Goal: Task Accomplishment & Management: Use online tool/utility

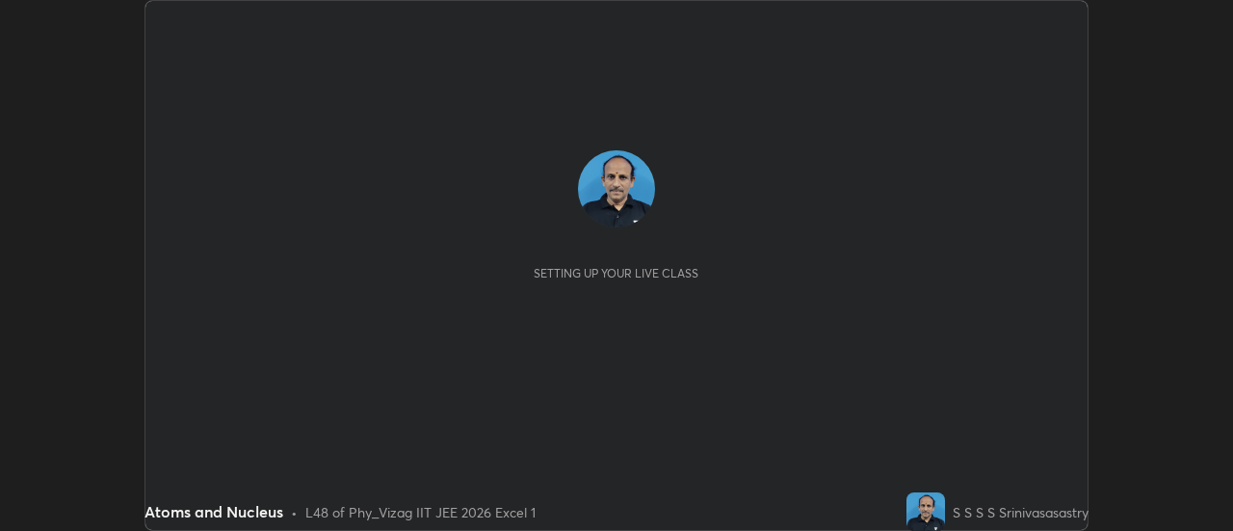
scroll to position [531, 1232]
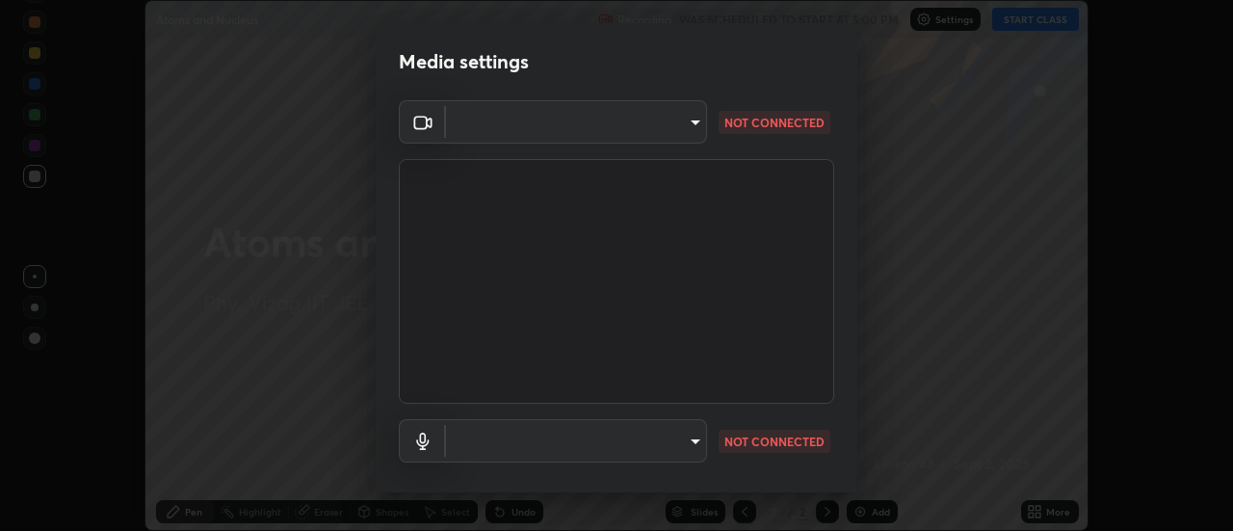
type input "ebf6c6488b735d5a44705984ed2dd2d6451cbc78617e13c2697a09295dc5aede"
type input "a2f9040feec1c67155d6f81bce0f318793adcc0a49472d63cdd1acf5ce755d3e"
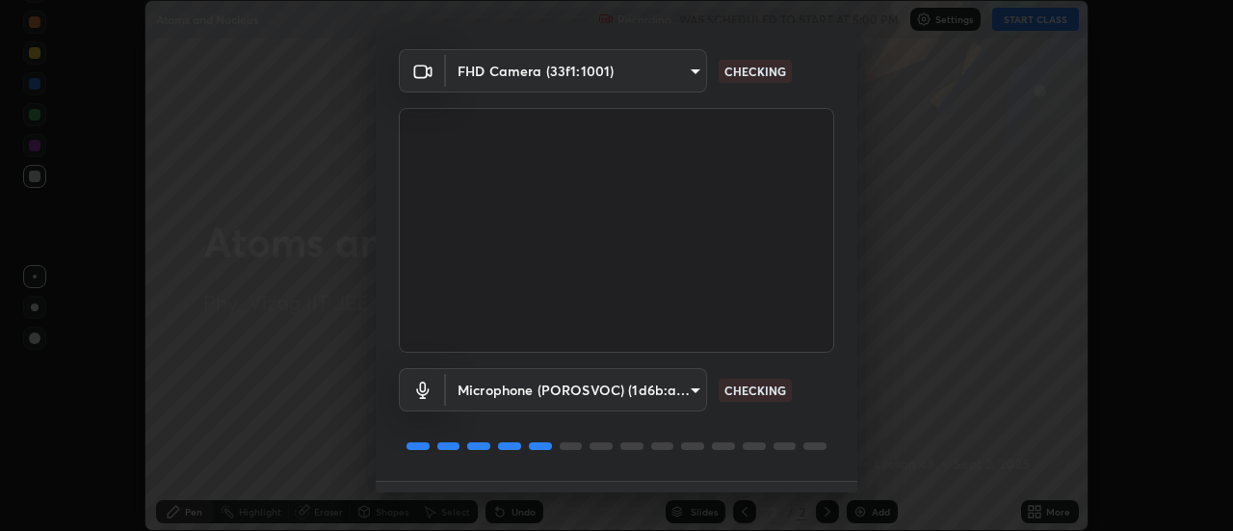
scroll to position [101, 0]
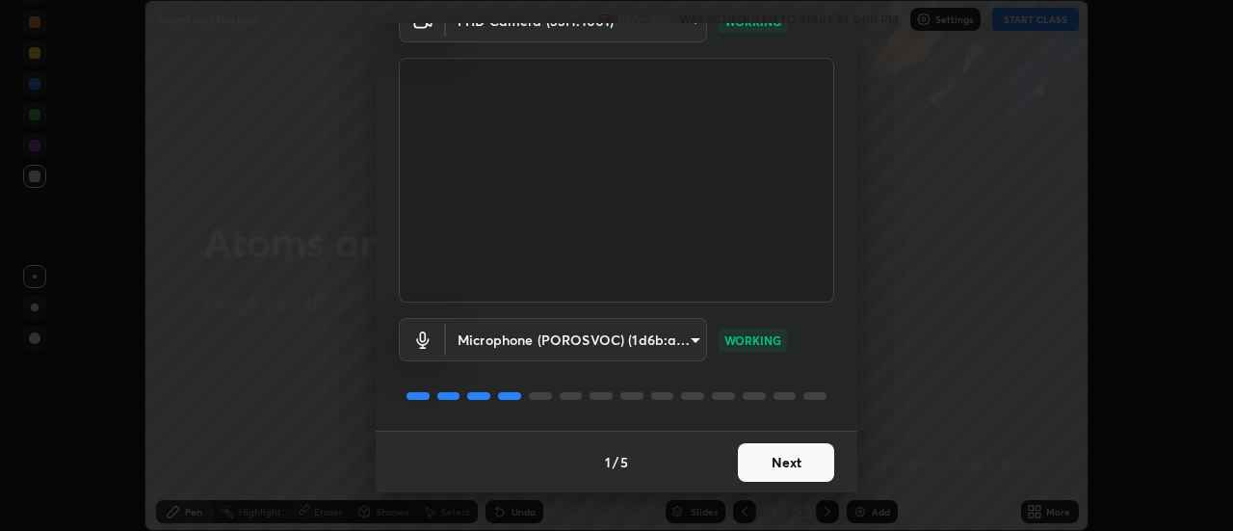
click at [779, 449] on button "Next" at bounding box center [786, 462] width 96 height 39
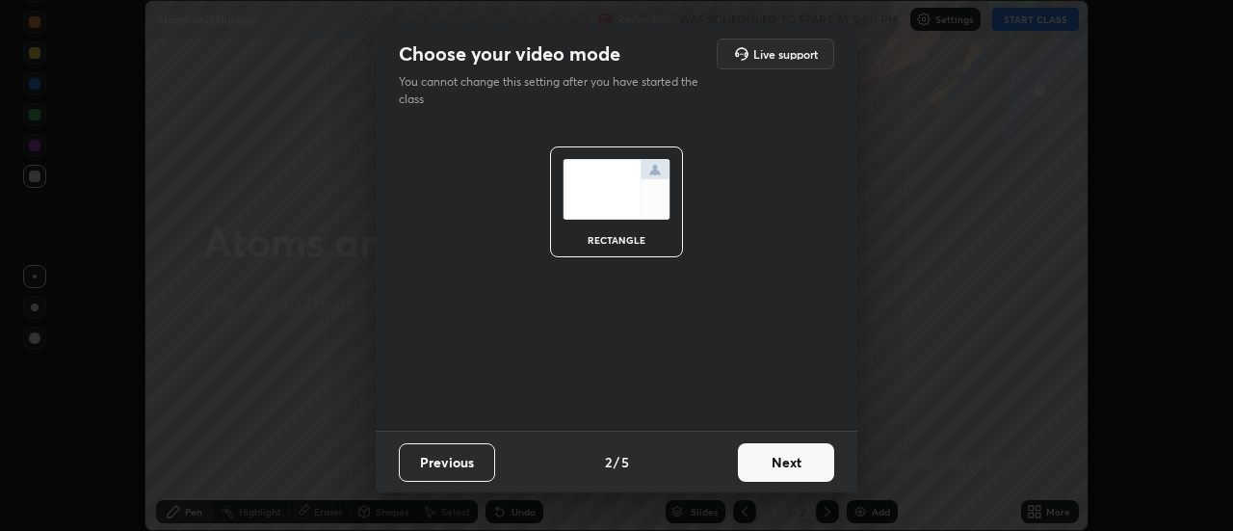
scroll to position [0, 0]
click at [774, 468] on button "Next" at bounding box center [786, 462] width 96 height 39
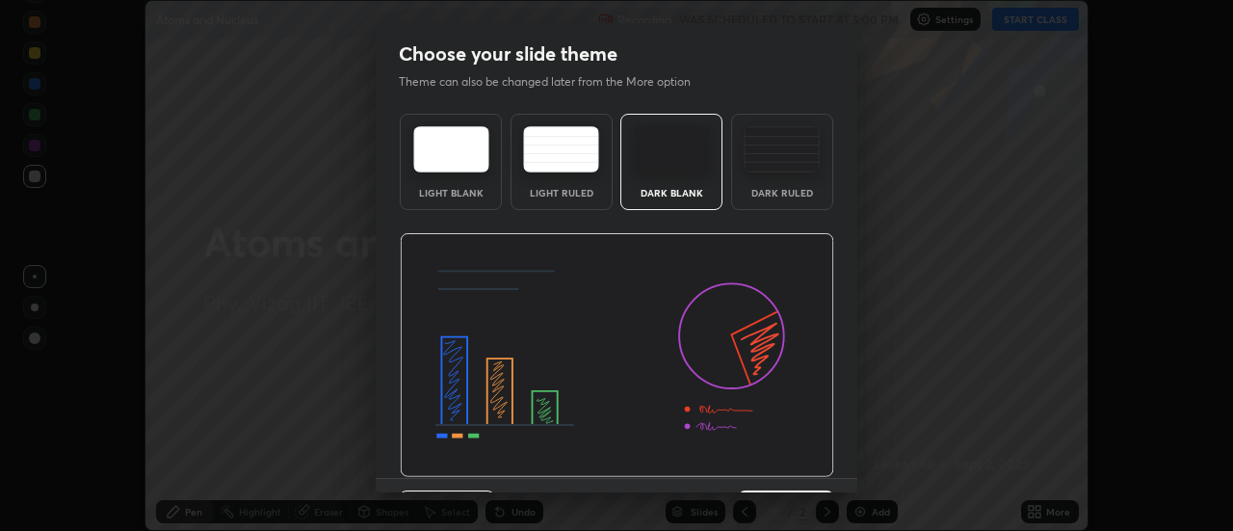
scroll to position [47, 0]
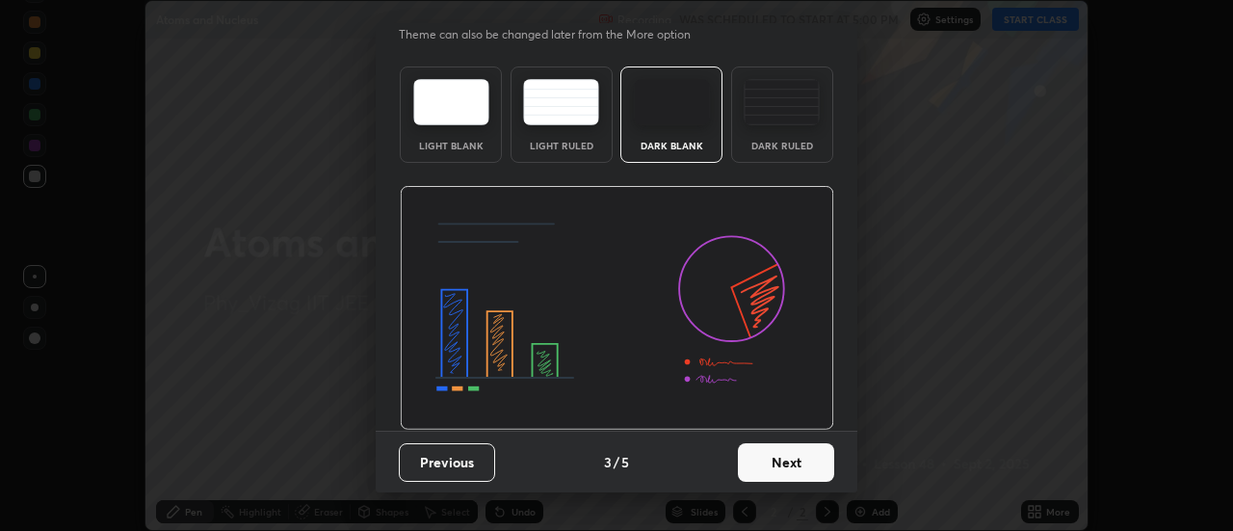
click at [783, 454] on button "Next" at bounding box center [786, 462] width 96 height 39
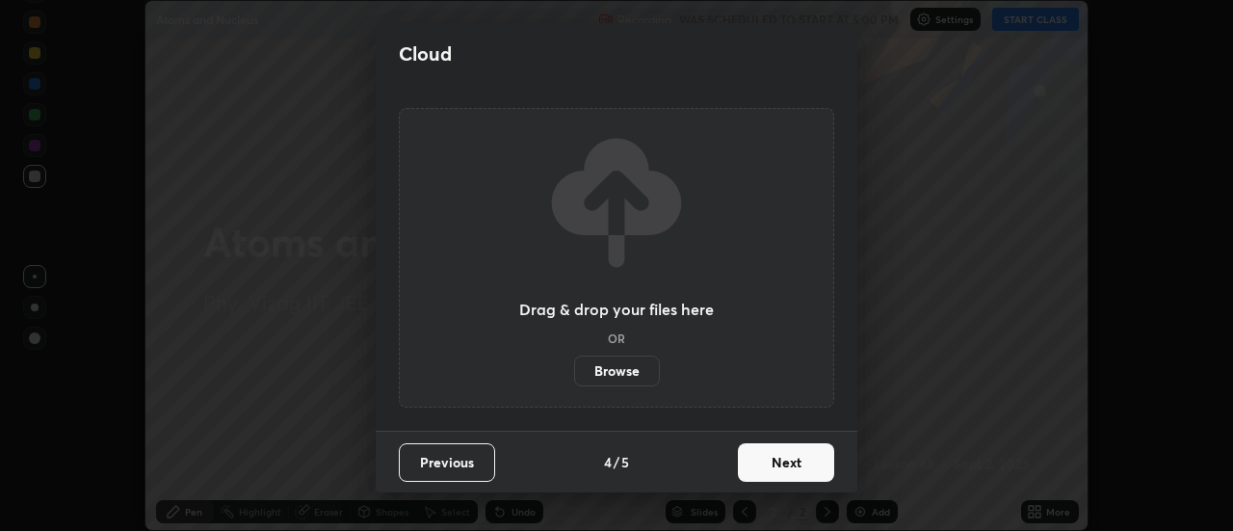
click at [782, 449] on button "Next" at bounding box center [786, 462] width 96 height 39
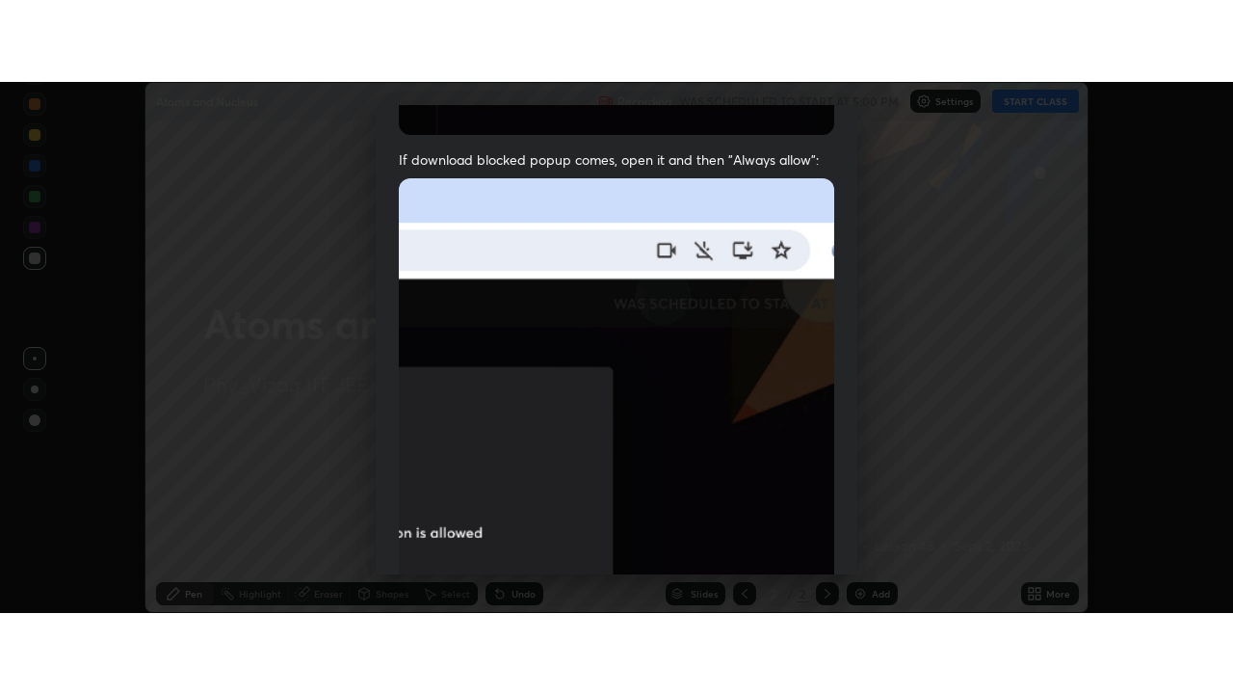
scroll to position [494, 0]
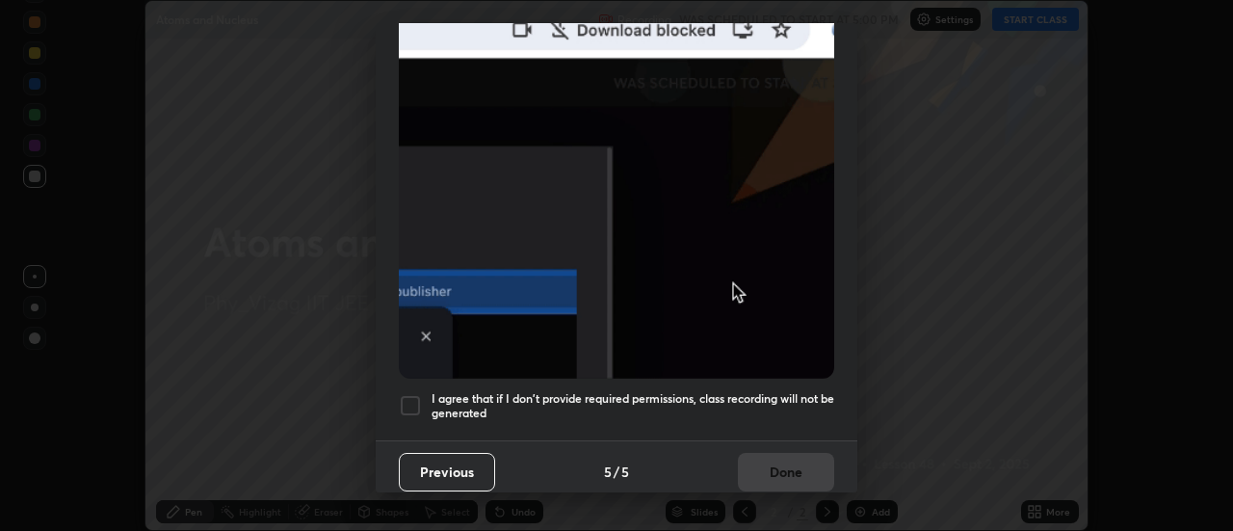
click at [425, 397] on div "I agree that if I don't provide required permissions, class recording will not …" at bounding box center [616, 405] width 435 height 23
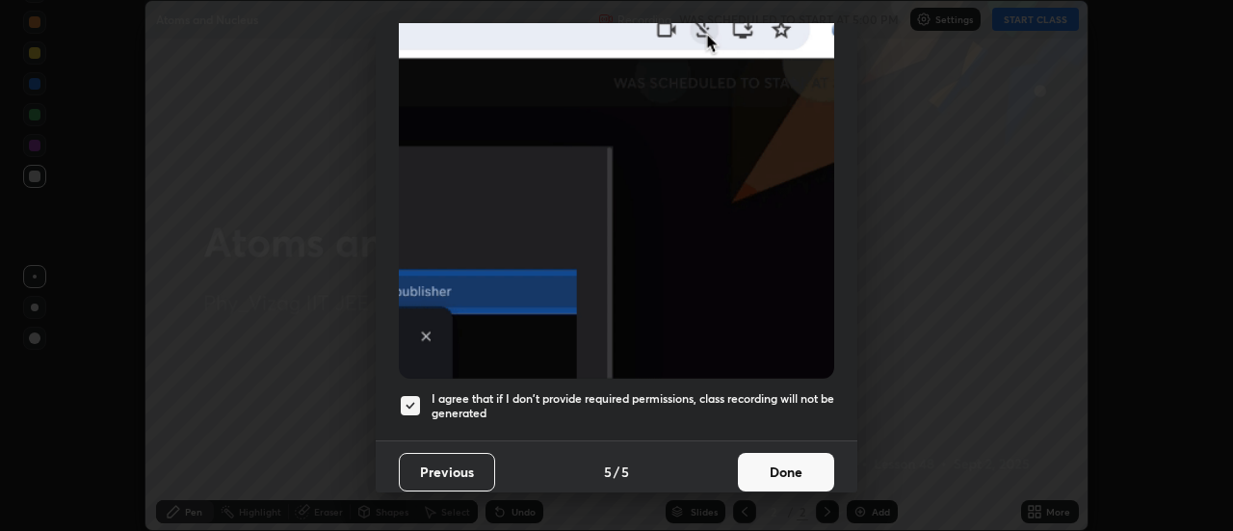
click at [763, 459] on button "Done" at bounding box center [786, 472] width 96 height 39
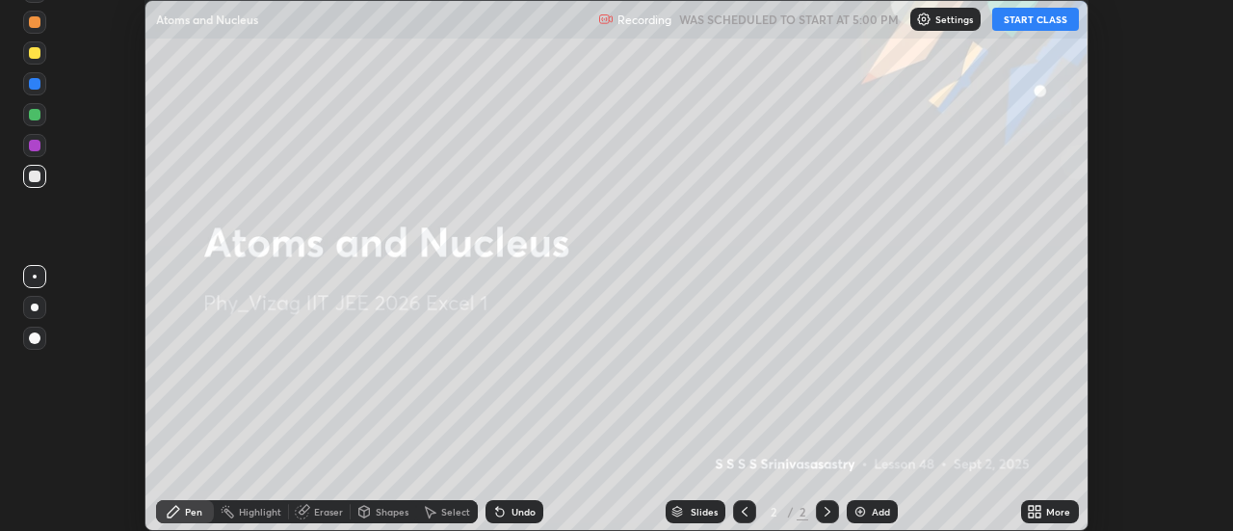
click at [1054, 514] on div "More" at bounding box center [1058, 512] width 24 height 10
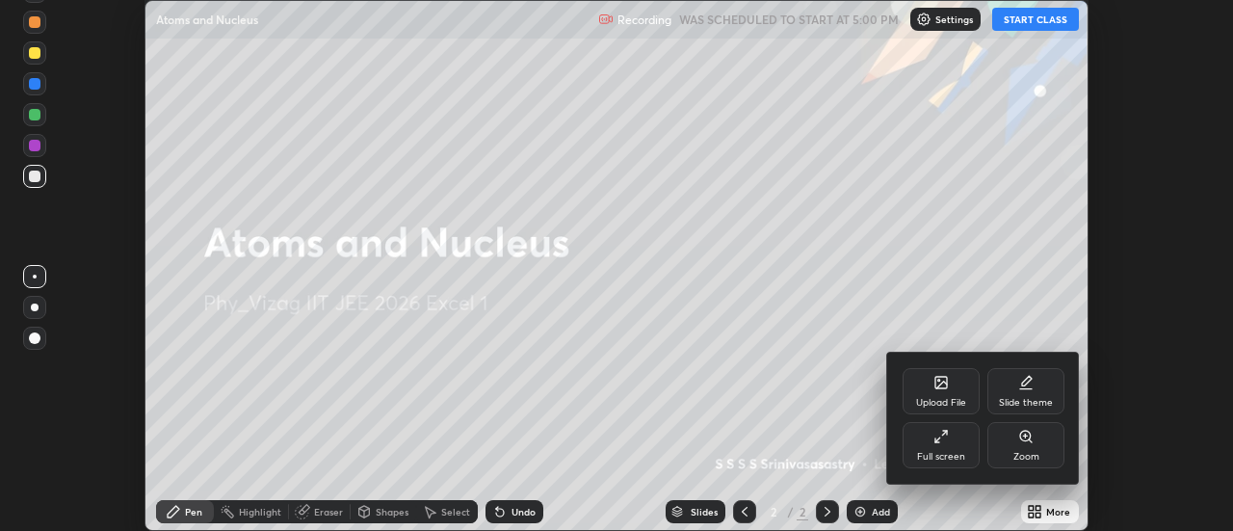
click at [941, 441] on icon at bounding box center [940, 436] width 15 height 15
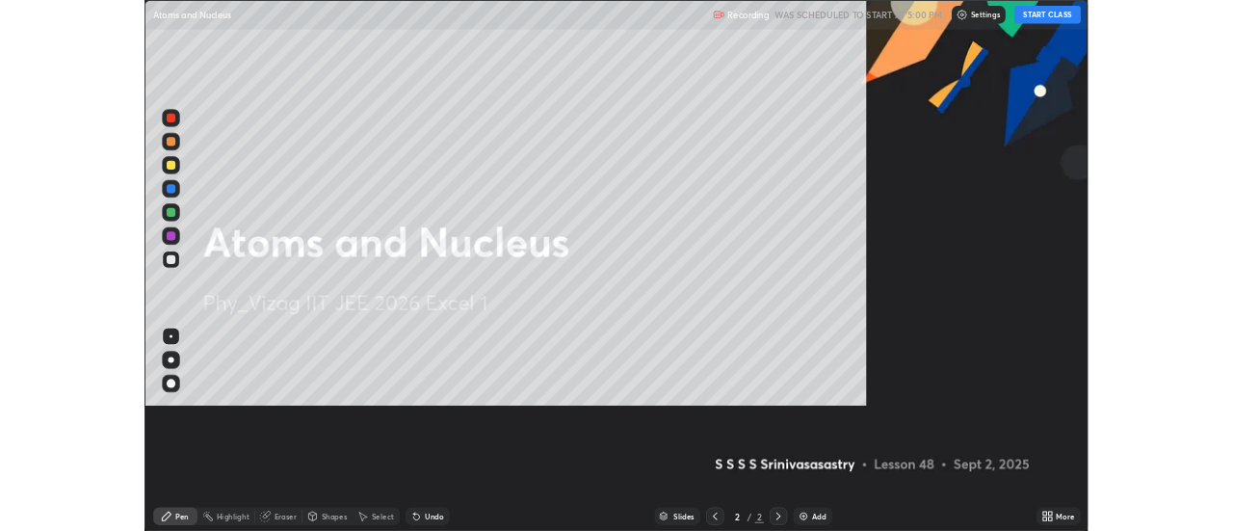
scroll to position [694, 1233]
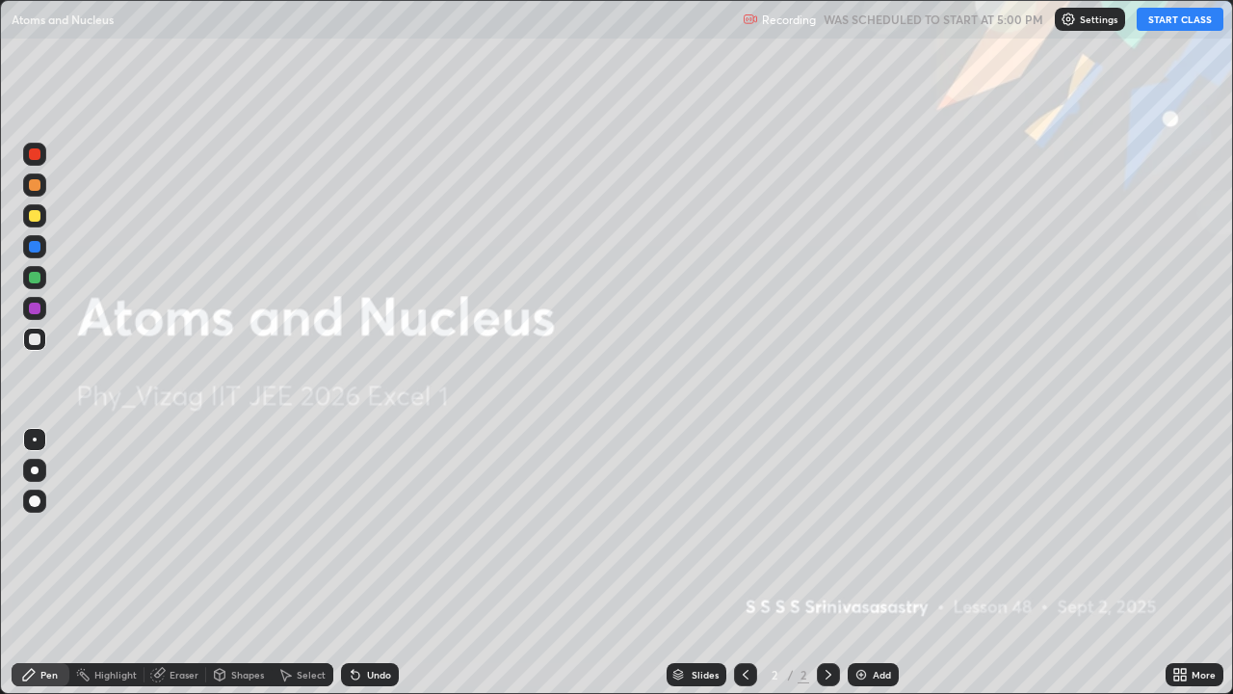
click at [1183, 530] on icon at bounding box center [1183, 670] width 5 height 5
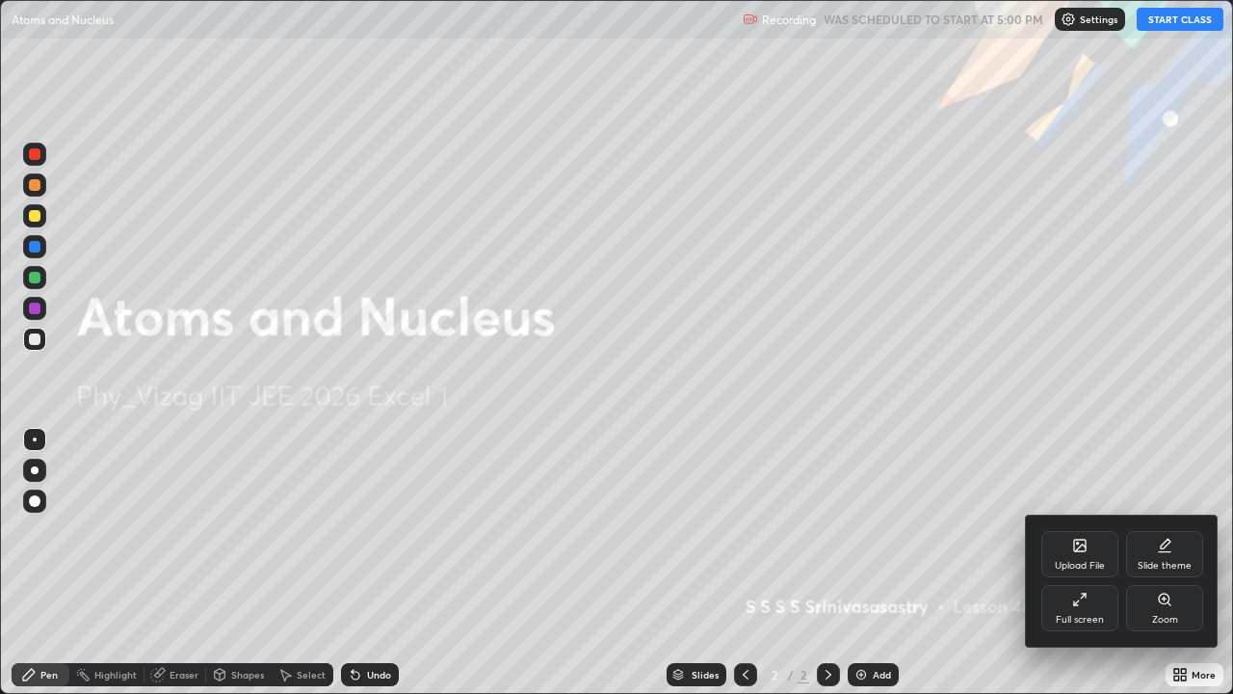
click at [1166, 530] on div "Slide theme" at bounding box center [1164, 554] width 77 height 46
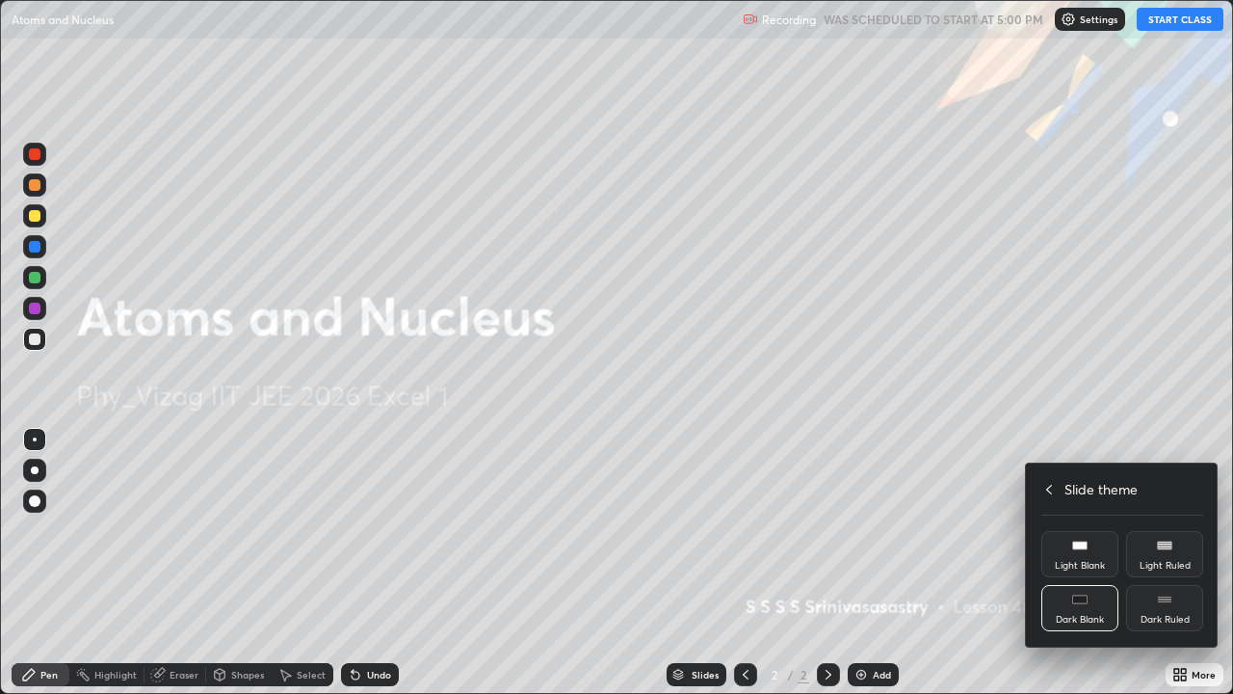
click at [1166, 530] on rect at bounding box center [1164, 599] width 14 height 8
click at [944, 530] on div at bounding box center [616, 347] width 1233 height 694
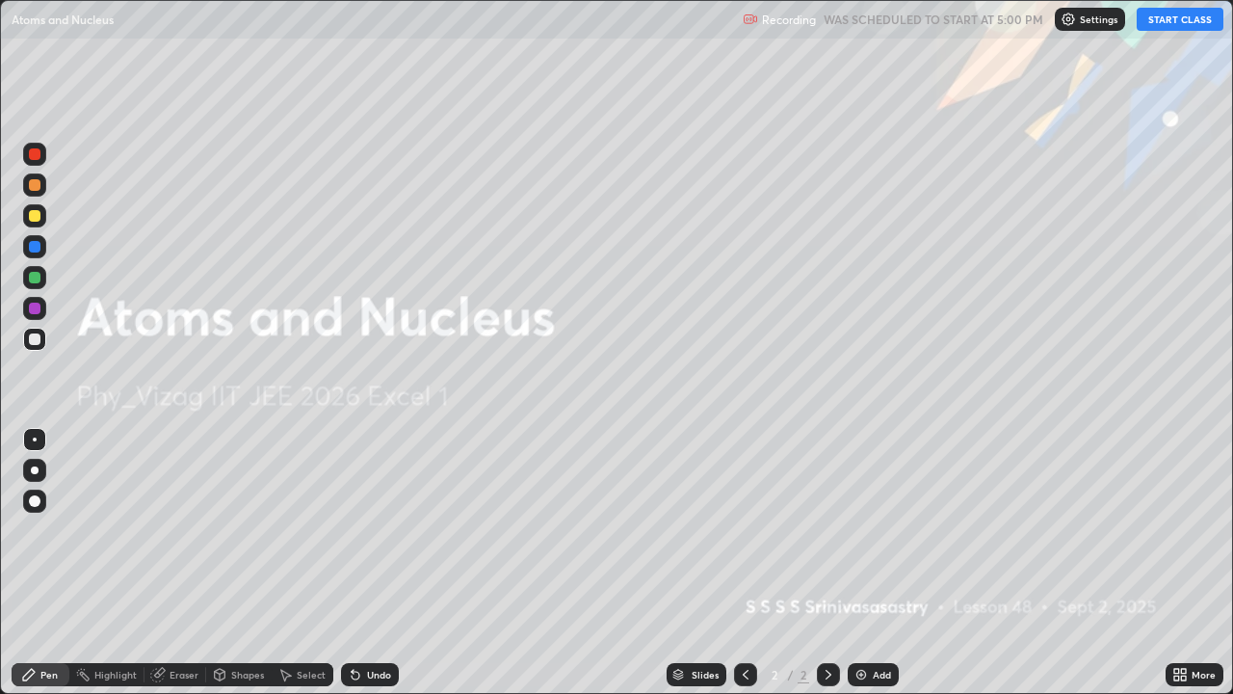
click at [1180, 21] on button "START CLASS" at bounding box center [1180, 19] width 87 height 23
click at [856, 530] on img at bounding box center [860, 674] width 15 height 15
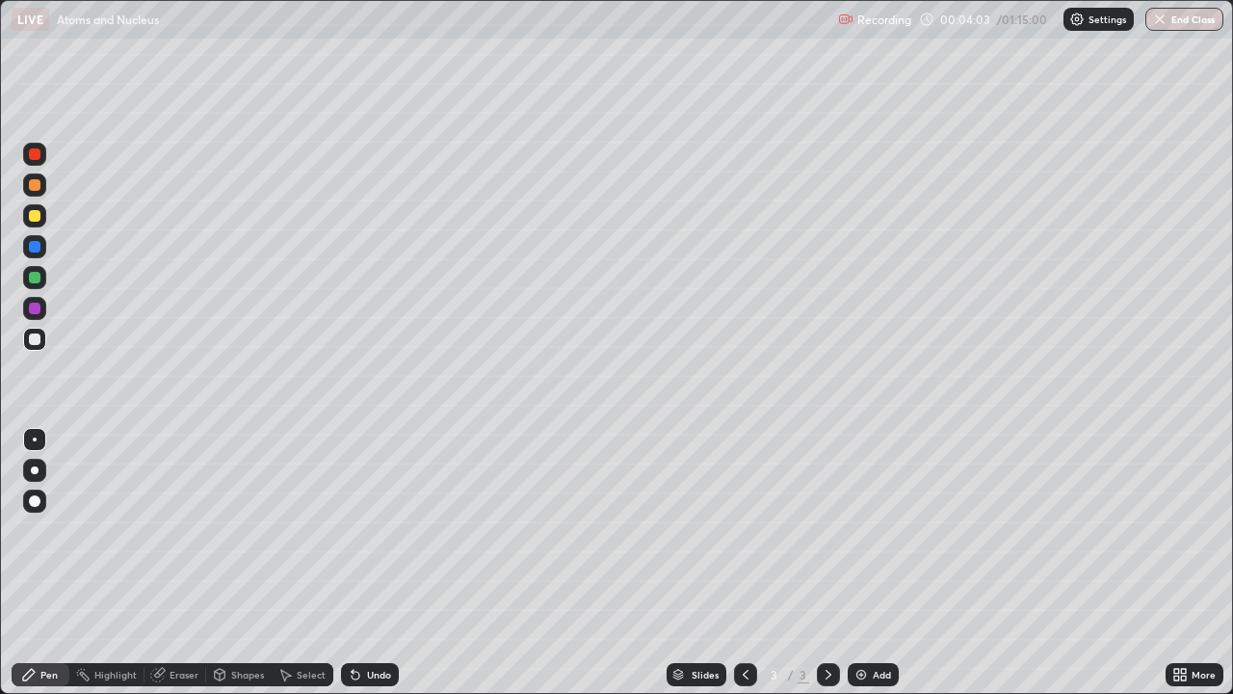
click at [242, 530] on div "Shapes" at bounding box center [247, 674] width 33 height 10
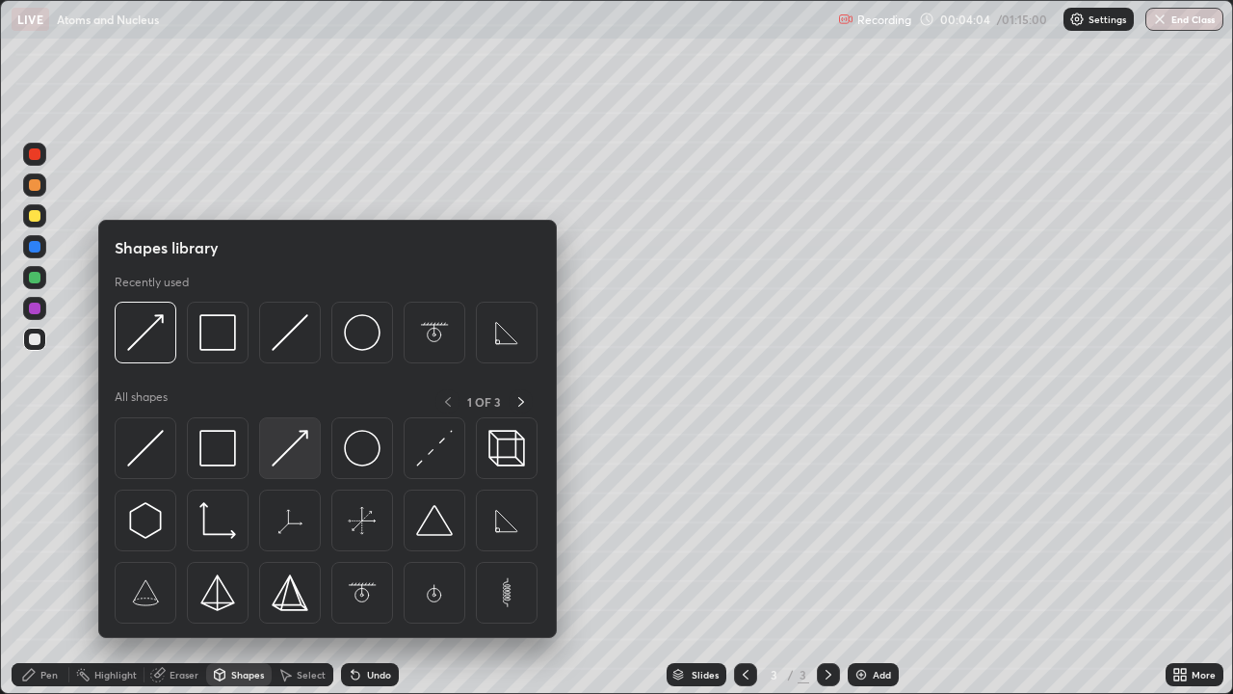
click at [286, 454] on img at bounding box center [290, 448] width 37 height 37
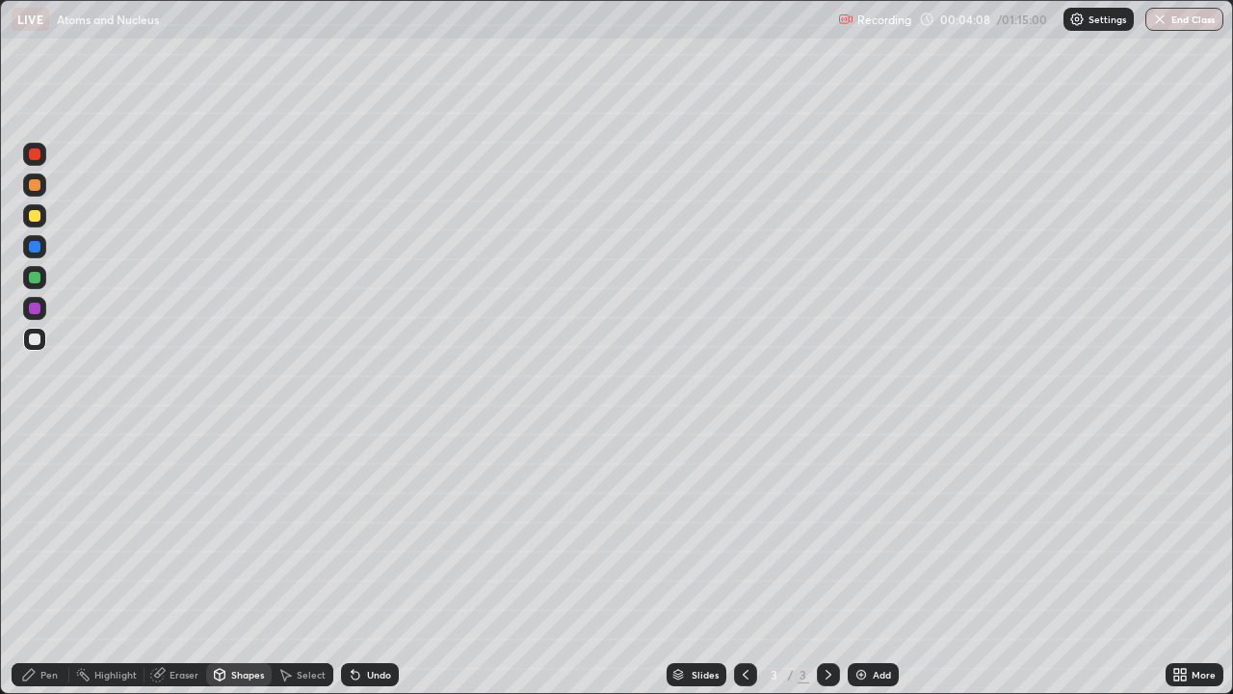
click at [370, 530] on div "Undo" at bounding box center [379, 674] width 24 height 10
click at [51, 530] on div "Pen" at bounding box center [48, 674] width 17 height 10
click at [39, 498] on div at bounding box center [35, 501] width 12 height 12
click at [233, 530] on div "Shapes" at bounding box center [247, 674] width 33 height 10
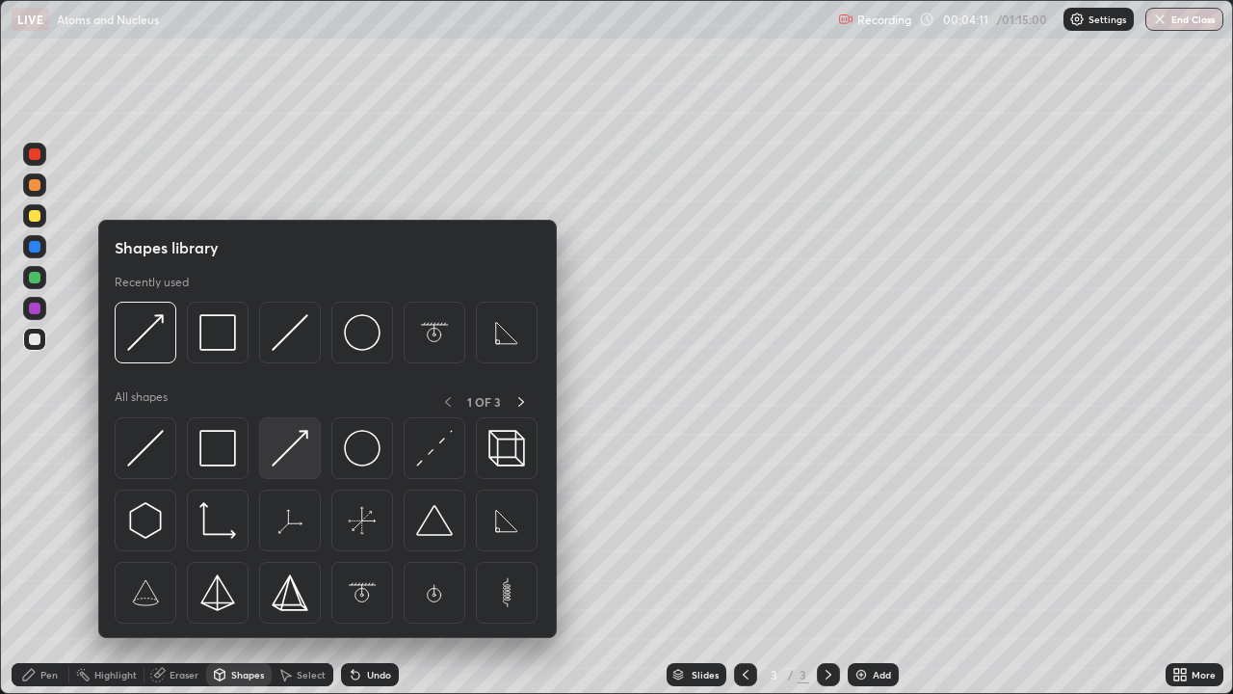
click at [284, 456] on img at bounding box center [290, 448] width 37 height 37
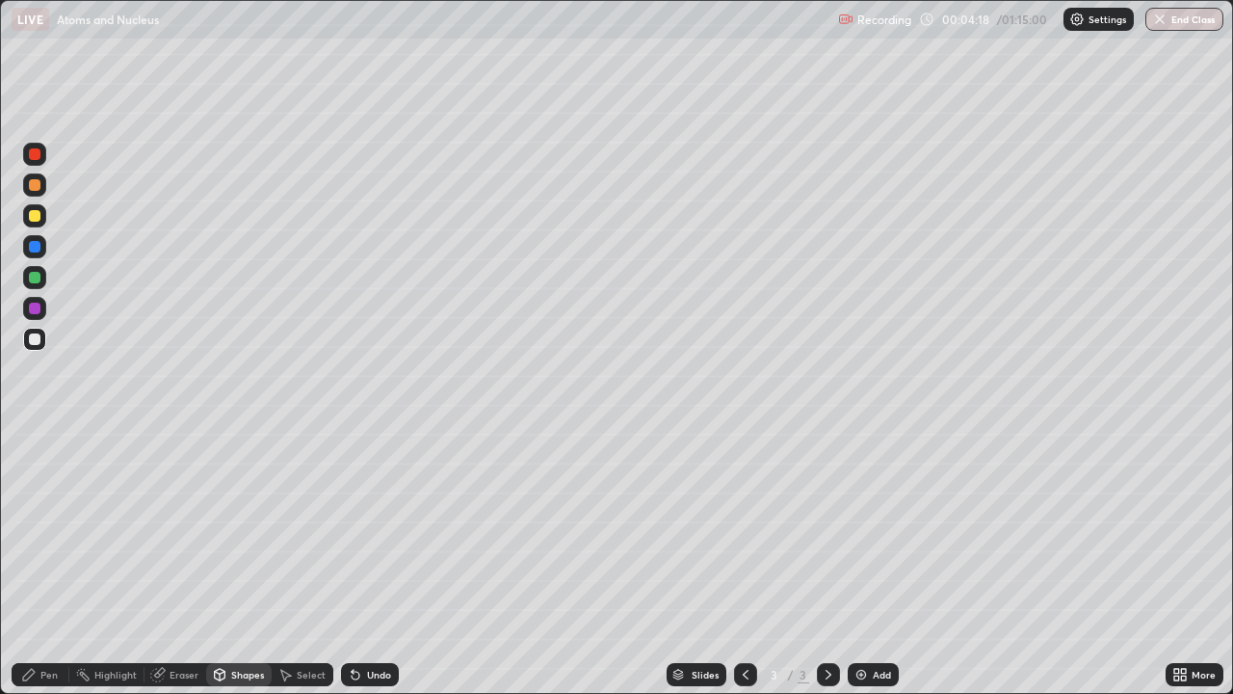
click at [45, 530] on div "Pen" at bounding box center [48, 674] width 17 height 10
click at [35, 470] on div at bounding box center [35, 470] width 8 height 8
click at [373, 530] on div "Undo" at bounding box center [379, 674] width 24 height 10
click at [243, 530] on div "Shapes" at bounding box center [247, 674] width 33 height 10
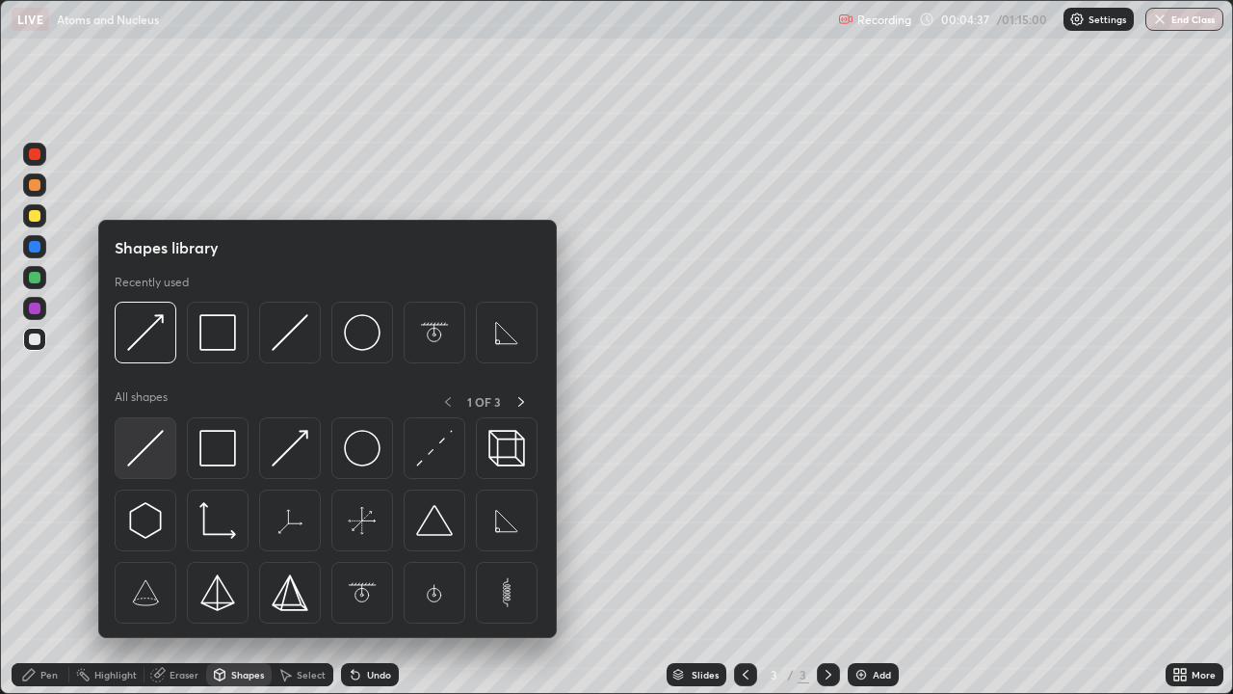
click at [159, 452] on img at bounding box center [145, 448] width 37 height 37
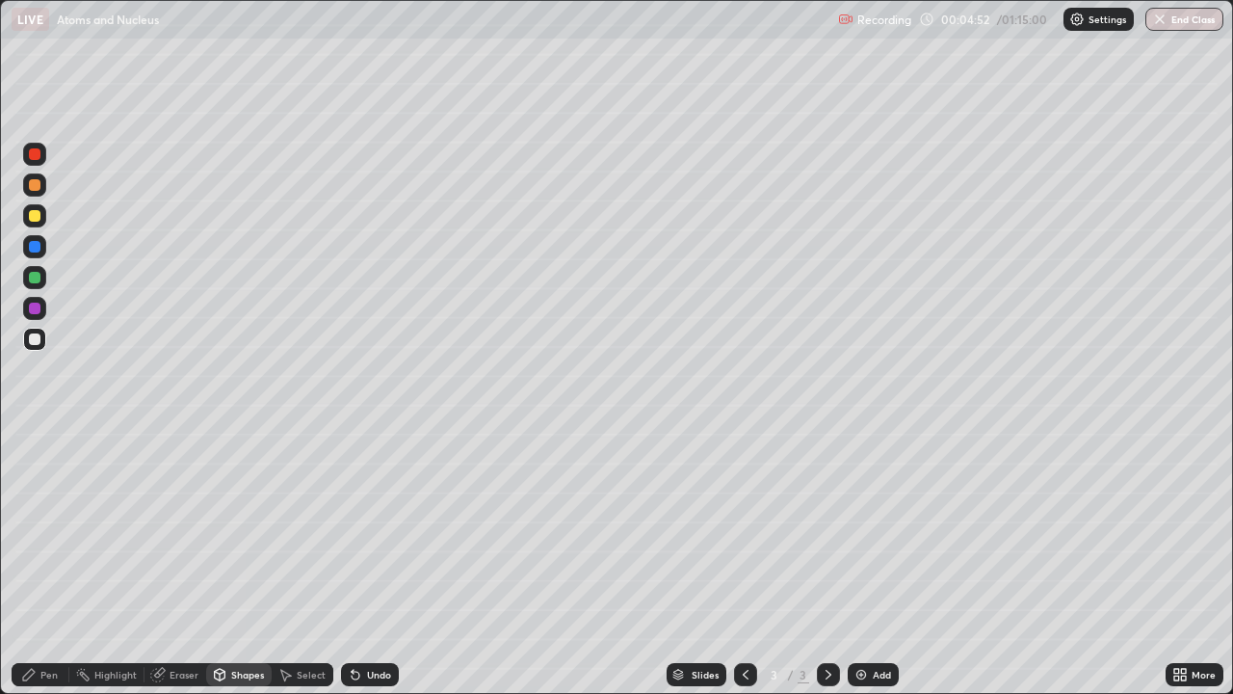
click at [49, 530] on div "Pen" at bounding box center [48, 674] width 17 height 10
click at [185, 530] on div "Eraser" at bounding box center [175, 674] width 62 height 23
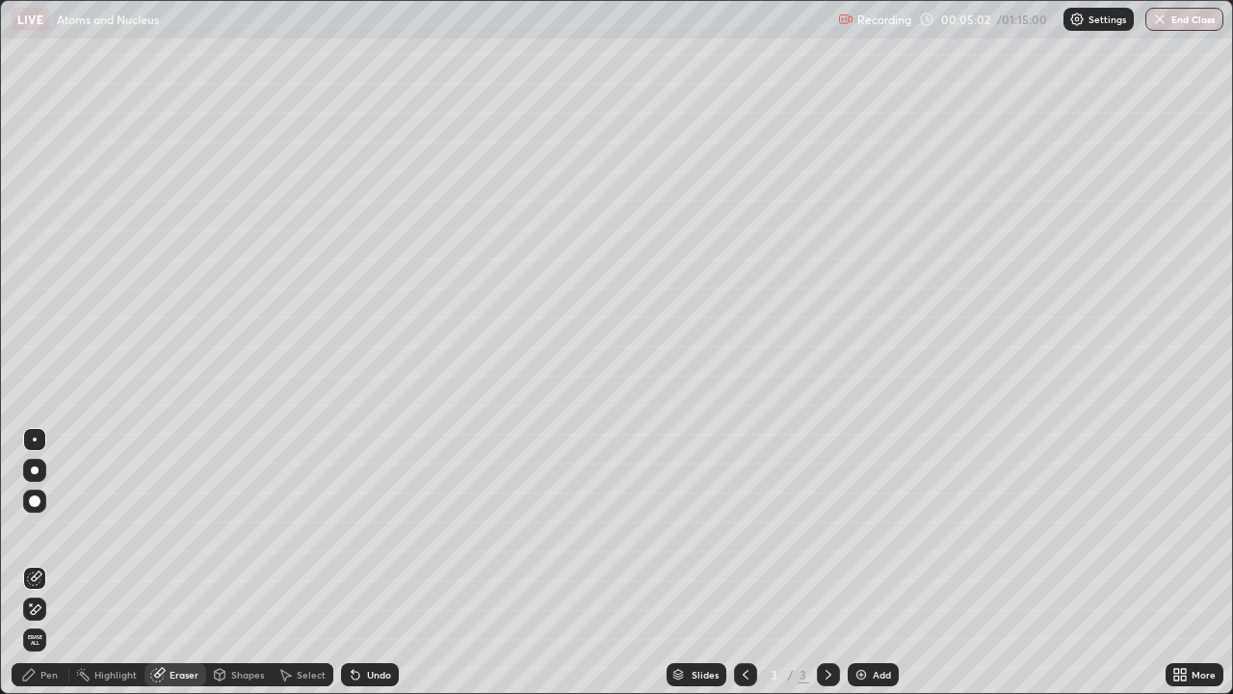
click at [236, 530] on div "Shapes" at bounding box center [247, 674] width 33 height 10
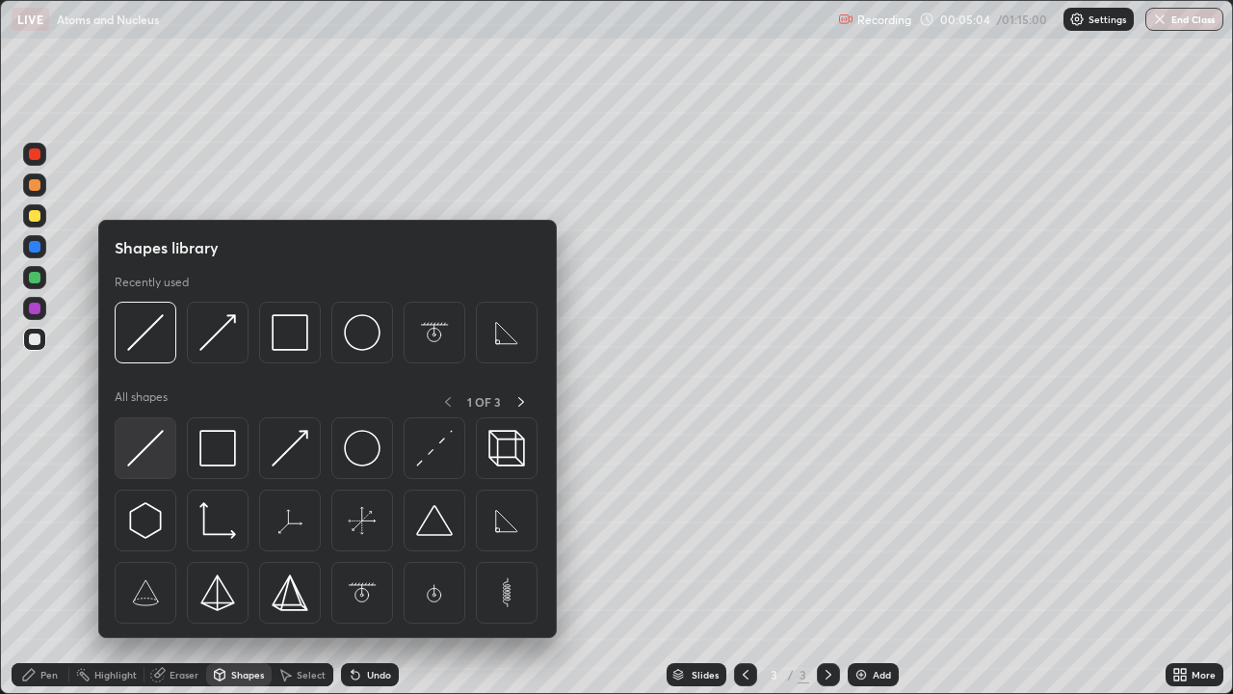
click at [156, 451] on img at bounding box center [145, 448] width 37 height 37
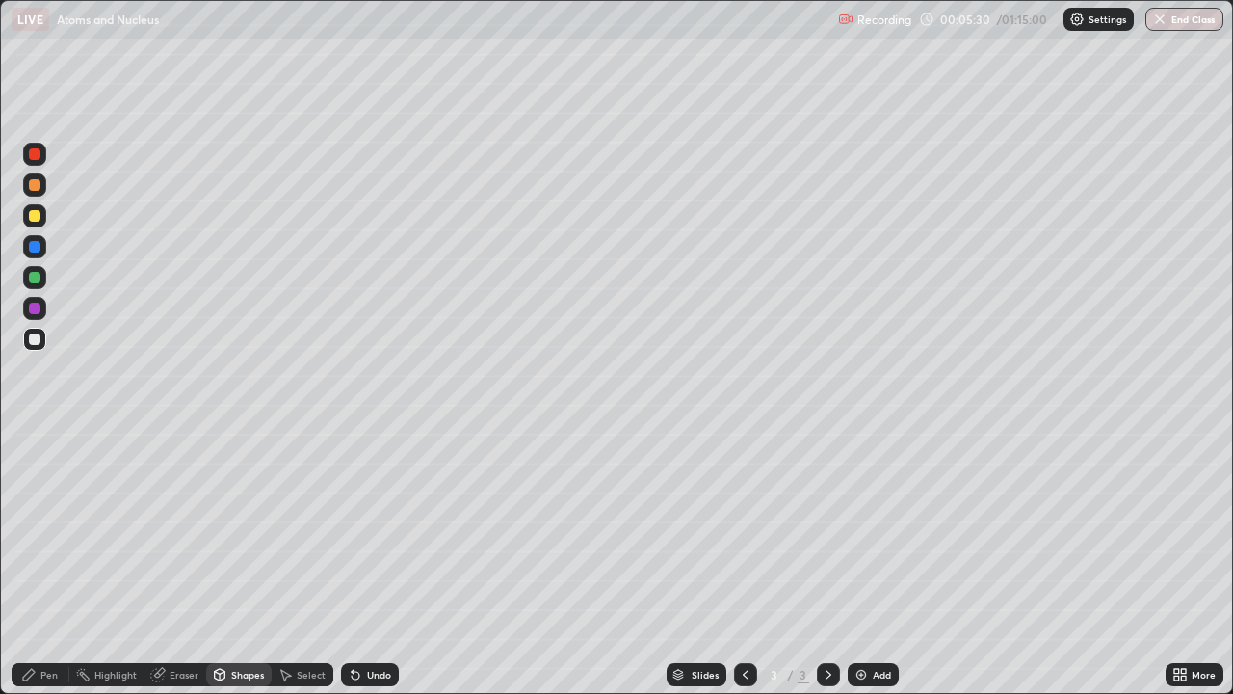
click at [49, 530] on div "Pen" at bounding box center [48, 674] width 17 height 10
click at [243, 530] on div "Shapes" at bounding box center [247, 674] width 33 height 10
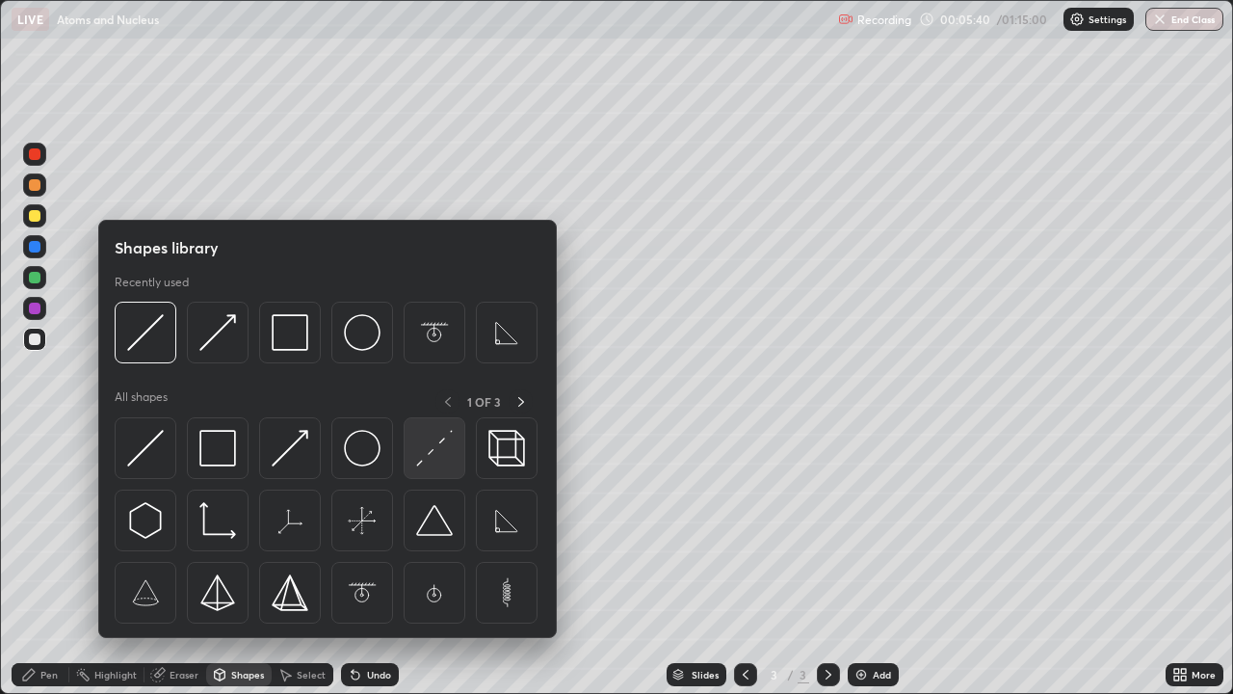
click at [435, 455] on img at bounding box center [434, 448] width 37 height 37
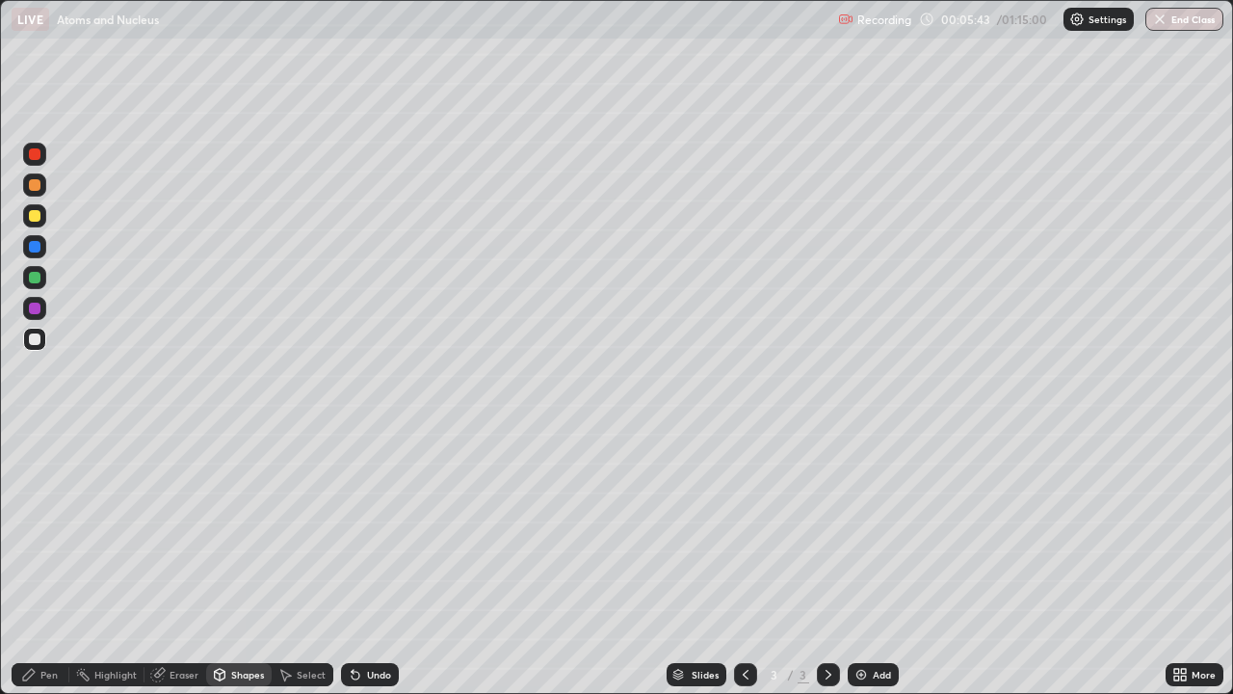
click at [51, 530] on div "Pen" at bounding box center [41, 674] width 58 height 23
click at [249, 530] on div "Shapes" at bounding box center [247, 674] width 33 height 10
click at [246, 530] on div "Shapes" at bounding box center [247, 674] width 33 height 10
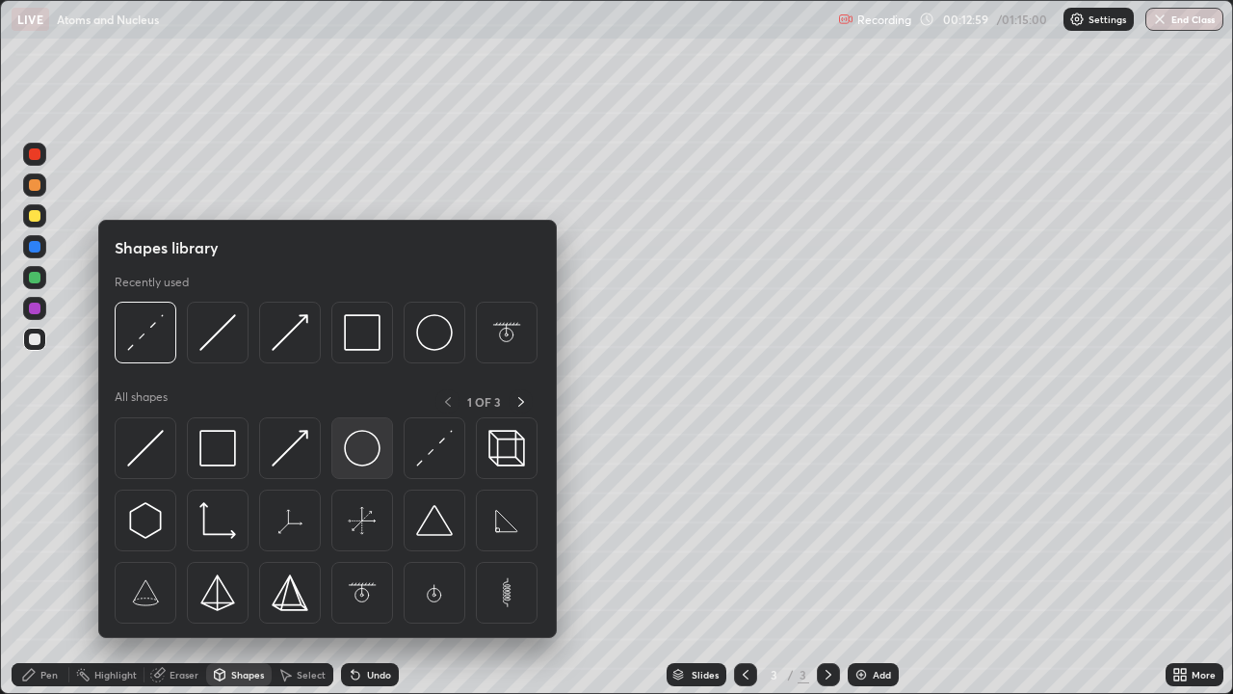
click at [369, 458] on img at bounding box center [362, 448] width 37 height 37
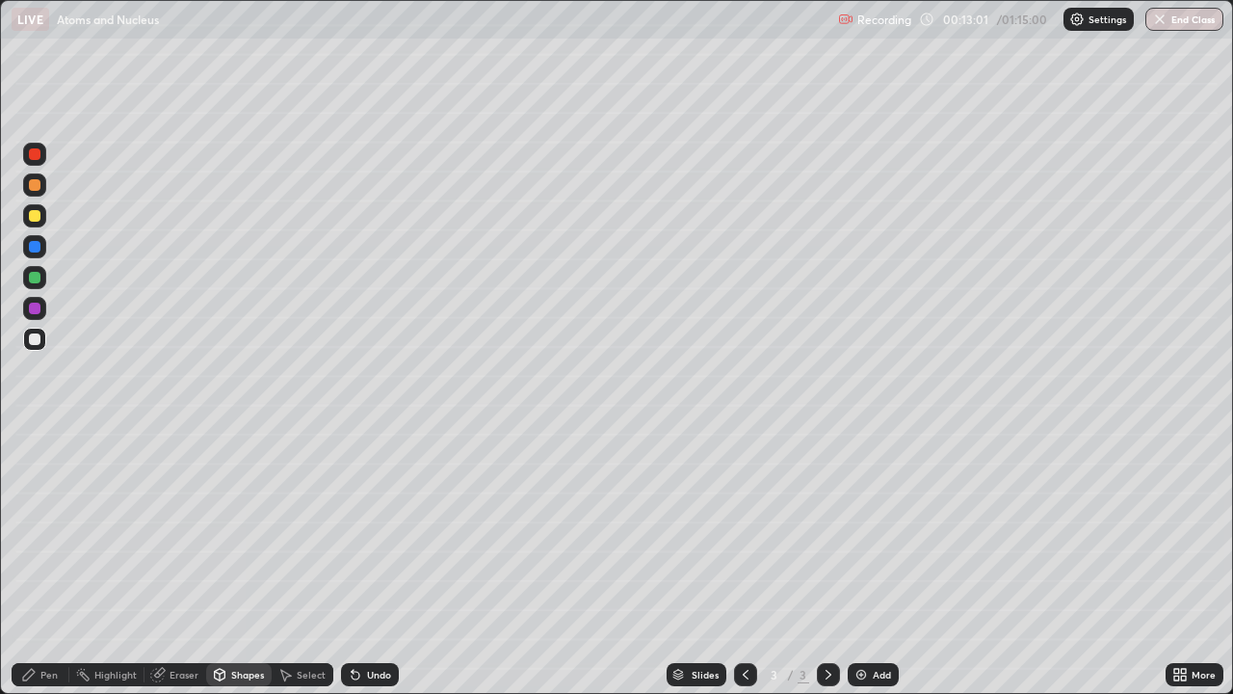
click at [50, 530] on div "Pen" at bounding box center [48, 674] width 17 height 10
click at [39, 504] on div at bounding box center [34, 500] width 23 height 23
click at [247, 530] on div "Shapes" at bounding box center [247, 674] width 33 height 10
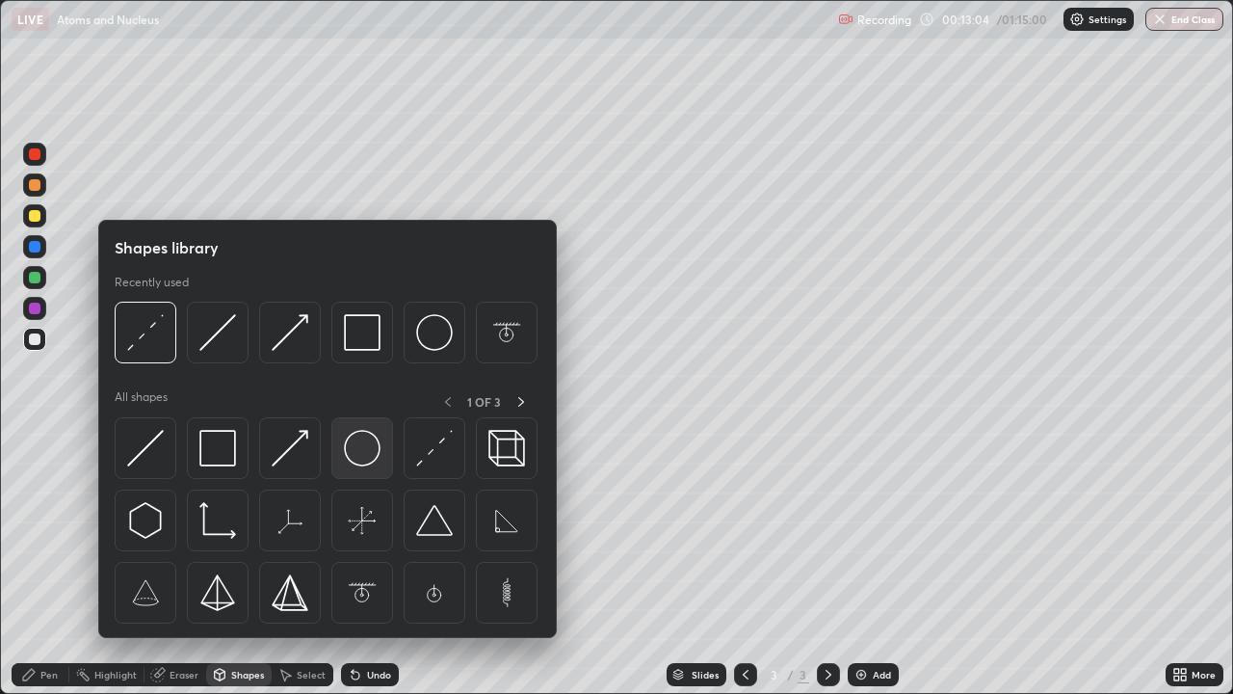
click at [355, 455] on img at bounding box center [362, 448] width 37 height 37
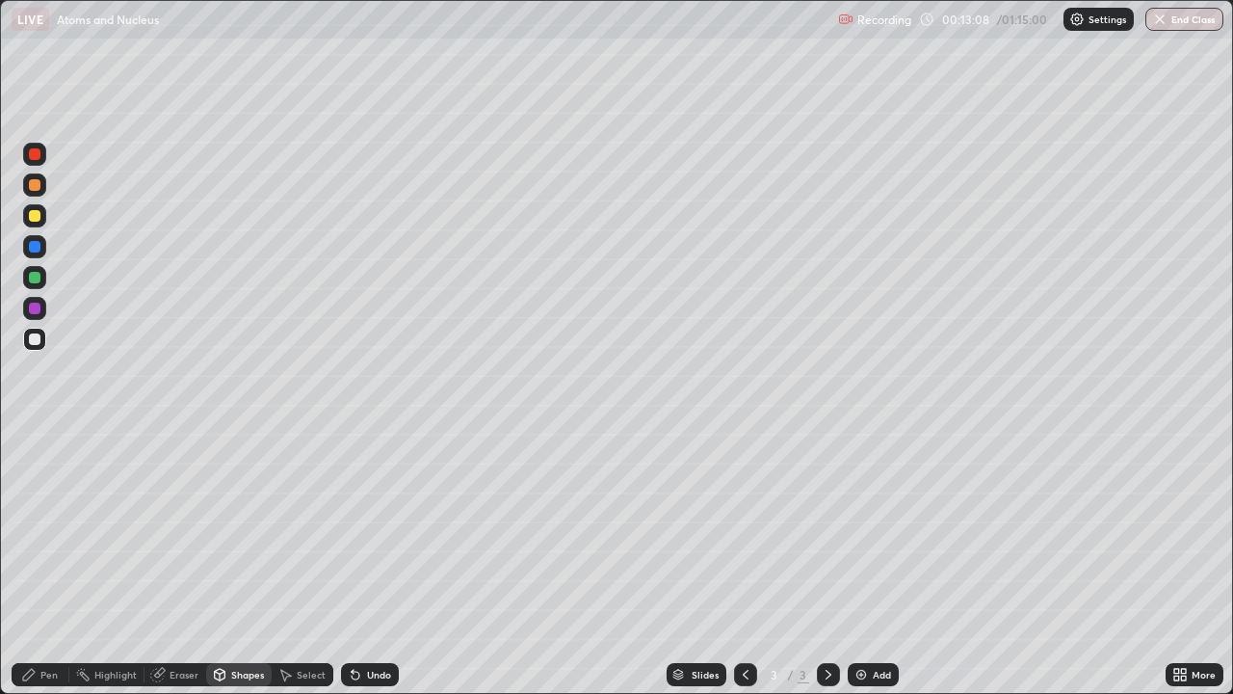
click at [41, 275] on div at bounding box center [34, 277] width 23 height 23
click at [41, 308] on div at bounding box center [34, 308] width 23 height 23
click at [241, 530] on div "Shapes" at bounding box center [247, 674] width 33 height 10
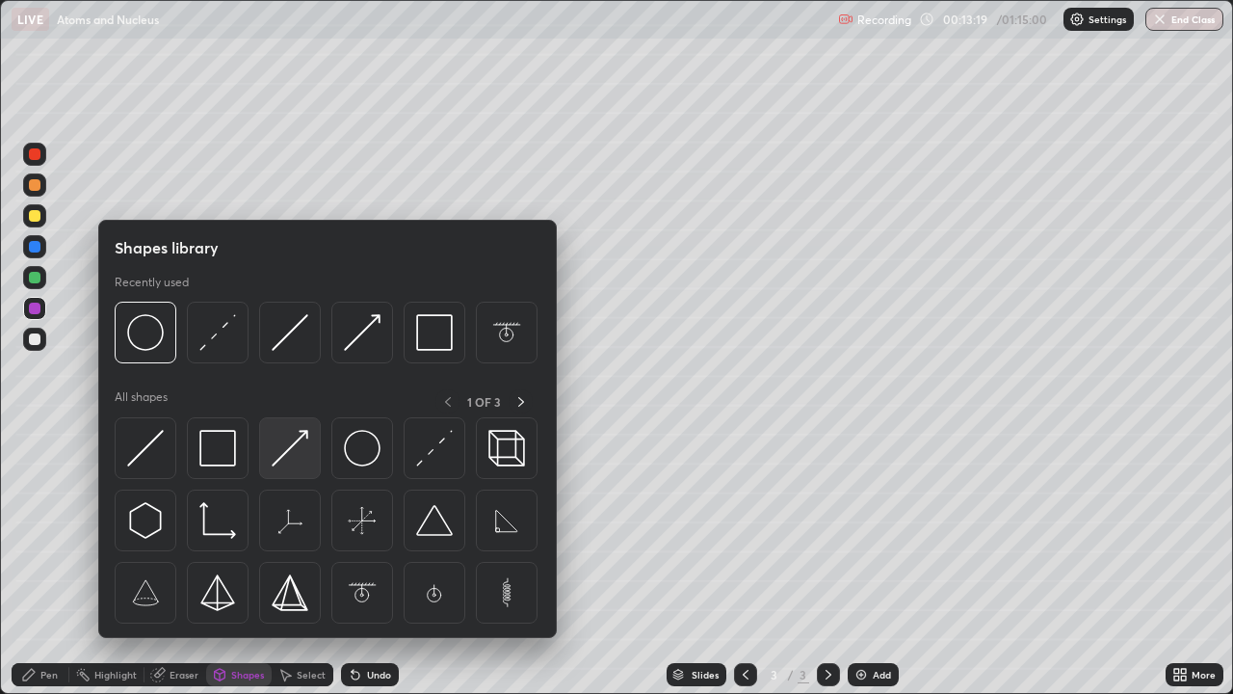
click at [299, 453] on img at bounding box center [290, 448] width 37 height 37
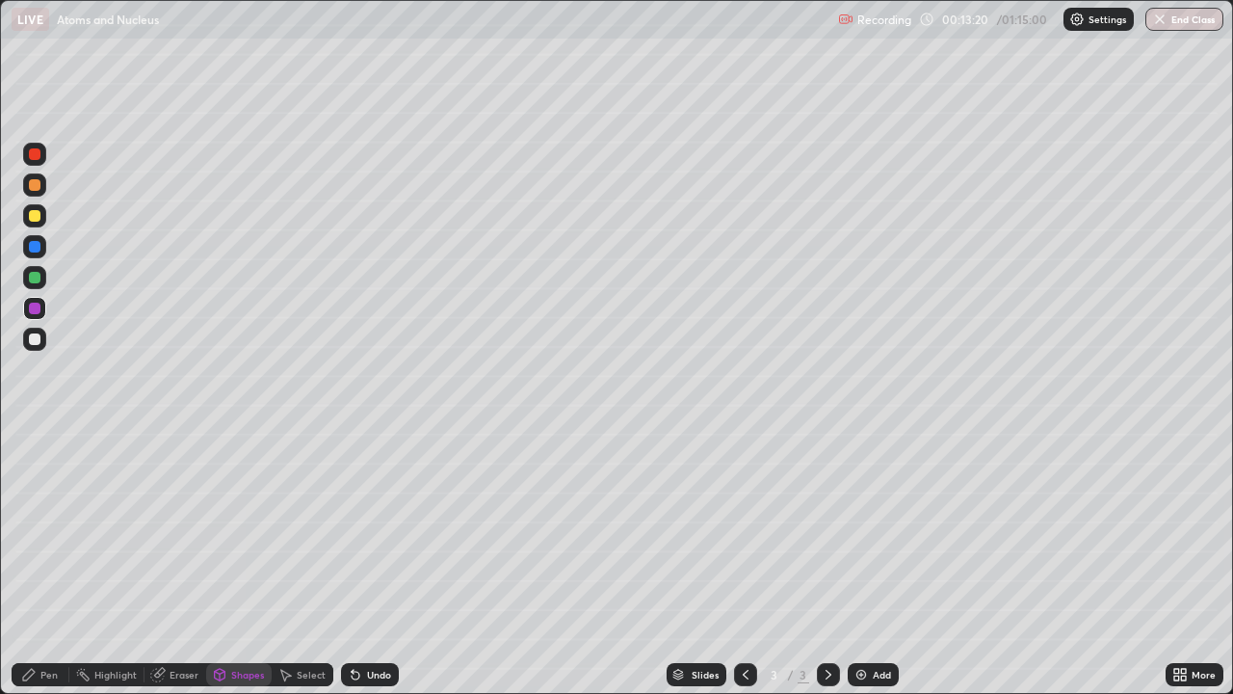
click at [38, 246] on div at bounding box center [35, 247] width 12 height 12
click at [51, 530] on div "Pen" at bounding box center [48, 674] width 17 height 10
click at [41, 345] on div at bounding box center [34, 339] width 23 height 23
click at [197, 530] on div "Eraser" at bounding box center [184, 674] width 29 height 10
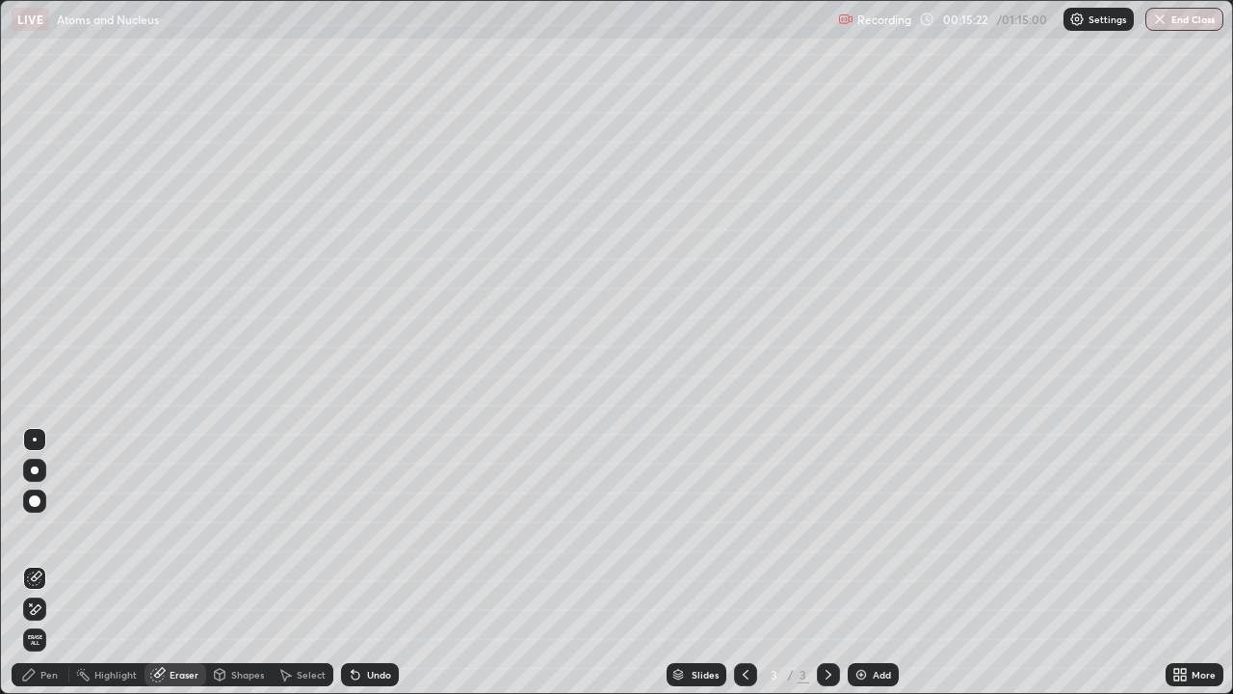
click at [59, 530] on div "Pen" at bounding box center [41, 674] width 58 height 23
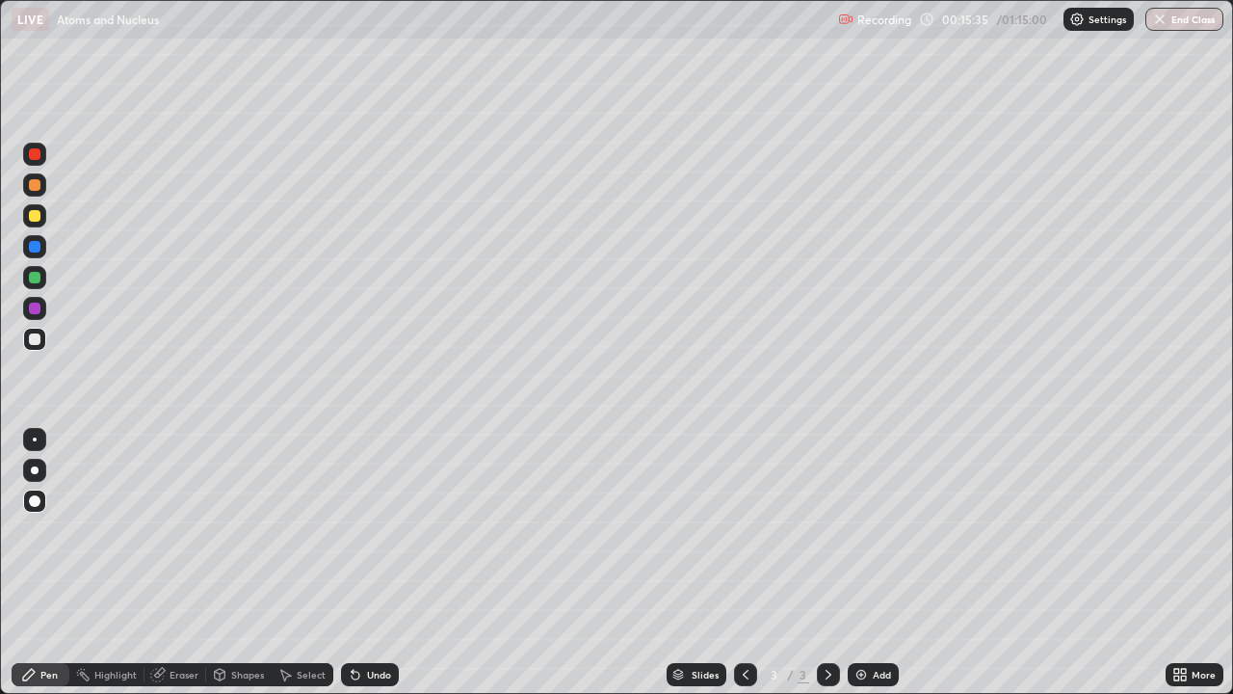
click at [185, 530] on div "Eraser" at bounding box center [184, 674] width 29 height 10
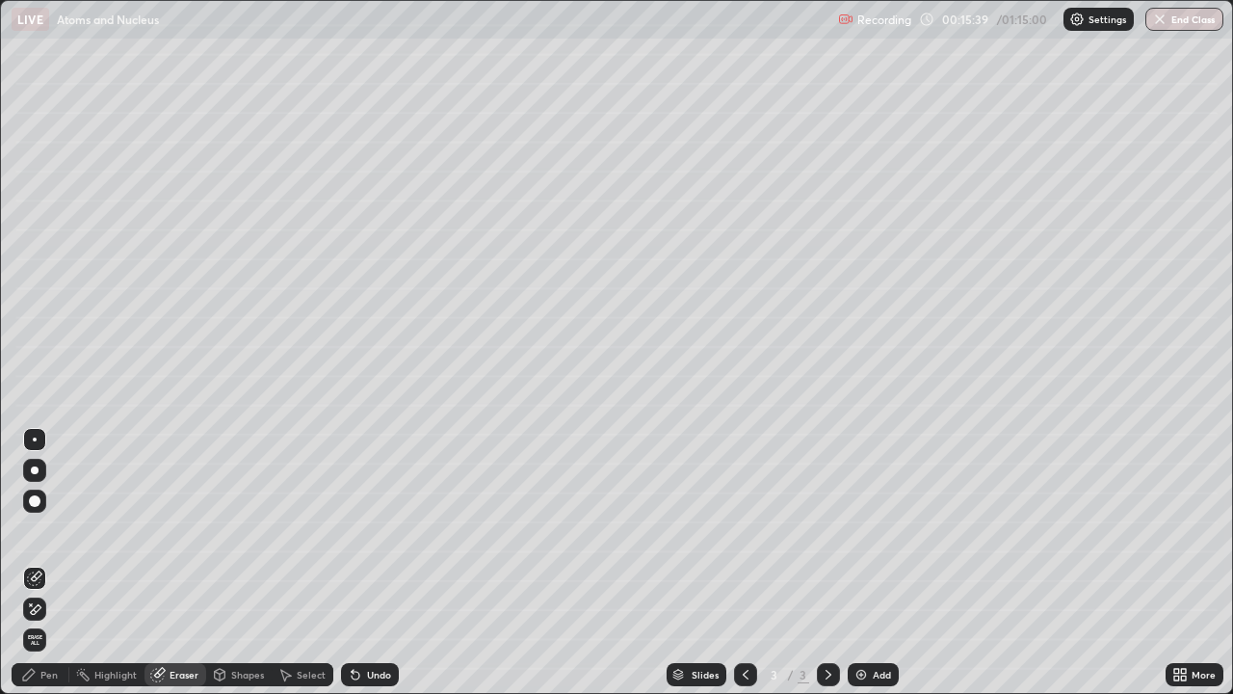
click at [54, 530] on div "Pen" at bounding box center [48, 674] width 17 height 10
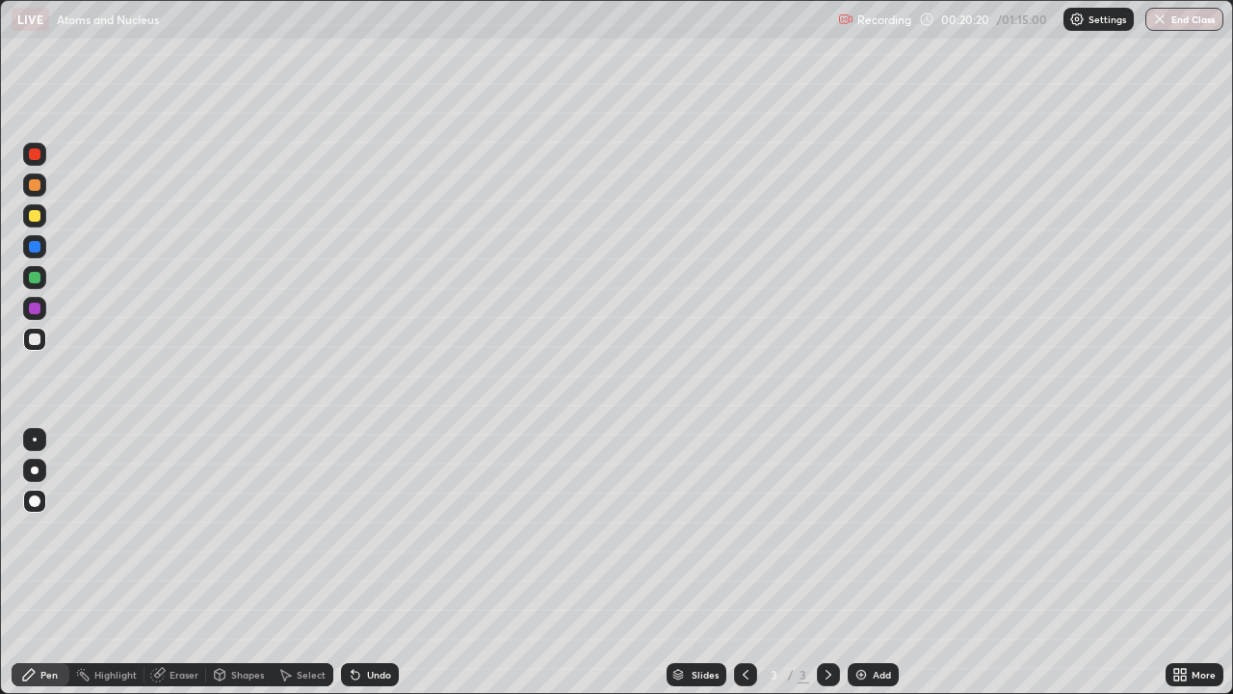
click at [864, 530] on img at bounding box center [860, 674] width 15 height 15
click at [239, 530] on div "Shapes" at bounding box center [247, 674] width 33 height 10
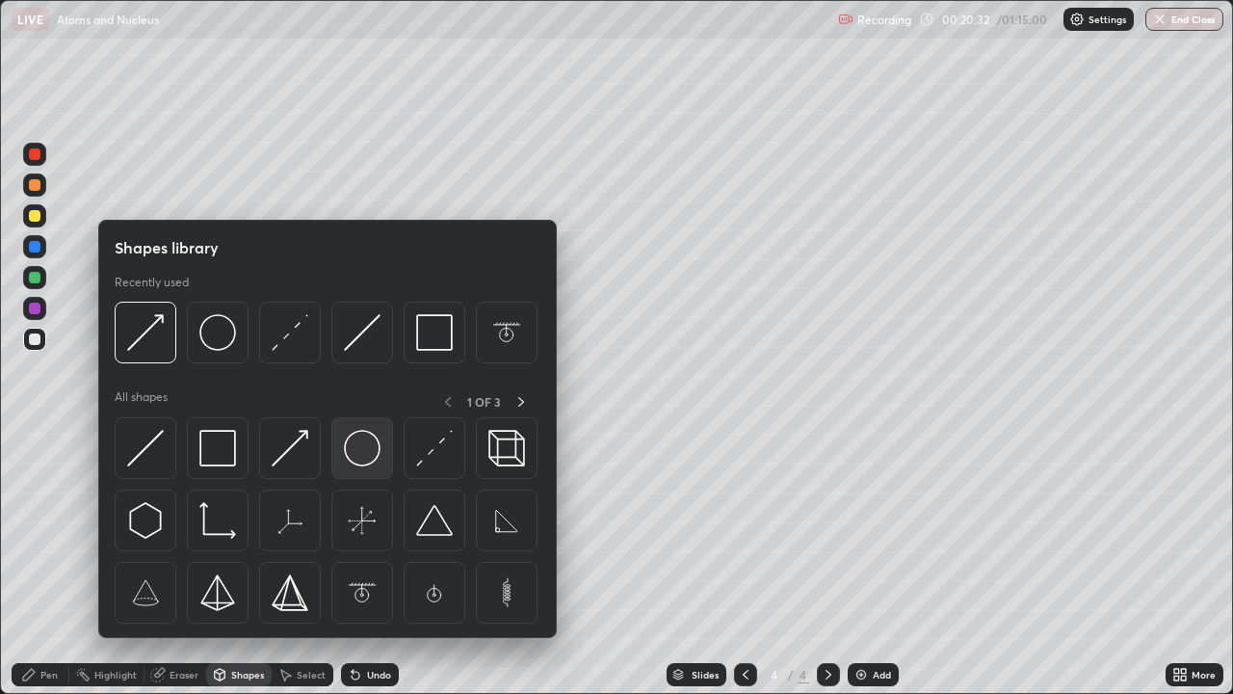
click at [364, 446] on img at bounding box center [362, 448] width 37 height 37
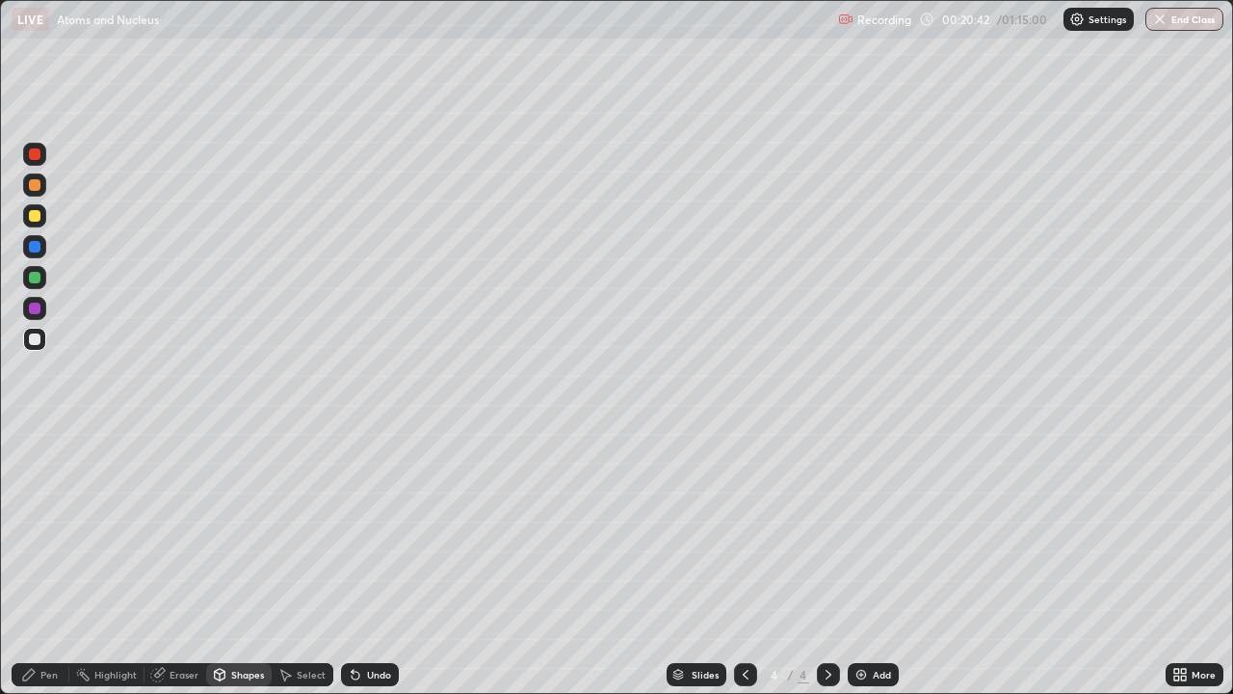
click at [368, 530] on div "Undo" at bounding box center [379, 674] width 24 height 10
click at [242, 530] on div "Shapes" at bounding box center [247, 674] width 33 height 10
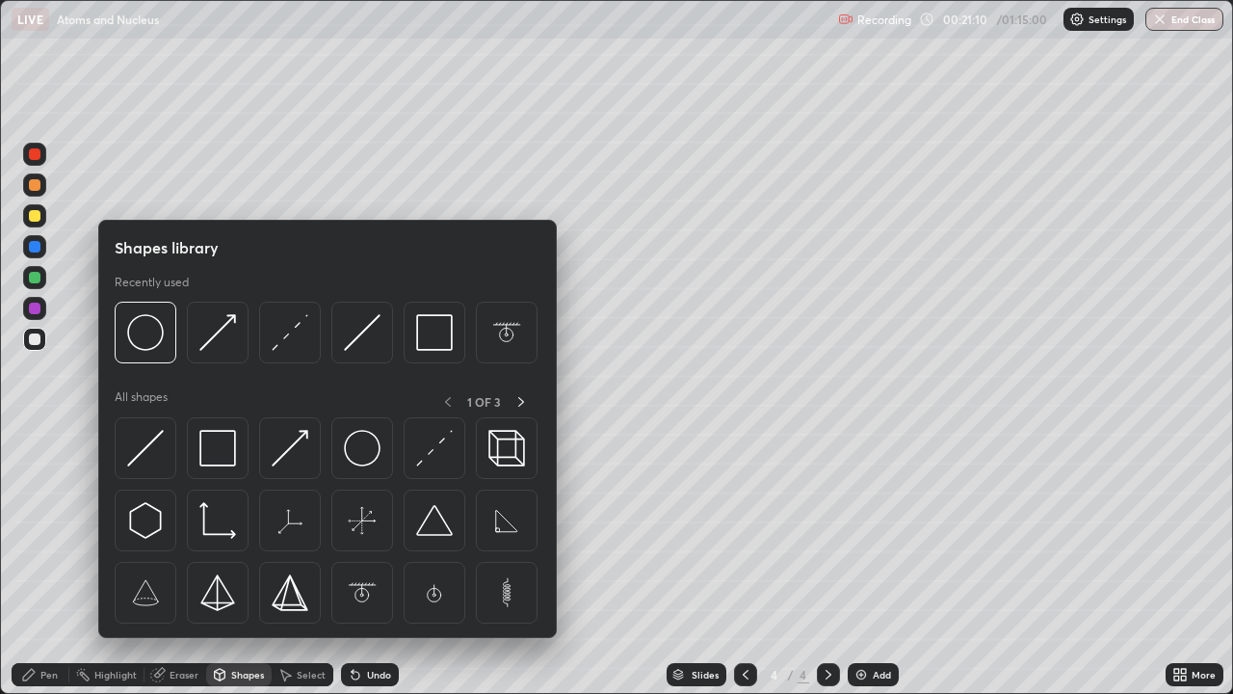
click at [244, 530] on div "Shapes" at bounding box center [247, 674] width 33 height 10
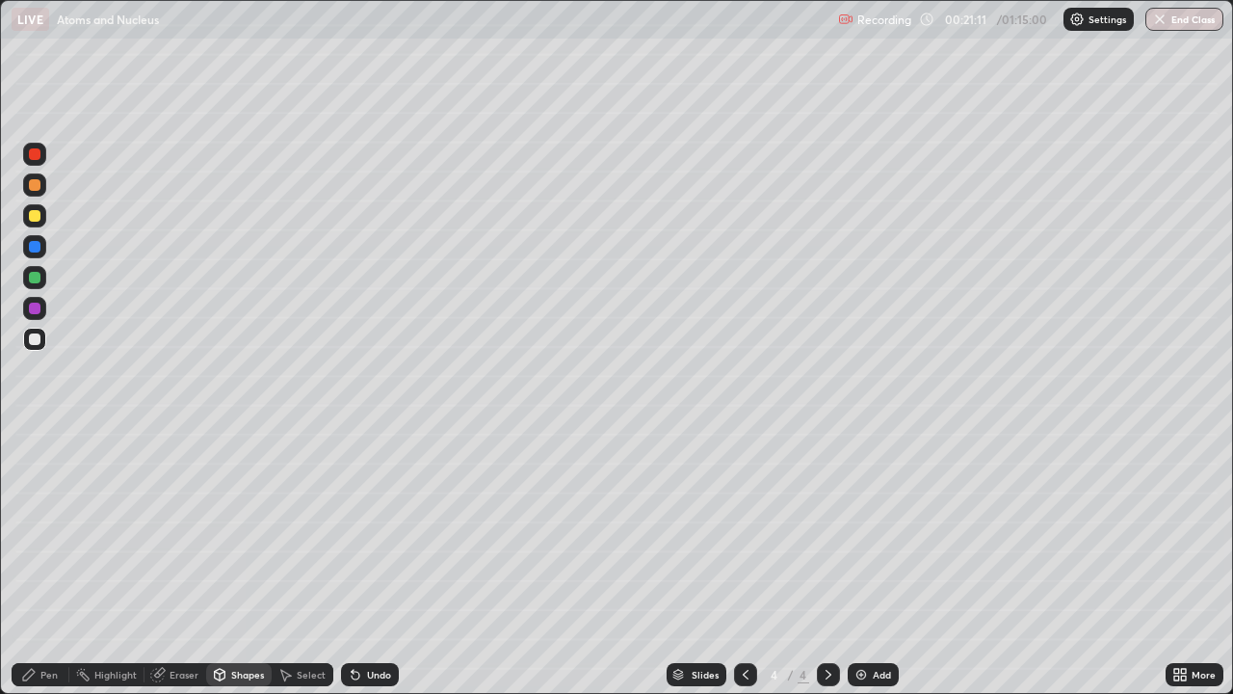
click at [37, 307] on div at bounding box center [35, 308] width 12 height 12
click at [39, 279] on div at bounding box center [35, 278] width 12 height 12
click at [36, 339] on div at bounding box center [35, 339] width 12 height 12
click at [247, 530] on div "Shapes" at bounding box center [247, 674] width 33 height 10
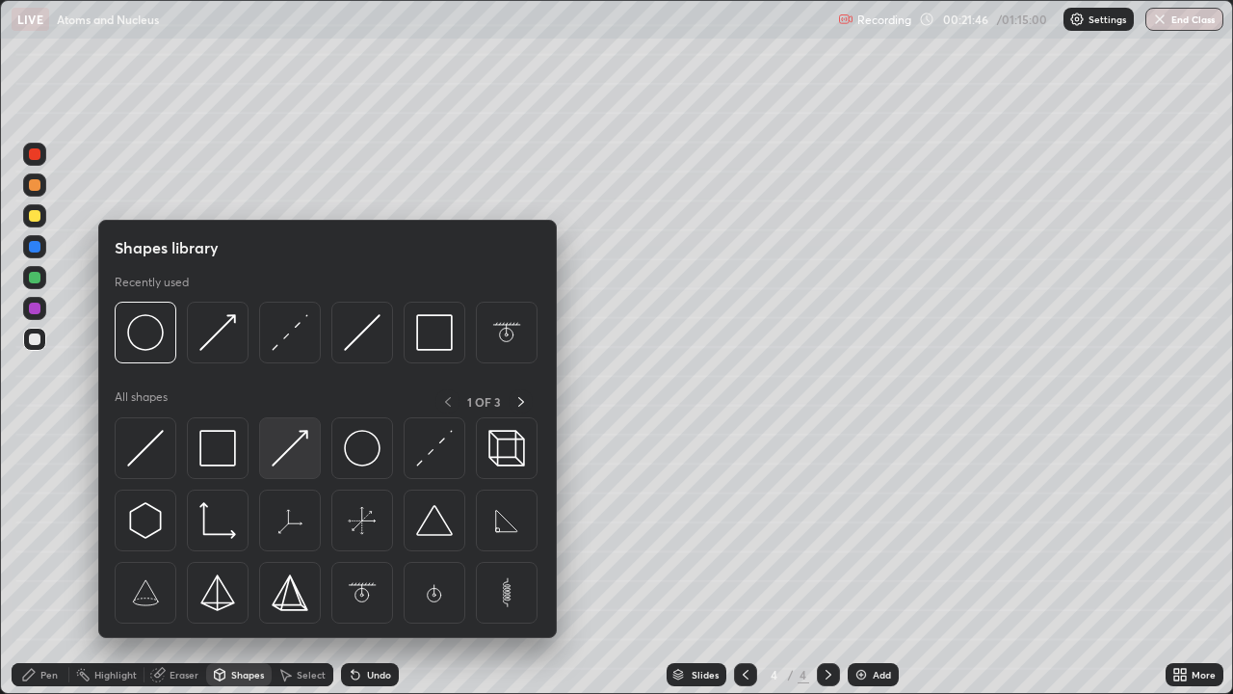
click at [291, 460] on img at bounding box center [290, 448] width 37 height 37
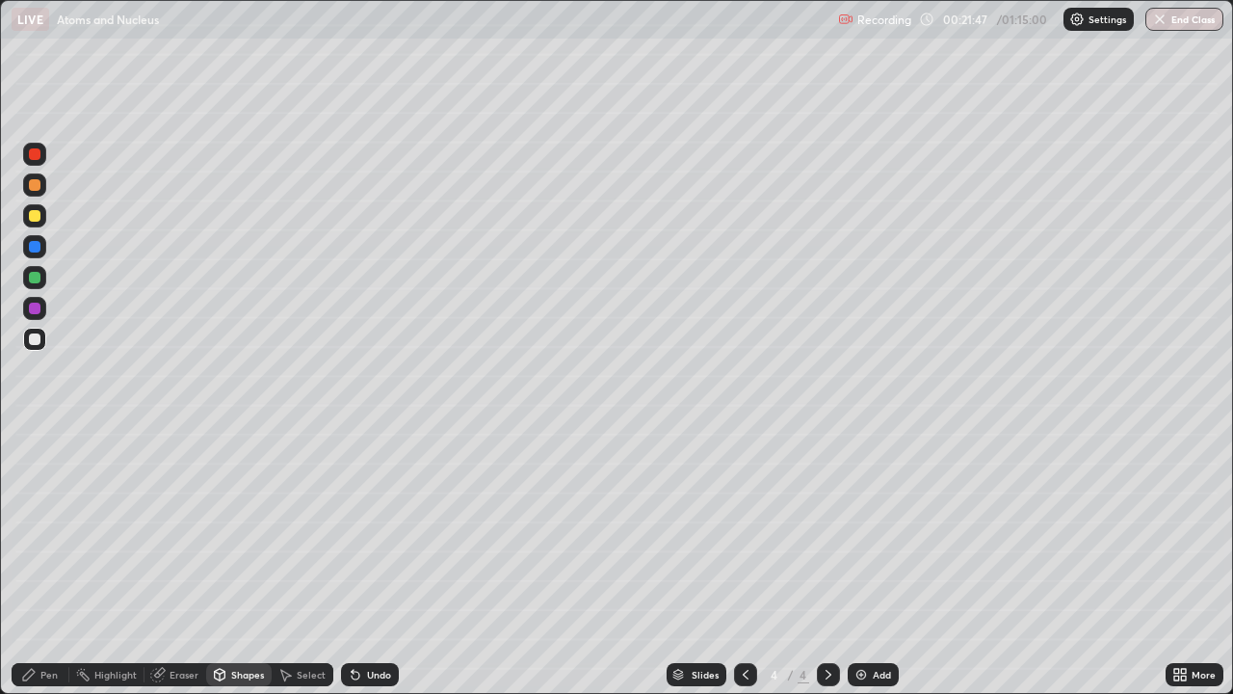
click at [58, 530] on div "Pen" at bounding box center [41, 674] width 58 height 23
click at [35, 439] on div at bounding box center [35, 439] width 4 height 4
click at [241, 530] on div "Shapes" at bounding box center [247, 674] width 33 height 10
click at [369, 530] on div "Undo" at bounding box center [379, 674] width 24 height 10
click at [41, 216] on div at bounding box center [34, 215] width 23 height 23
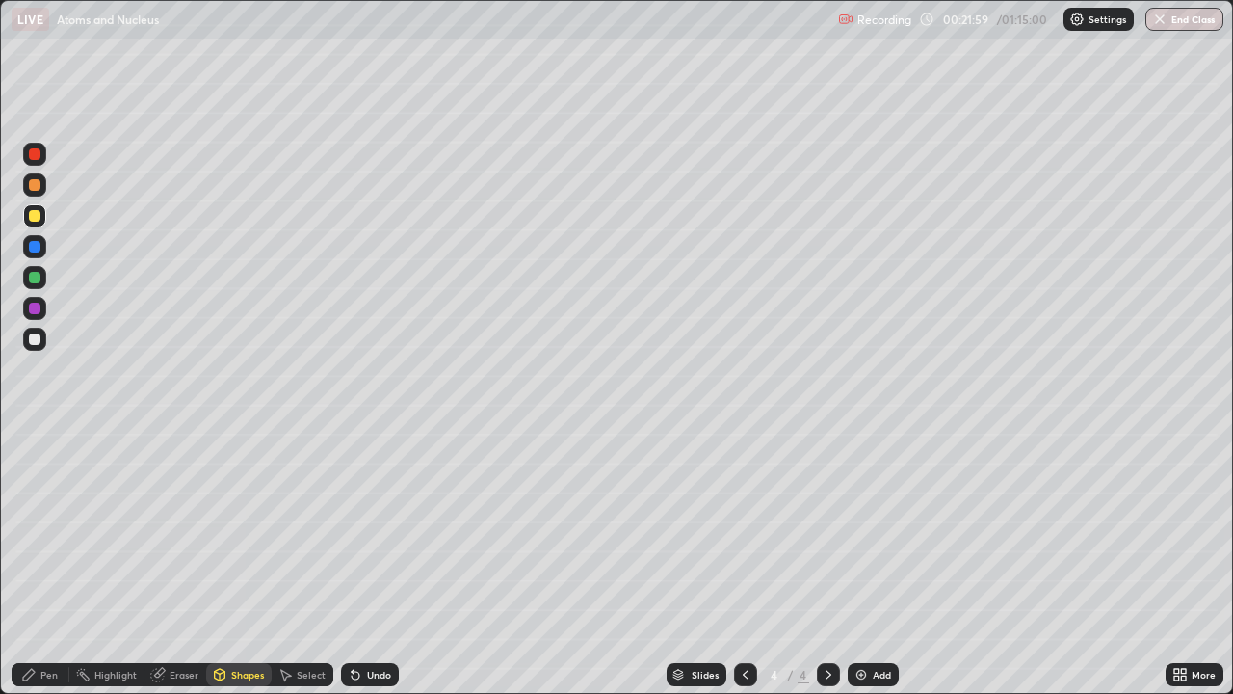
click at [240, 530] on div "Shapes" at bounding box center [247, 674] width 33 height 10
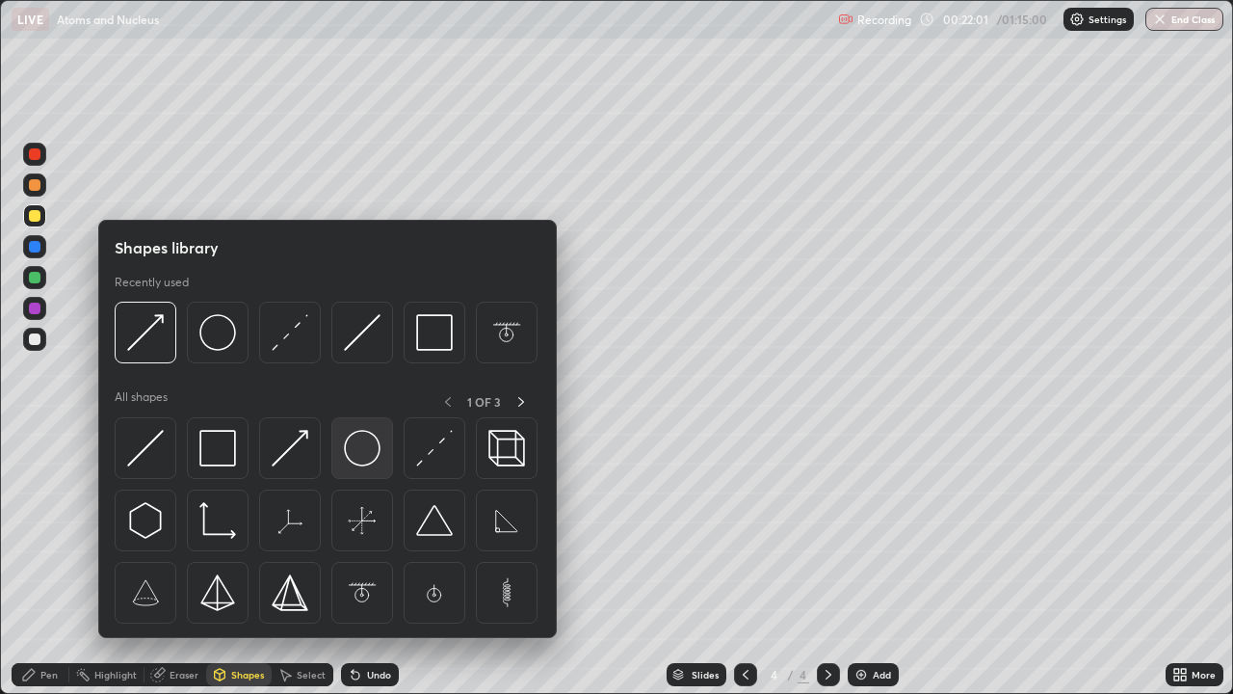
click at [357, 452] on img at bounding box center [362, 448] width 37 height 37
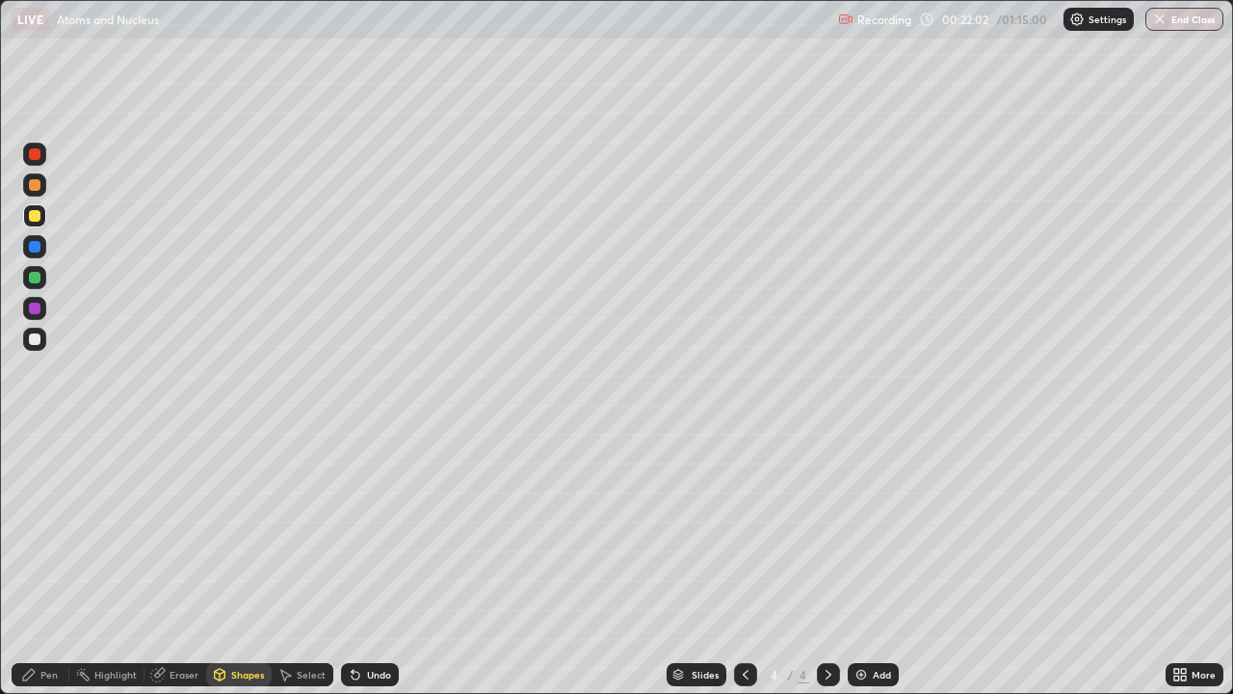
click at [35, 340] on div at bounding box center [35, 339] width 12 height 12
click at [38, 215] on div at bounding box center [35, 216] width 12 height 12
click at [229, 530] on div "Shapes" at bounding box center [239, 674] width 66 height 23
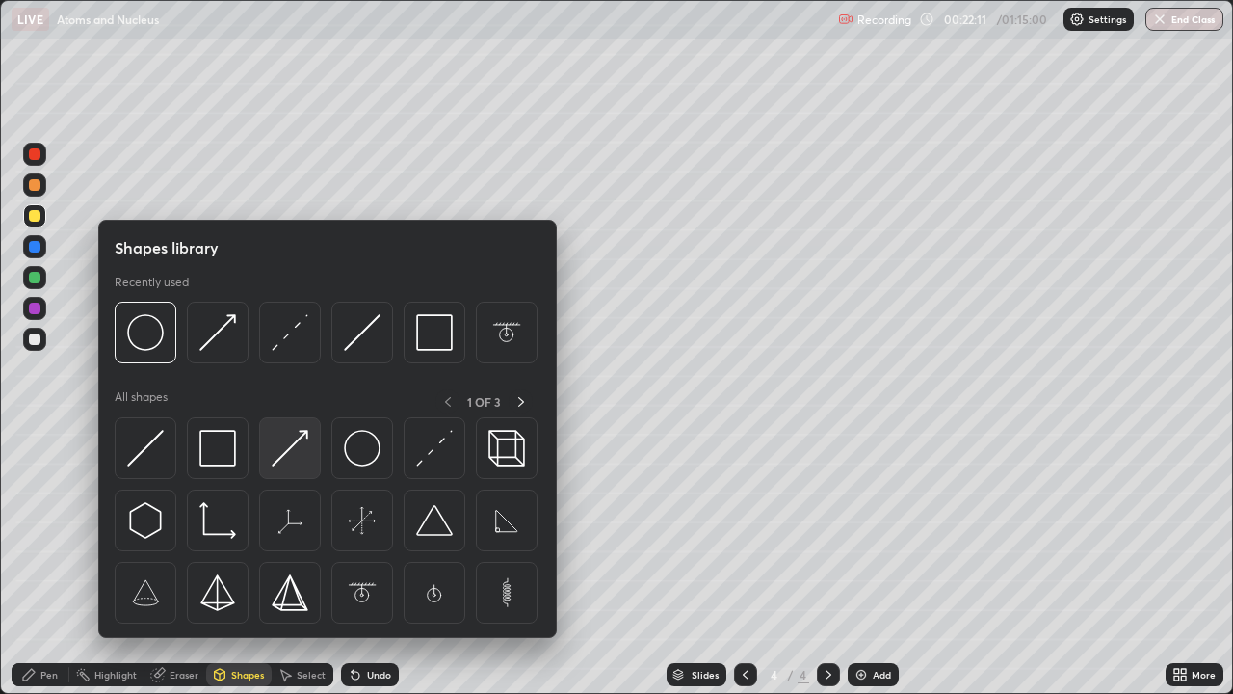
click at [292, 456] on img at bounding box center [290, 448] width 37 height 37
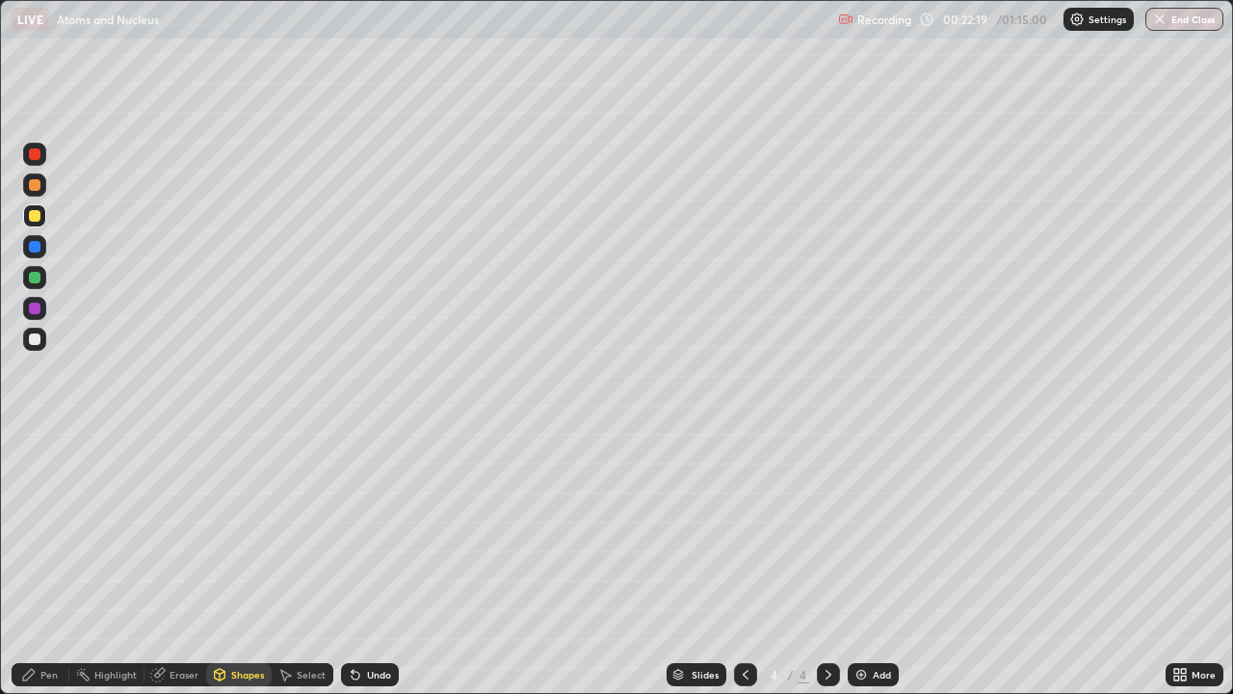
click at [191, 530] on div "Eraser" at bounding box center [184, 674] width 29 height 10
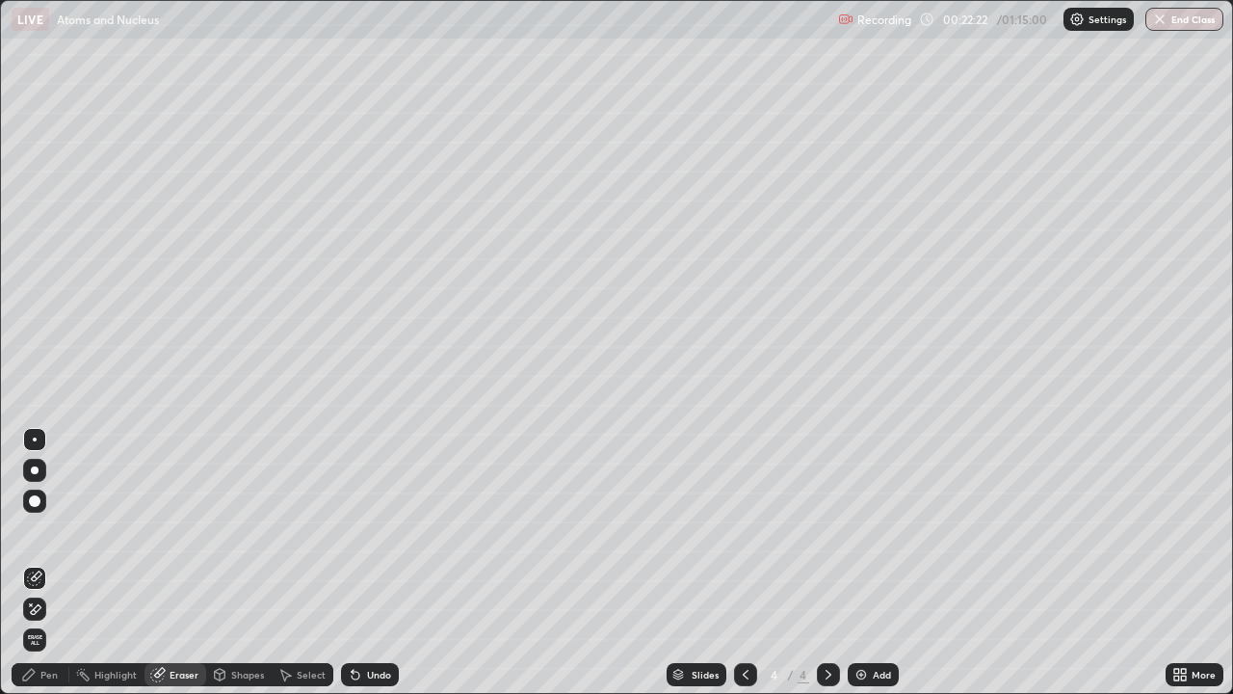
click at [251, 530] on div "Shapes" at bounding box center [247, 674] width 33 height 10
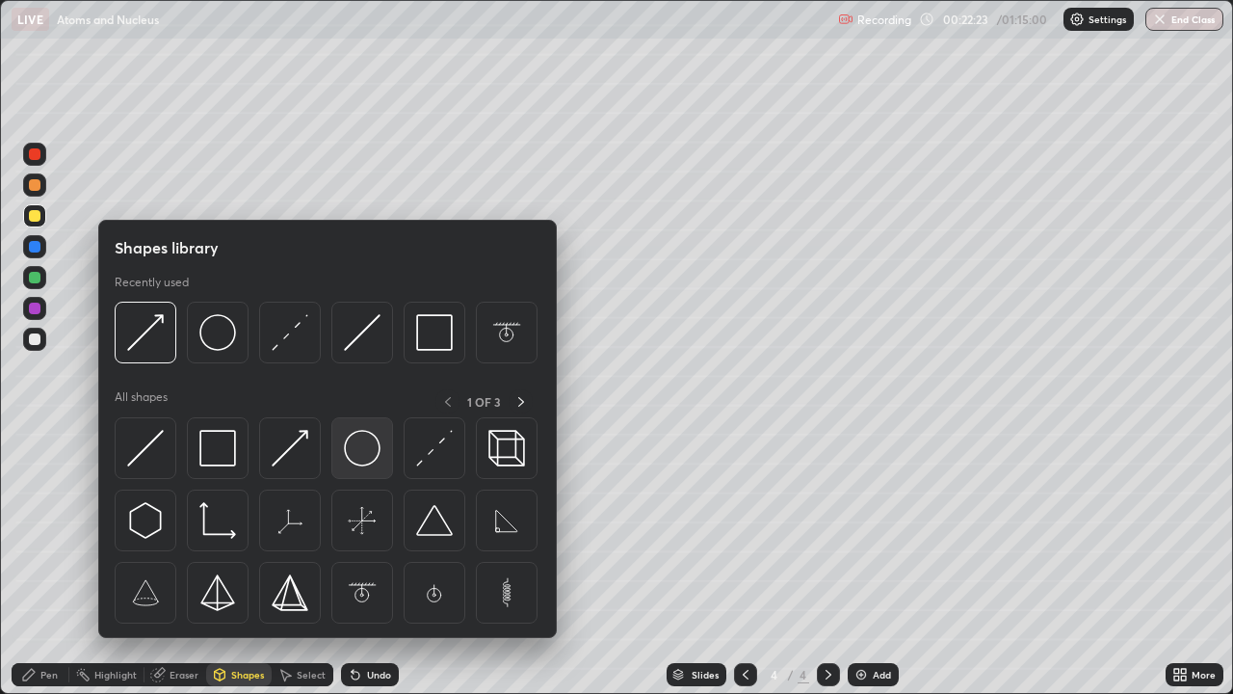
click at [369, 447] on img at bounding box center [362, 448] width 37 height 37
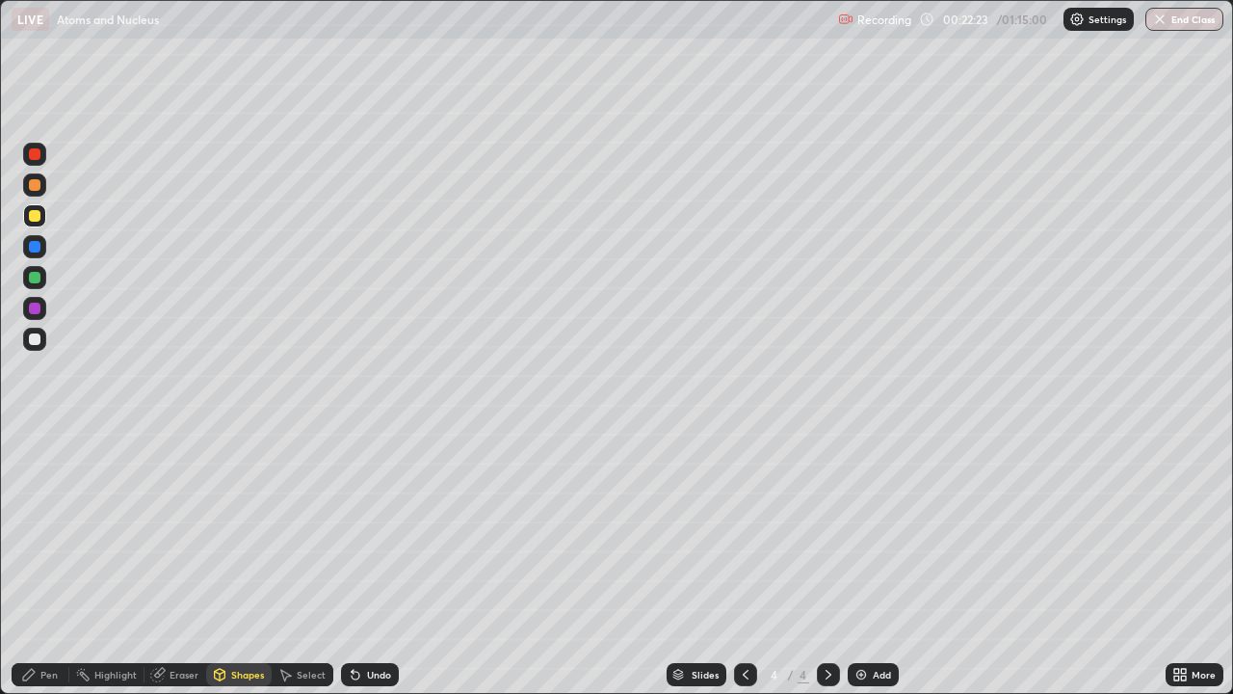
click at [42, 341] on div at bounding box center [34, 339] width 23 height 23
click at [238, 530] on div "Shapes" at bounding box center [247, 674] width 33 height 10
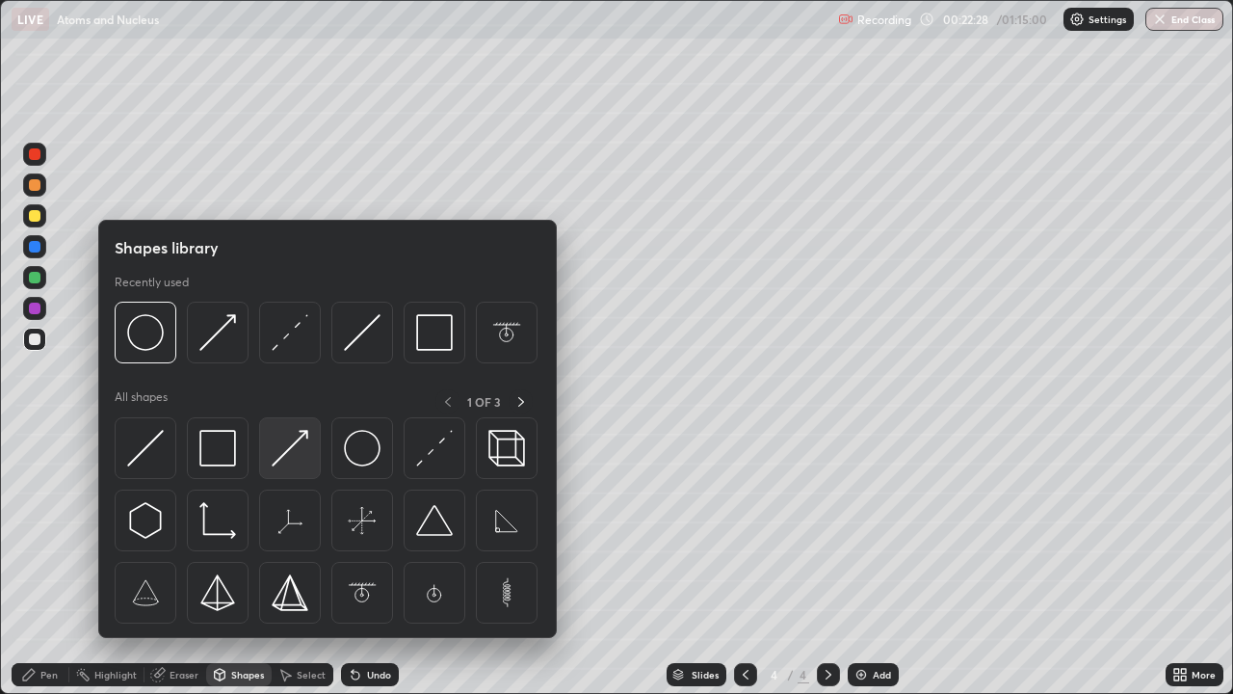
click at [292, 458] on img at bounding box center [290, 448] width 37 height 37
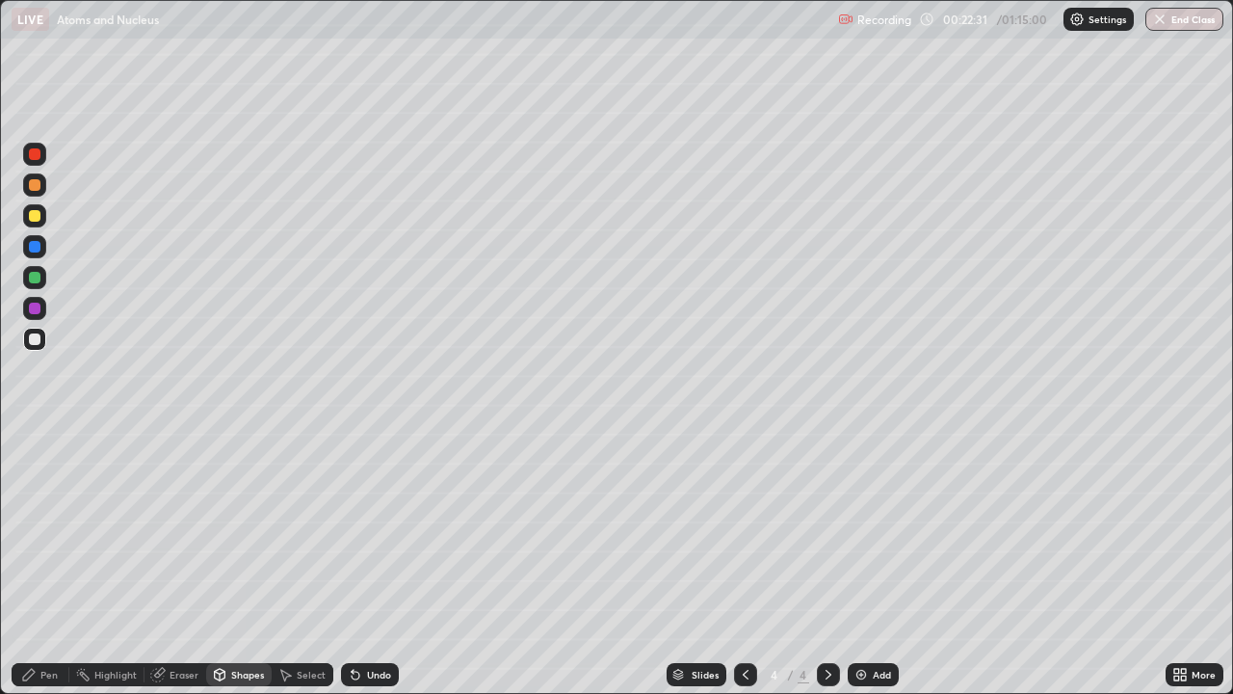
click at [367, 530] on div "Undo" at bounding box center [379, 674] width 24 height 10
click at [369, 530] on div "Undo" at bounding box center [379, 674] width 24 height 10
click at [362, 530] on div "Undo" at bounding box center [370, 674] width 58 height 23
click at [41, 224] on div at bounding box center [34, 215] width 23 height 23
click at [50, 530] on div "Pen" at bounding box center [48, 674] width 17 height 10
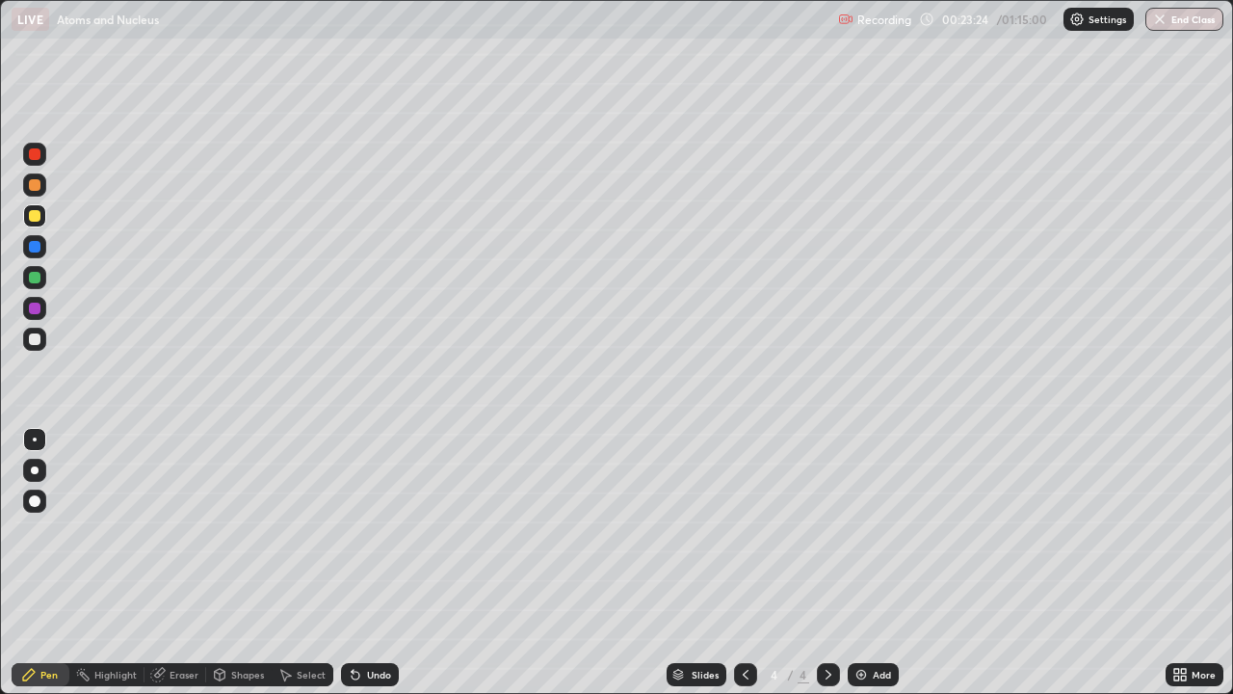
click at [39, 344] on div at bounding box center [34, 339] width 23 height 23
click at [41, 340] on div at bounding box center [34, 339] width 23 height 23
click at [39, 309] on div at bounding box center [35, 308] width 12 height 12
click at [36, 277] on div at bounding box center [35, 278] width 12 height 12
click at [35, 309] on div at bounding box center [35, 308] width 12 height 12
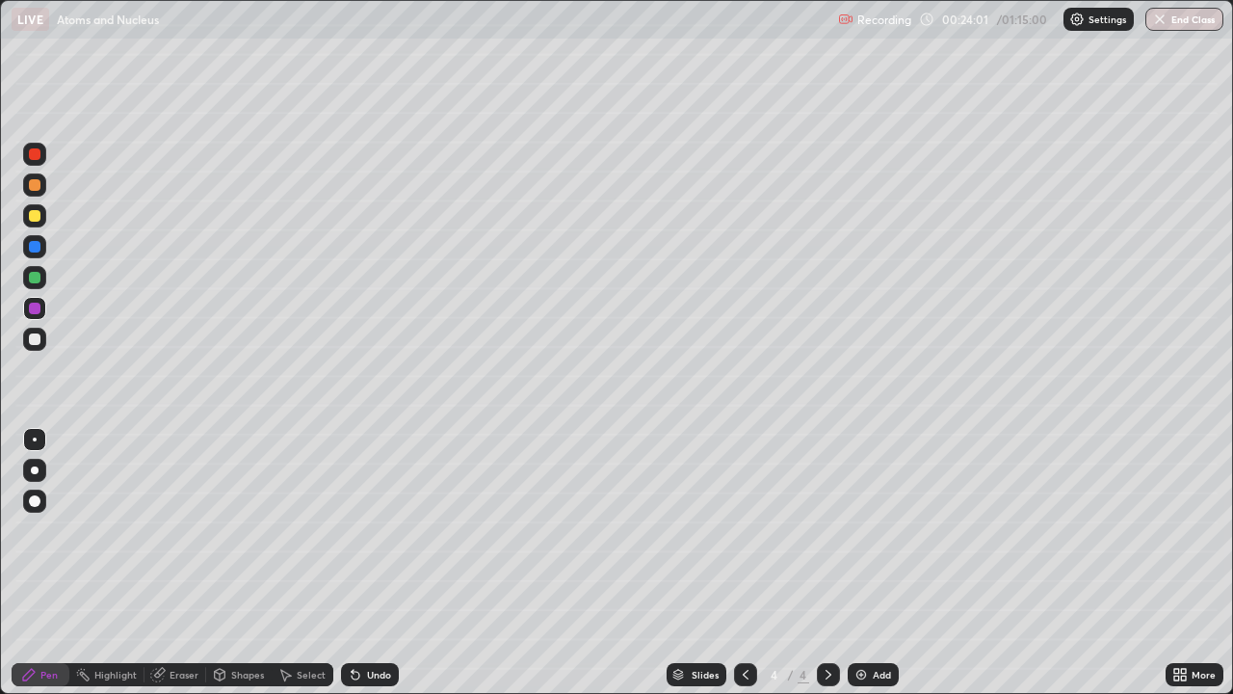
click at [378, 530] on div "Undo" at bounding box center [379, 674] width 24 height 10
click at [377, 530] on div "Undo" at bounding box center [379, 674] width 24 height 10
click at [379, 530] on div "Undo" at bounding box center [379, 674] width 24 height 10
click at [36, 216] on div at bounding box center [35, 216] width 12 height 12
click at [35, 244] on div at bounding box center [35, 247] width 12 height 12
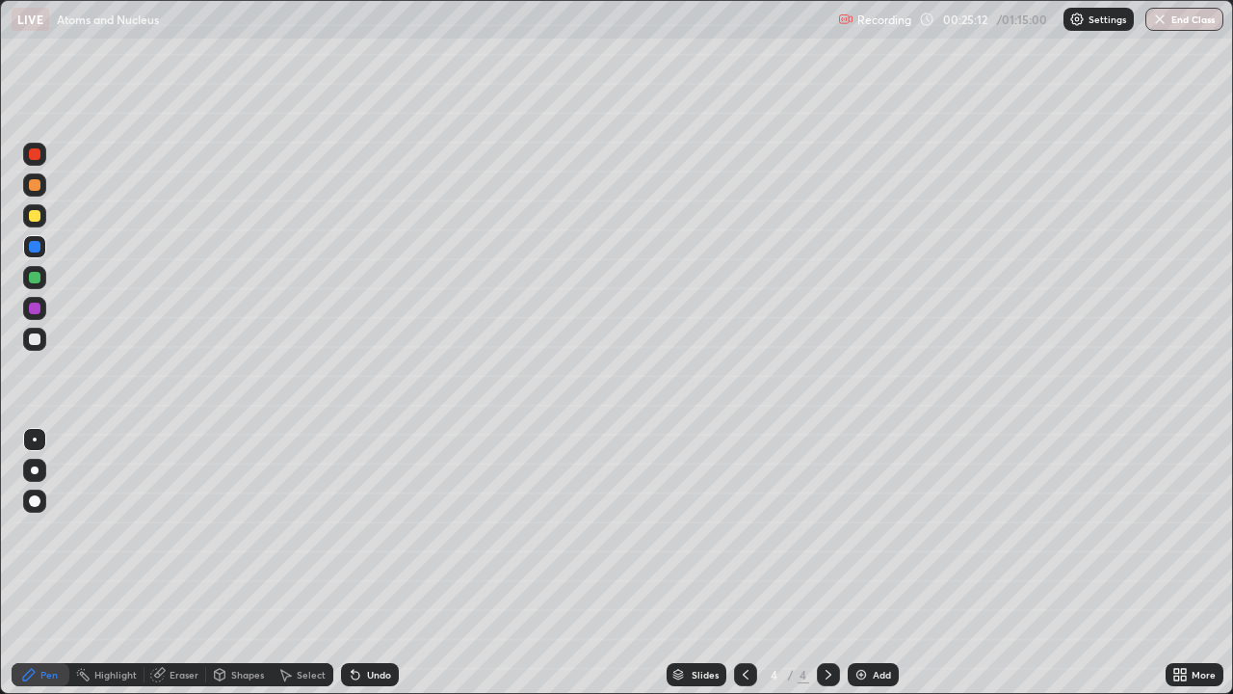
click at [249, 530] on div "Shapes" at bounding box center [247, 674] width 33 height 10
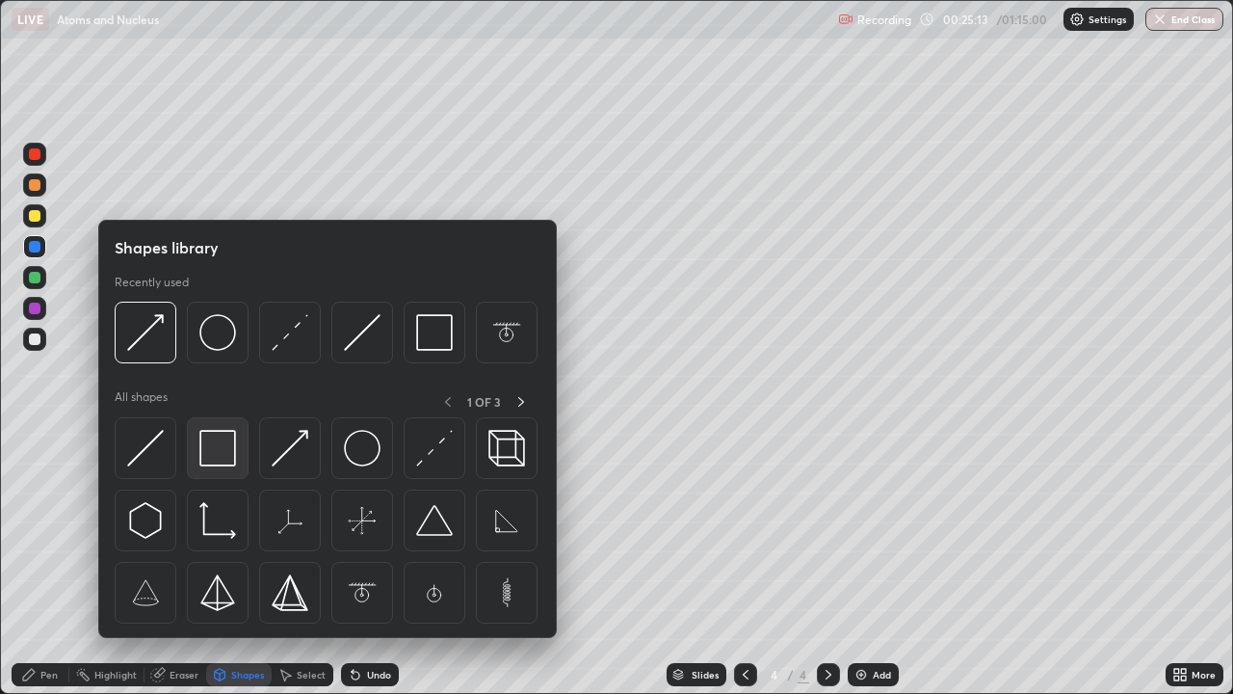
click at [219, 458] on img at bounding box center [217, 448] width 37 height 37
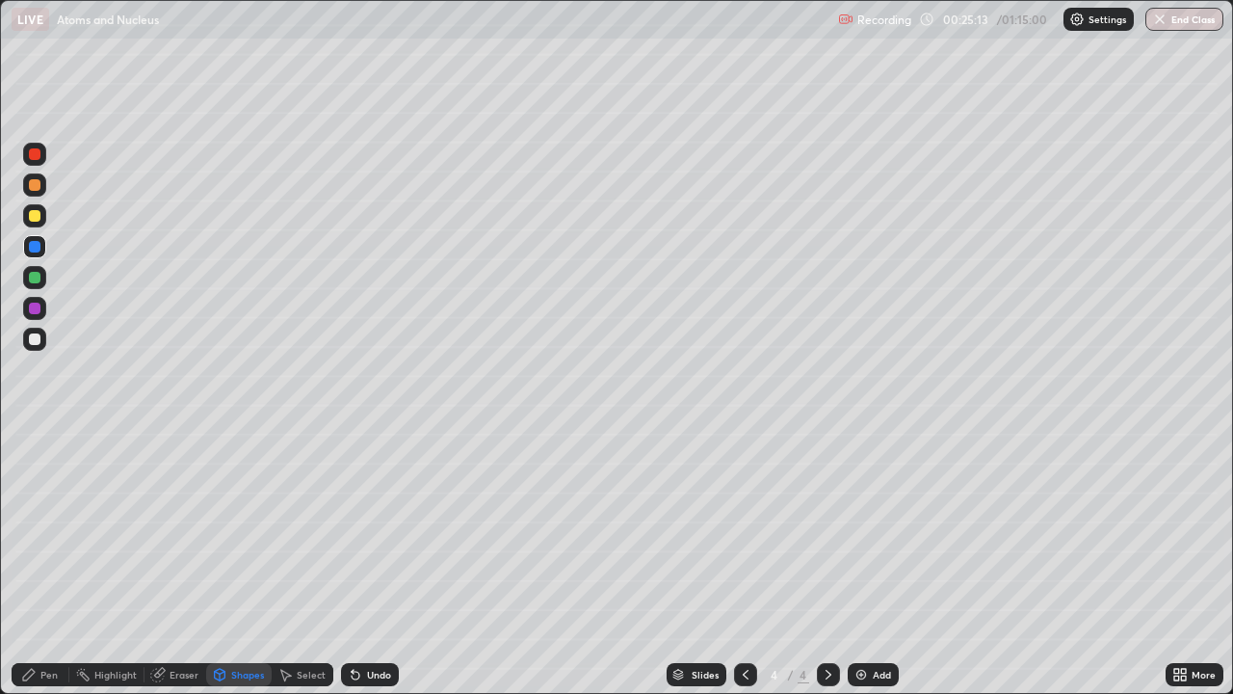
click at [38, 342] on div at bounding box center [35, 339] width 12 height 12
click at [380, 530] on div "Undo" at bounding box center [379, 674] width 24 height 10
click at [61, 530] on div "Pen" at bounding box center [41, 674] width 58 height 23
click at [36, 508] on div at bounding box center [34, 500] width 23 height 23
click at [243, 530] on div "Shapes" at bounding box center [247, 674] width 33 height 10
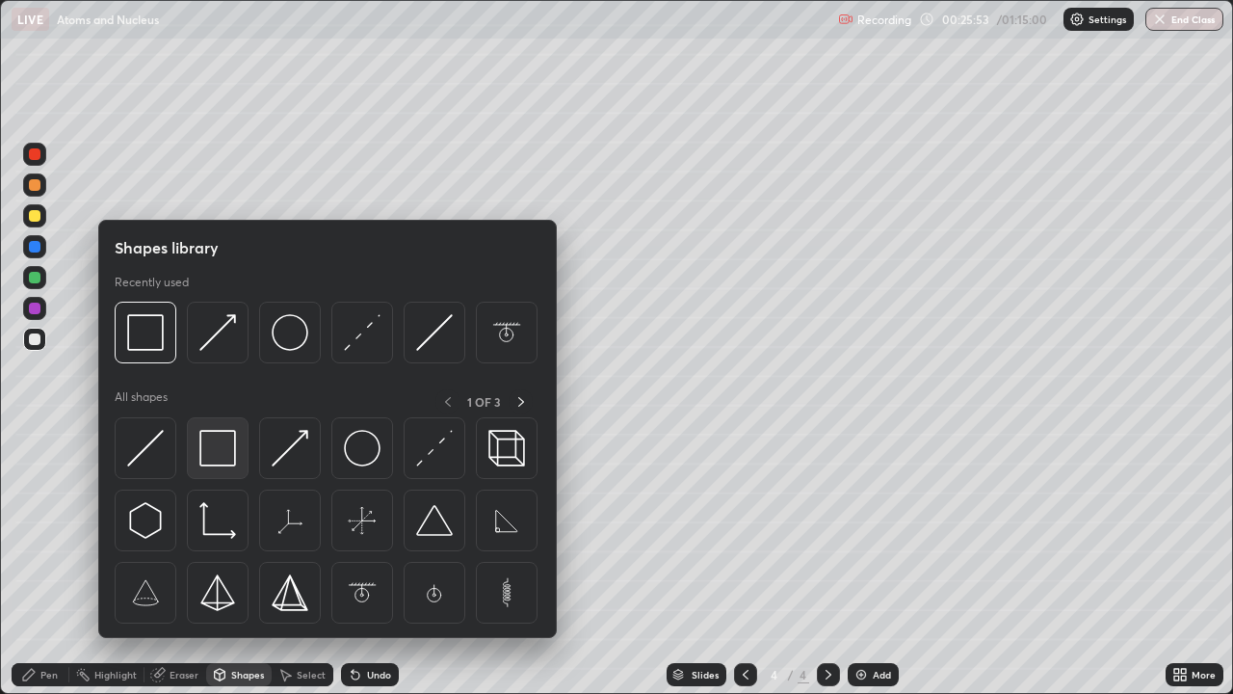
click at [228, 451] on img at bounding box center [217, 448] width 37 height 37
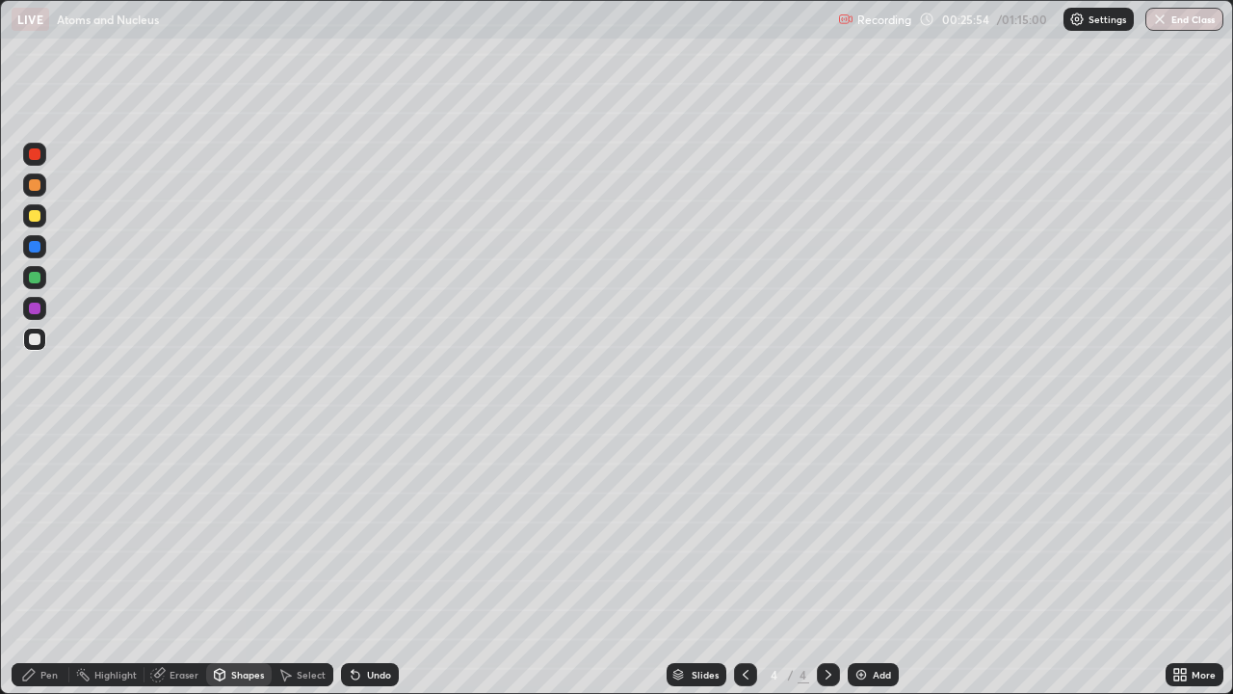
click at [38, 279] on div at bounding box center [35, 278] width 12 height 12
click at [380, 530] on div "Undo" at bounding box center [379, 674] width 24 height 10
click at [249, 530] on div "Shapes" at bounding box center [247, 674] width 33 height 10
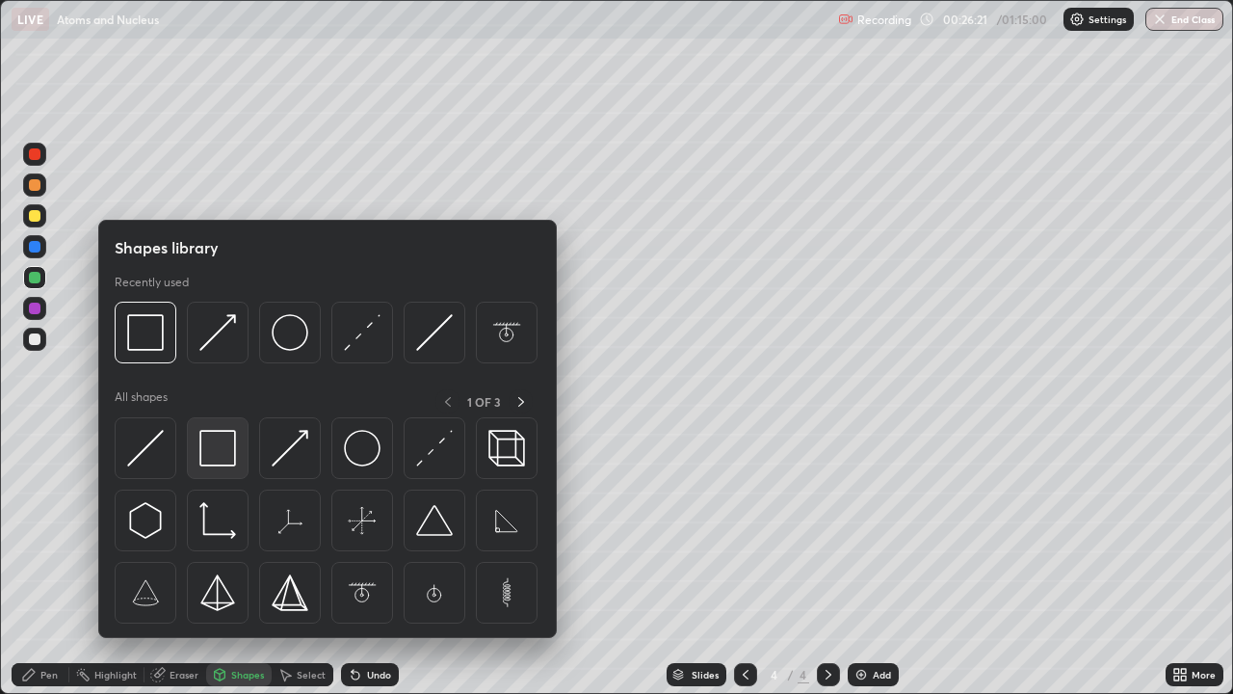
click at [224, 455] on img at bounding box center [217, 448] width 37 height 37
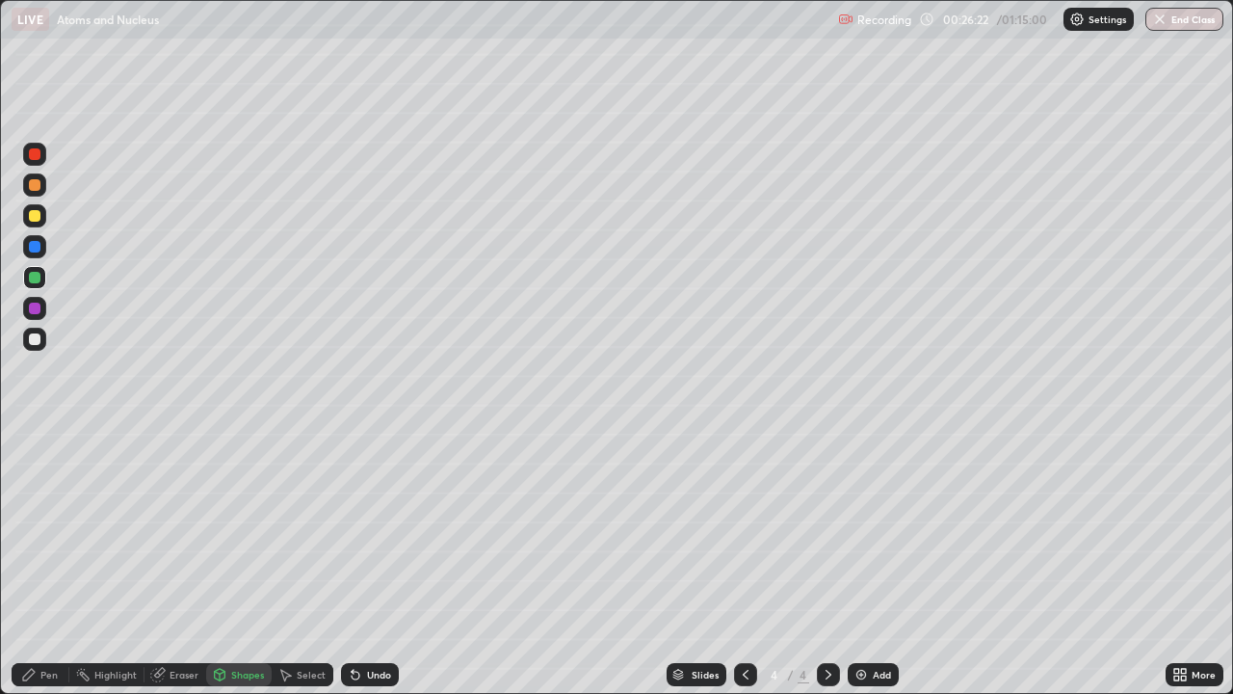
click at [41, 249] on div at bounding box center [34, 246] width 23 height 23
click at [248, 530] on div "Shapes" at bounding box center [247, 674] width 33 height 10
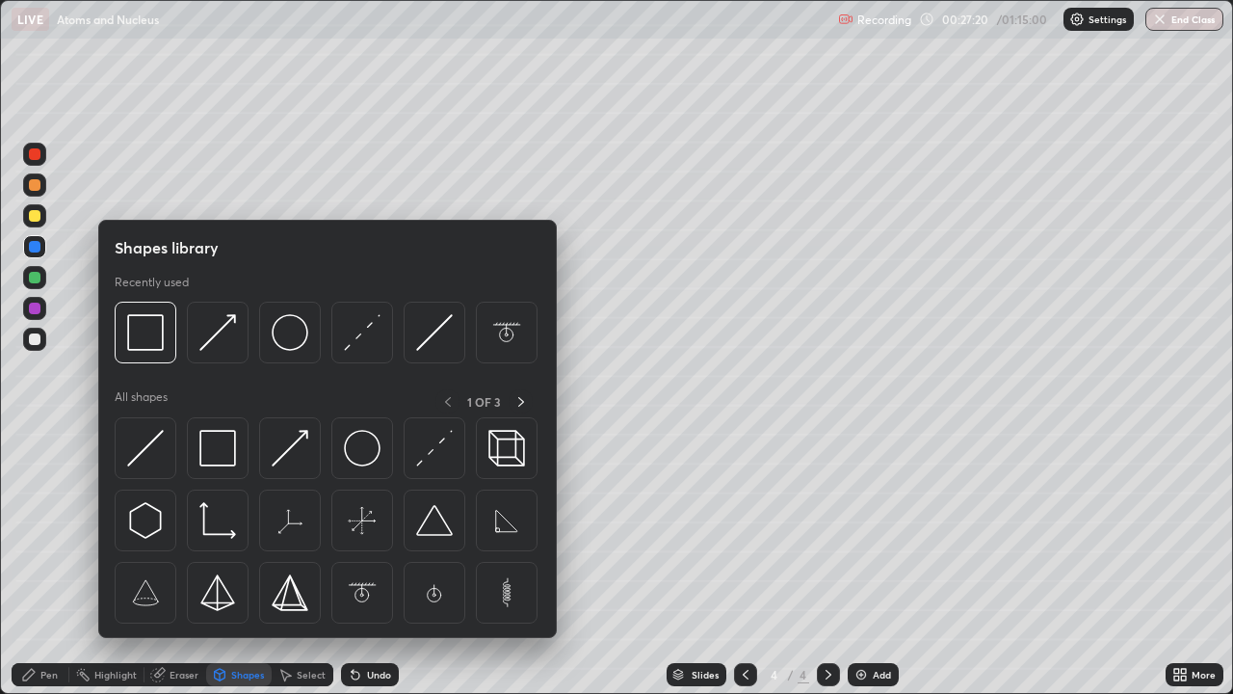
click at [250, 530] on div "Shapes" at bounding box center [247, 674] width 33 height 10
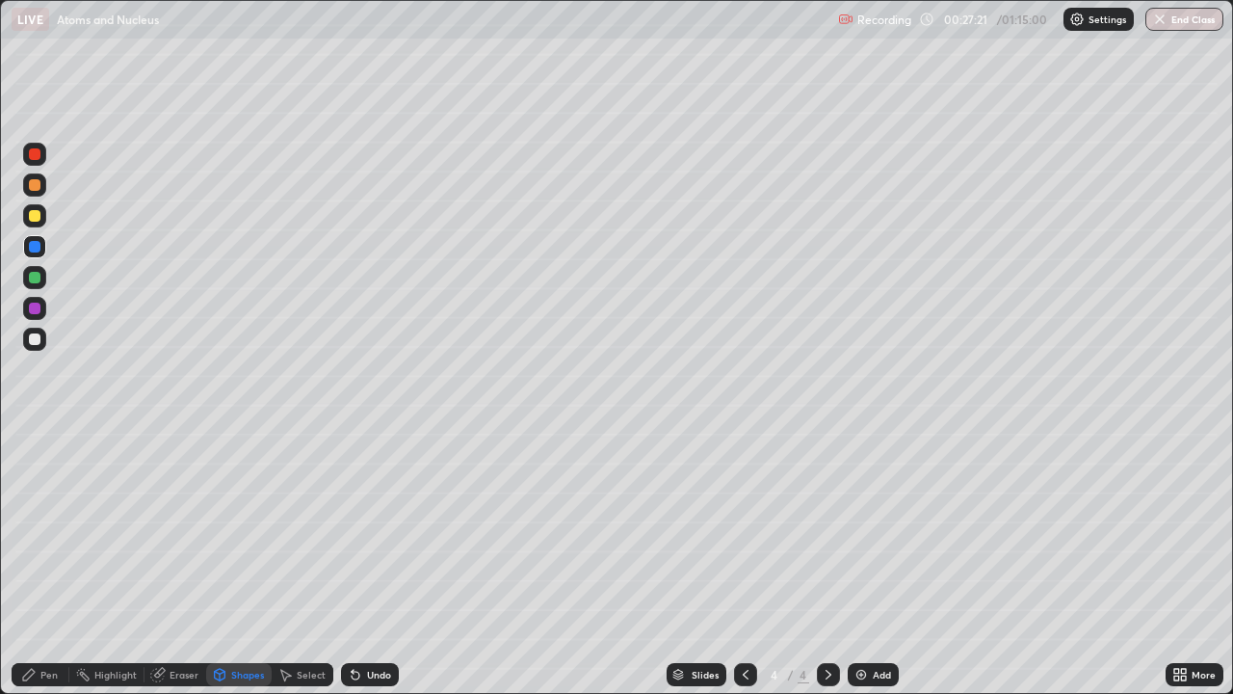
click at [35, 340] on div at bounding box center [35, 339] width 12 height 12
click at [37, 278] on div at bounding box center [35, 278] width 12 height 12
click at [35, 186] on div at bounding box center [35, 185] width 12 height 12
click at [381, 530] on div "Undo" at bounding box center [379, 674] width 24 height 10
click at [186, 530] on div "Eraser" at bounding box center [184, 674] width 29 height 10
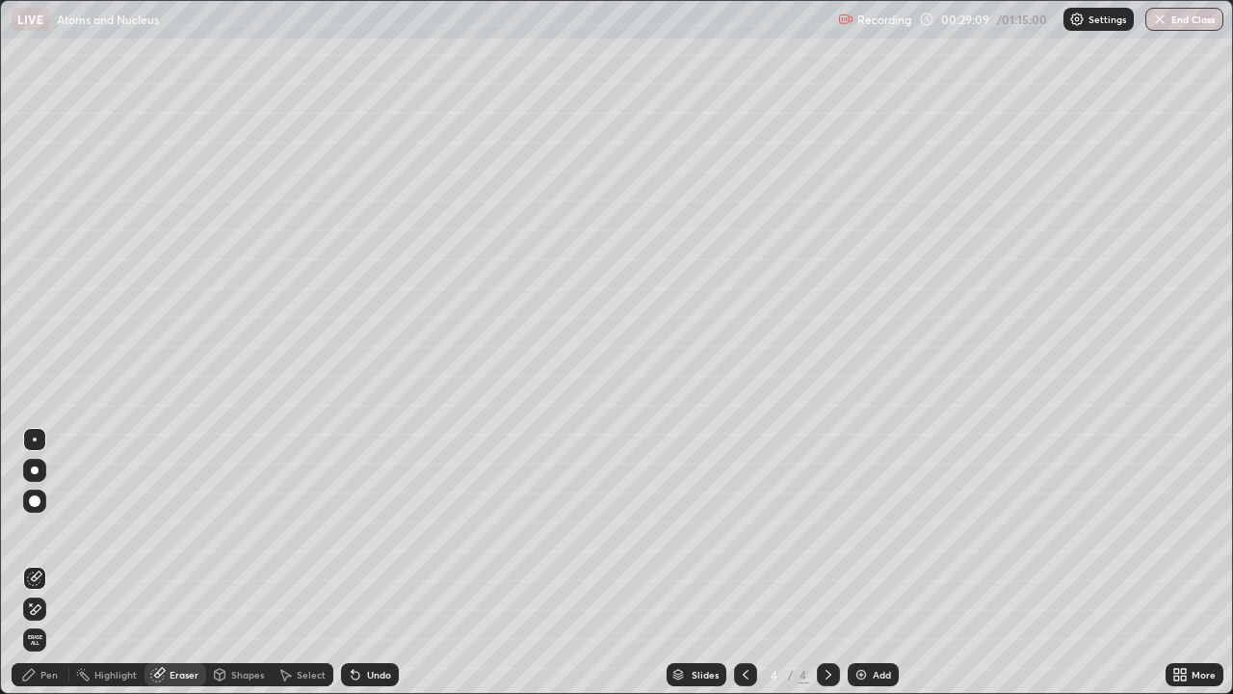
click at [248, 530] on div "Shapes" at bounding box center [247, 674] width 33 height 10
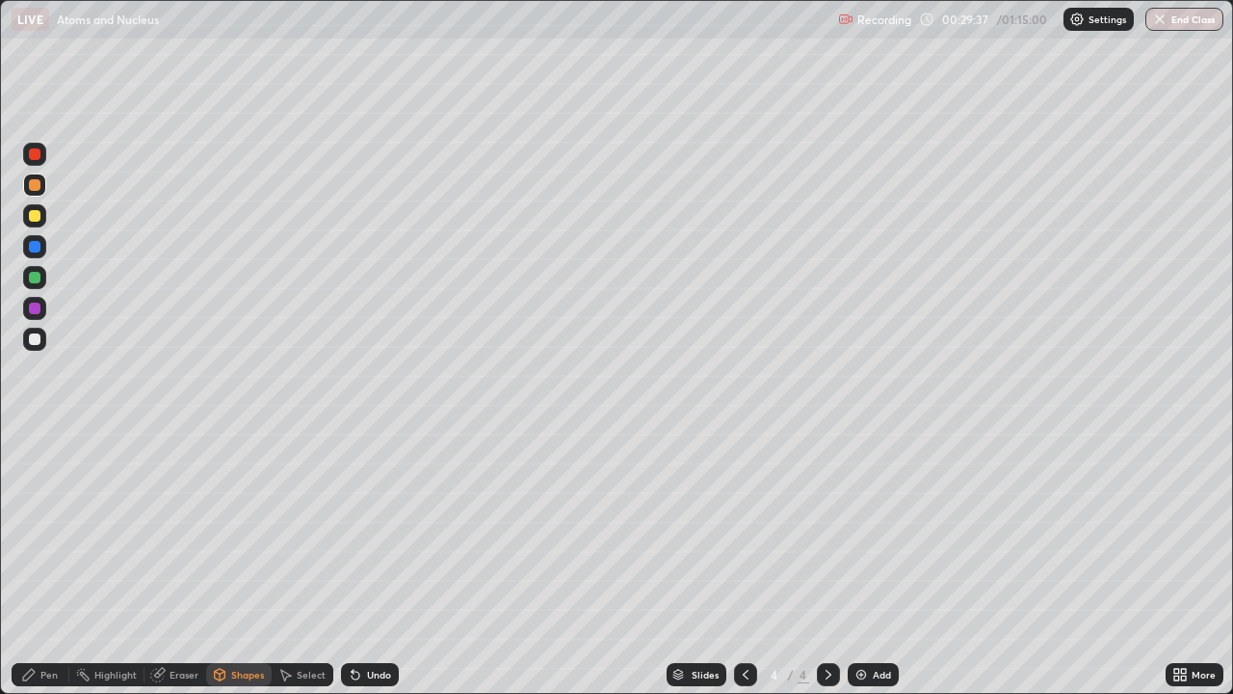
click at [37, 247] on div at bounding box center [35, 247] width 12 height 12
click at [34, 218] on div at bounding box center [35, 216] width 12 height 12
click at [380, 530] on div "Undo" at bounding box center [379, 674] width 24 height 10
click at [367, 530] on div "Undo" at bounding box center [379, 674] width 24 height 10
click at [248, 530] on div "Shapes" at bounding box center [247, 674] width 33 height 10
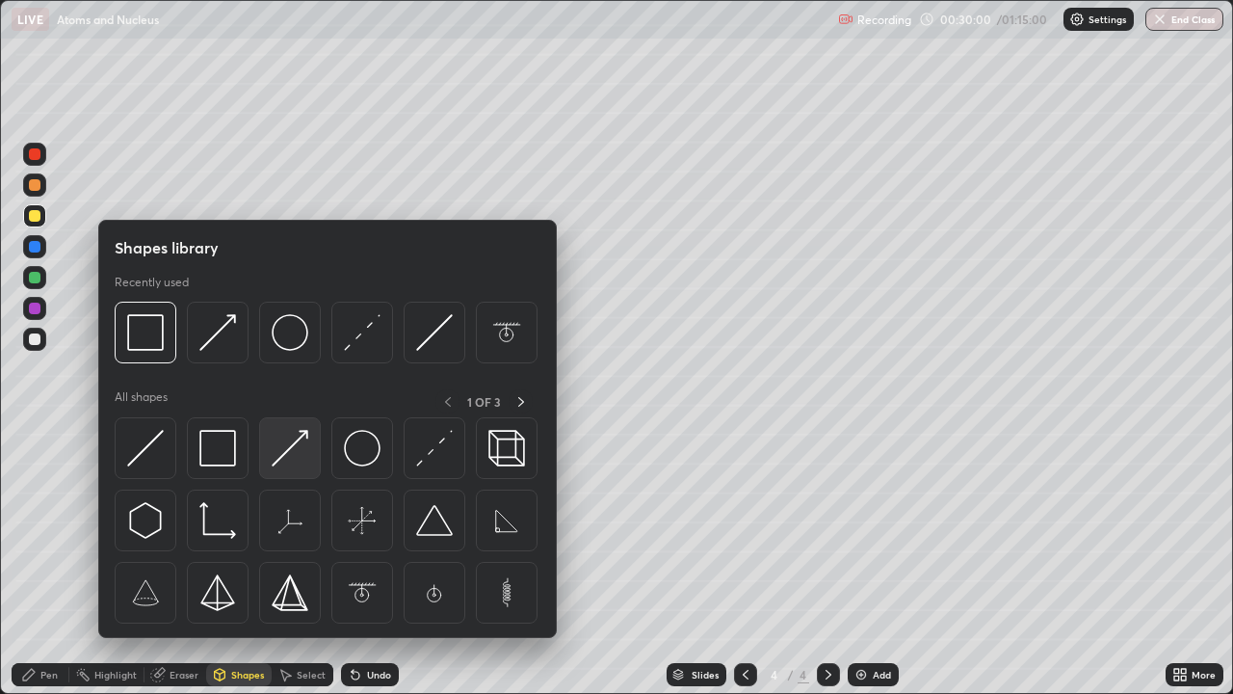
click at [290, 451] on img at bounding box center [290, 448] width 37 height 37
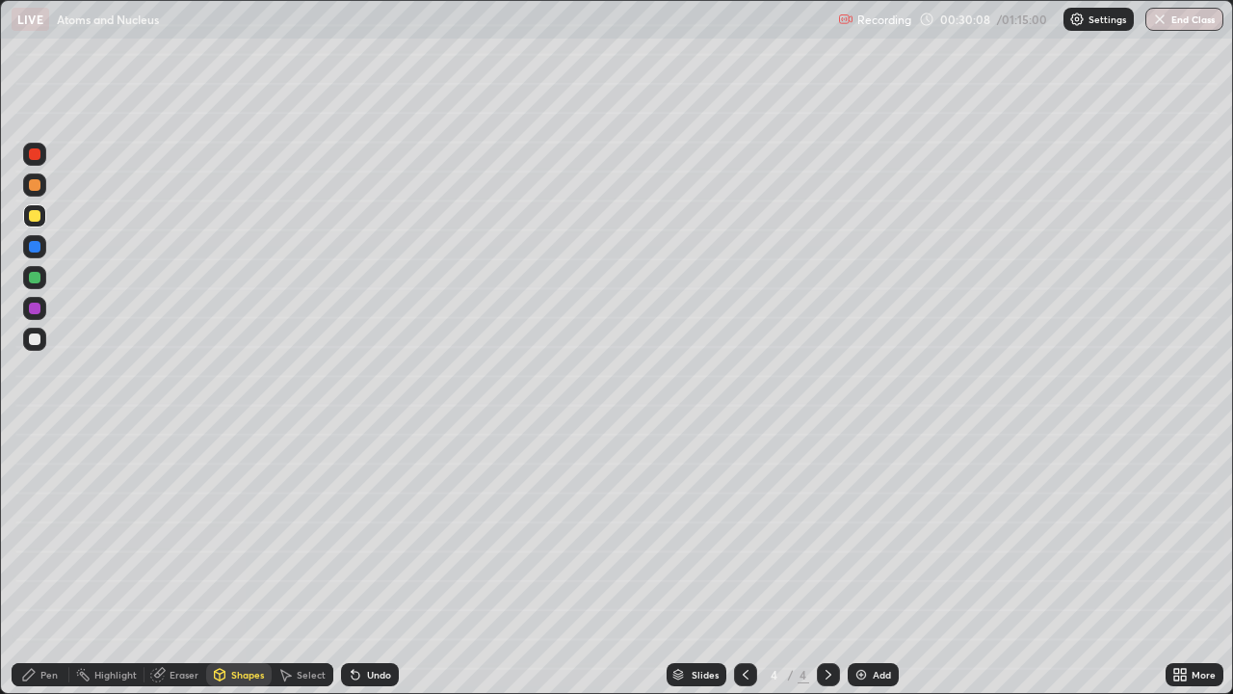
click at [58, 530] on div "Pen" at bounding box center [41, 674] width 58 height 23
click at [226, 530] on div "Shapes" at bounding box center [239, 674] width 66 height 23
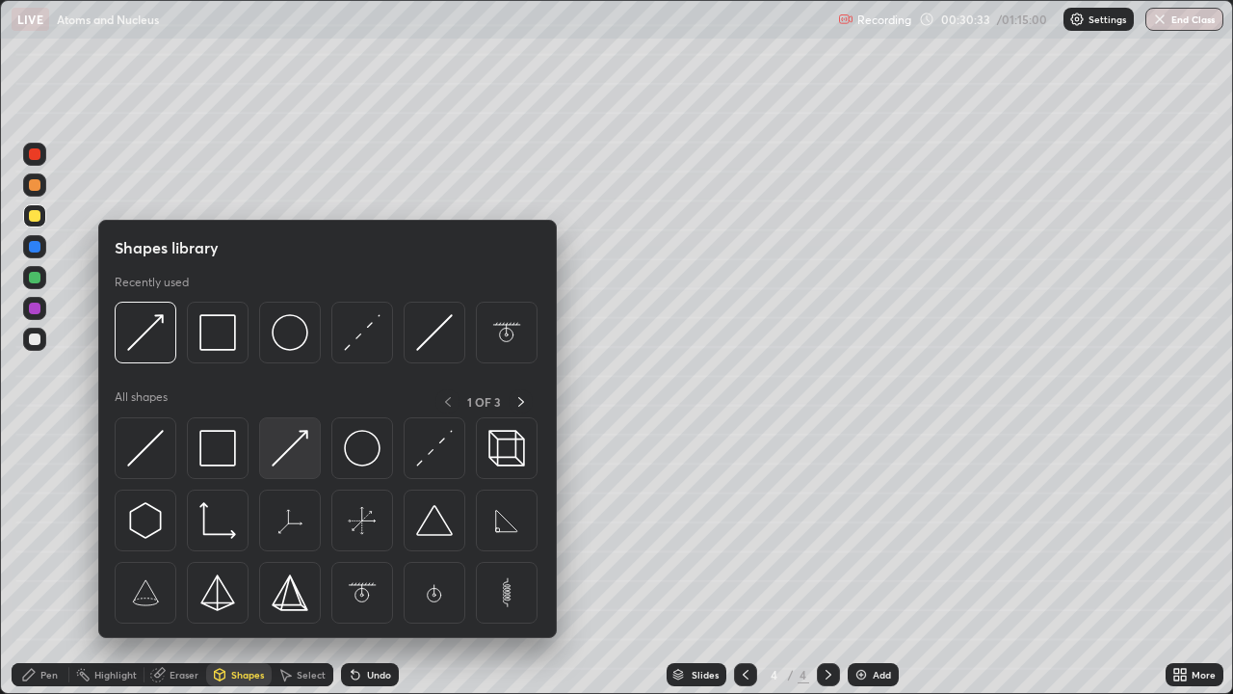
click at [287, 458] on img at bounding box center [290, 448] width 37 height 37
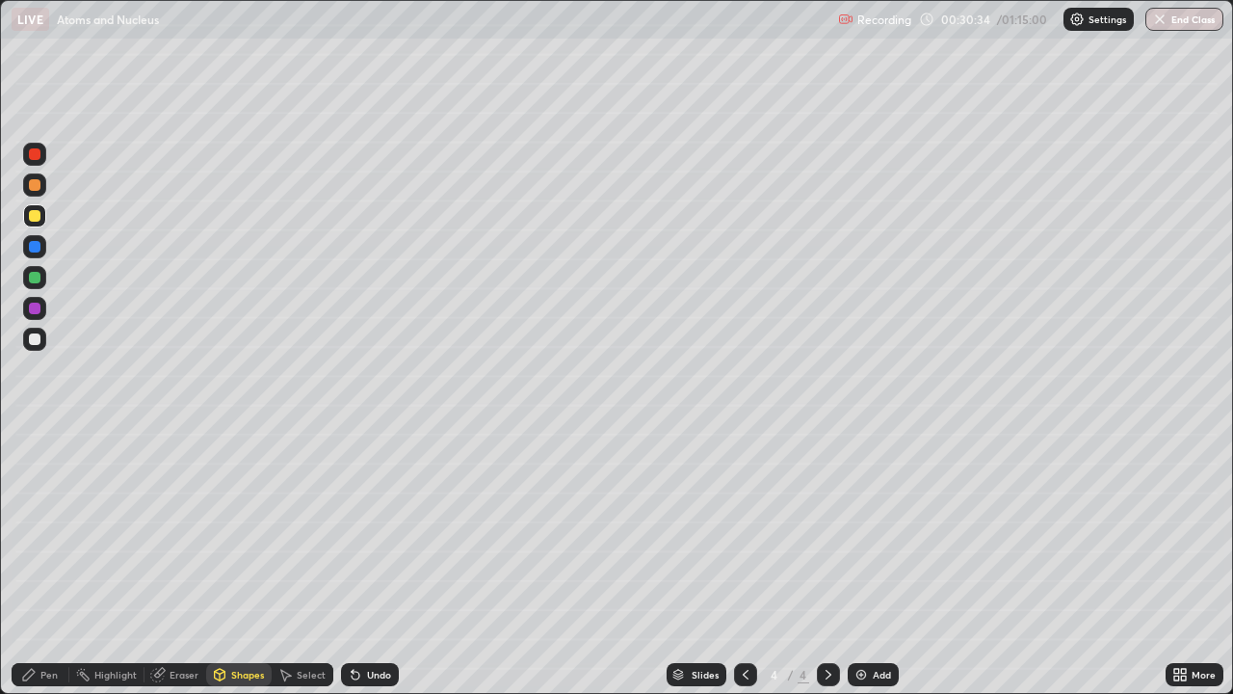
click at [48, 530] on div "Pen" at bounding box center [48, 674] width 17 height 10
click at [35, 439] on div at bounding box center [35, 439] width 4 height 4
click at [231, 530] on div "Shapes" at bounding box center [247, 674] width 33 height 10
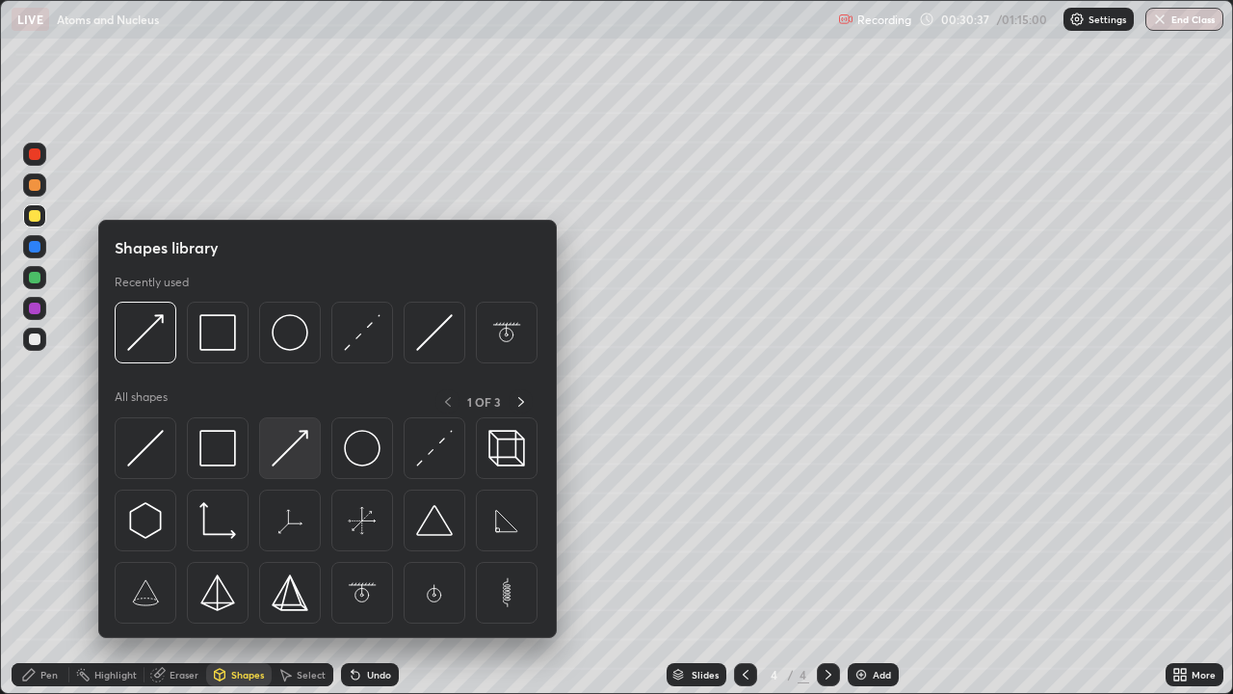
click at [284, 459] on img at bounding box center [290, 448] width 37 height 37
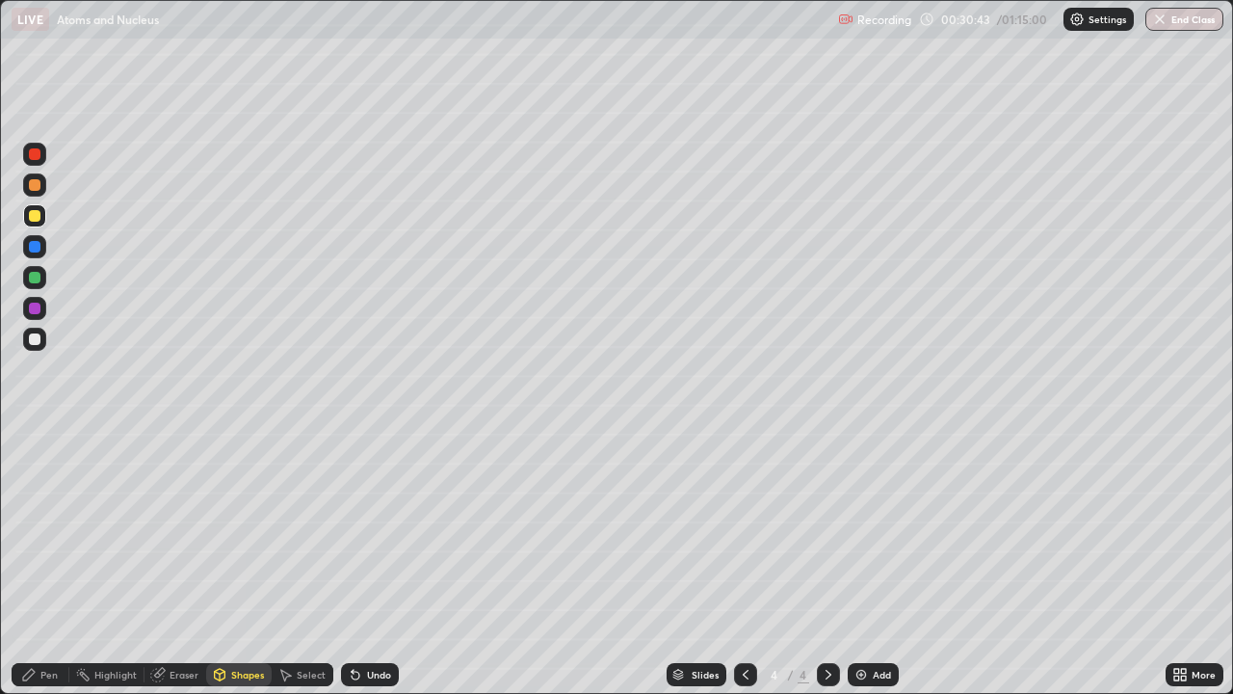
click at [379, 530] on div "Undo" at bounding box center [379, 674] width 24 height 10
click at [42, 341] on div at bounding box center [34, 339] width 23 height 23
click at [36, 277] on div at bounding box center [35, 278] width 12 height 12
click at [38, 246] on div at bounding box center [35, 247] width 12 height 12
click at [39, 184] on div at bounding box center [35, 185] width 12 height 12
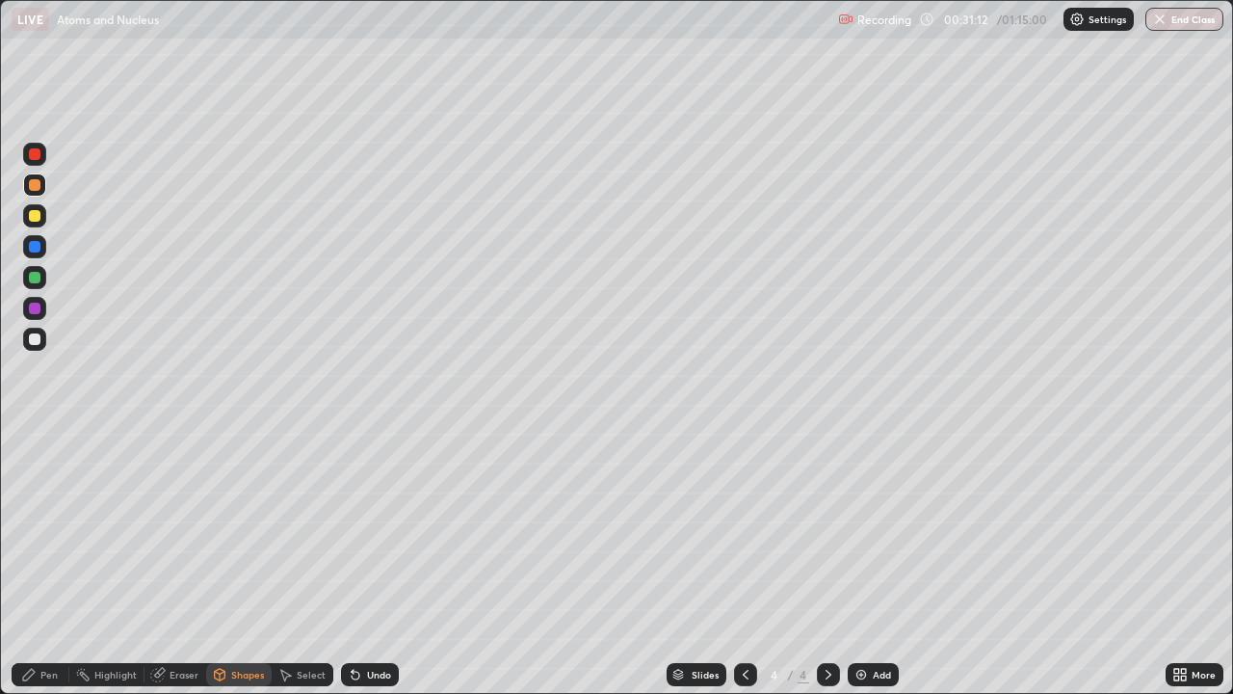
click at [46, 530] on div "Pen" at bounding box center [48, 674] width 17 height 10
click at [37, 279] on div at bounding box center [35, 278] width 12 height 12
click at [38, 505] on div at bounding box center [35, 501] width 12 height 12
click at [386, 530] on div "Undo" at bounding box center [379, 674] width 24 height 10
click at [384, 530] on div "Undo" at bounding box center [379, 674] width 24 height 10
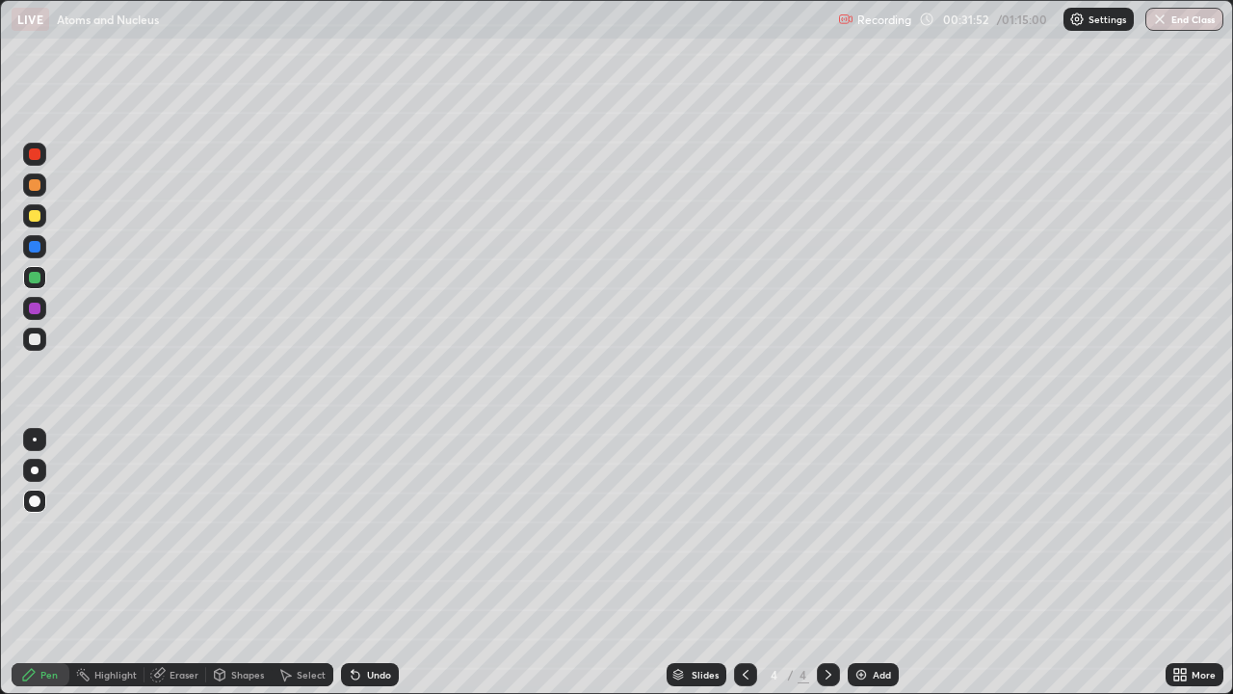
click at [36, 247] on div at bounding box center [35, 247] width 12 height 12
click at [42, 341] on div at bounding box center [34, 339] width 23 height 23
click at [867, 530] on img at bounding box center [860, 674] width 15 height 15
click at [49, 530] on div "Pen" at bounding box center [48, 674] width 17 height 10
click at [864, 530] on img at bounding box center [860, 674] width 15 height 15
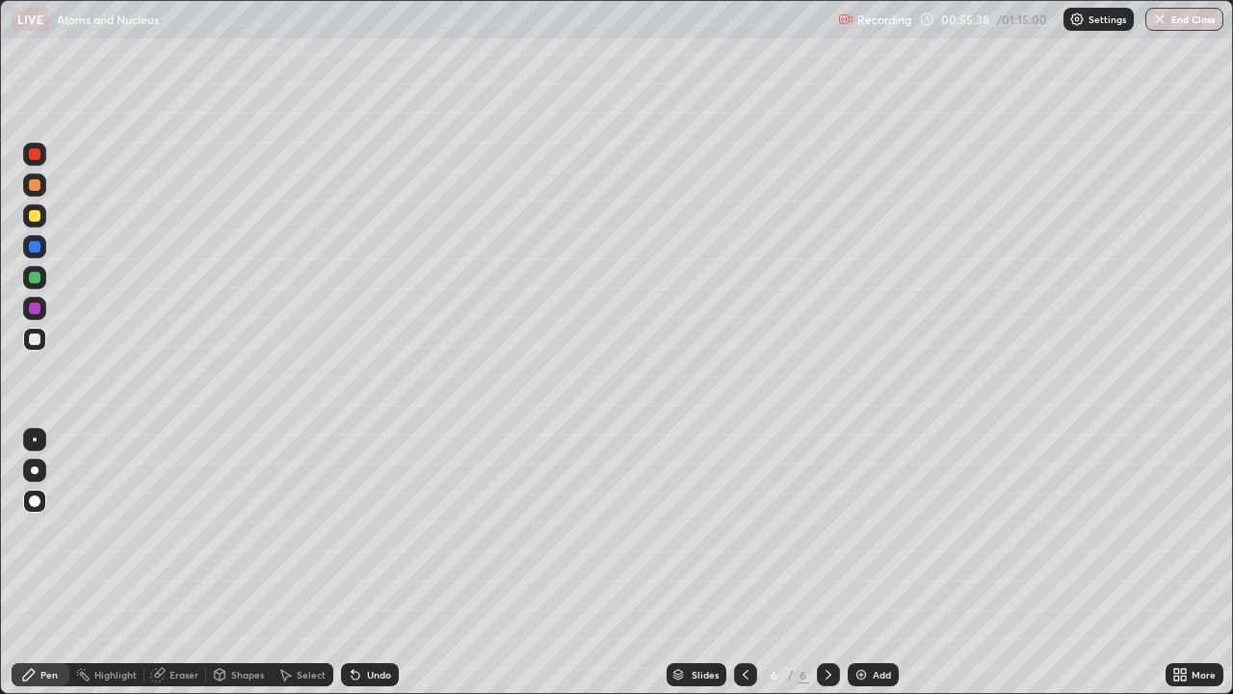
click at [381, 530] on div "Undo" at bounding box center [379, 674] width 24 height 10
click at [382, 530] on div "Undo" at bounding box center [379, 674] width 24 height 10
click at [384, 530] on div "Undo" at bounding box center [379, 674] width 24 height 10
click at [383, 530] on div "Undo" at bounding box center [370, 674] width 58 height 23
click at [384, 530] on div "Undo" at bounding box center [370, 674] width 58 height 23
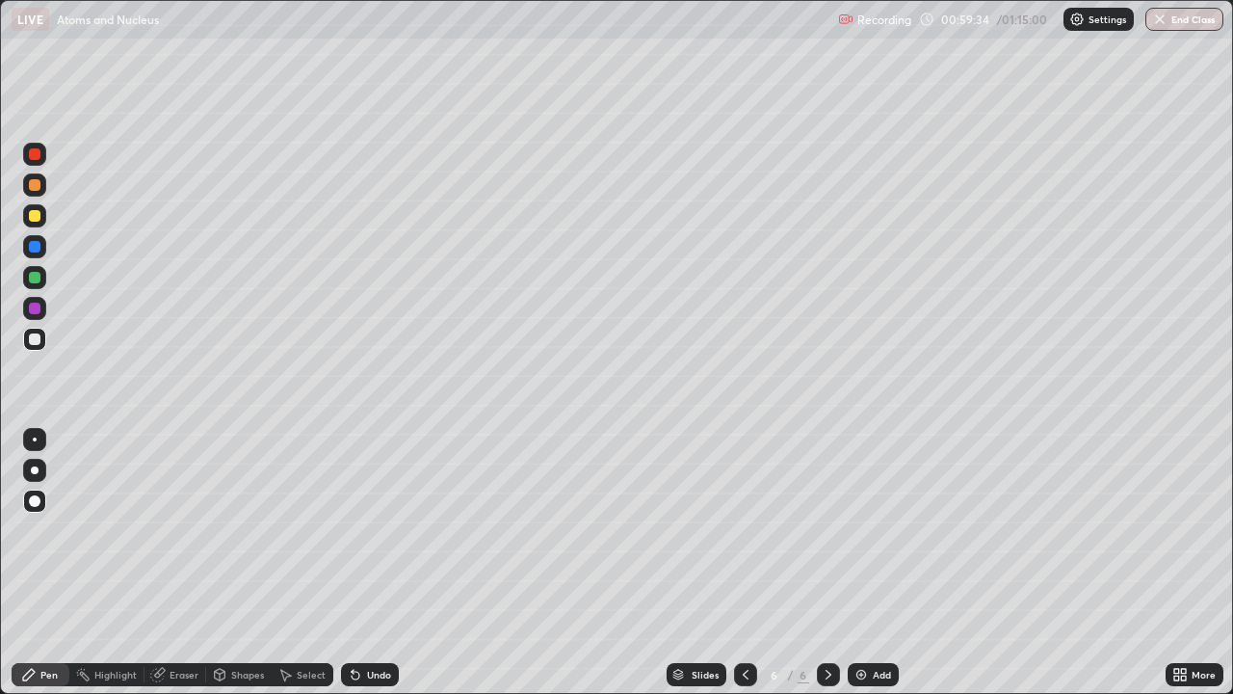
click at [859, 530] on img at bounding box center [860, 674] width 15 height 15
click at [35, 306] on div at bounding box center [35, 308] width 12 height 12
click at [36, 339] on div at bounding box center [35, 339] width 12 height 12
click at [44, 277] on div at bounding box center [34, 277] width 23 height 23
click at [371, 530] on div "Undo" at bounding box center [379, 674] width 24 height 10
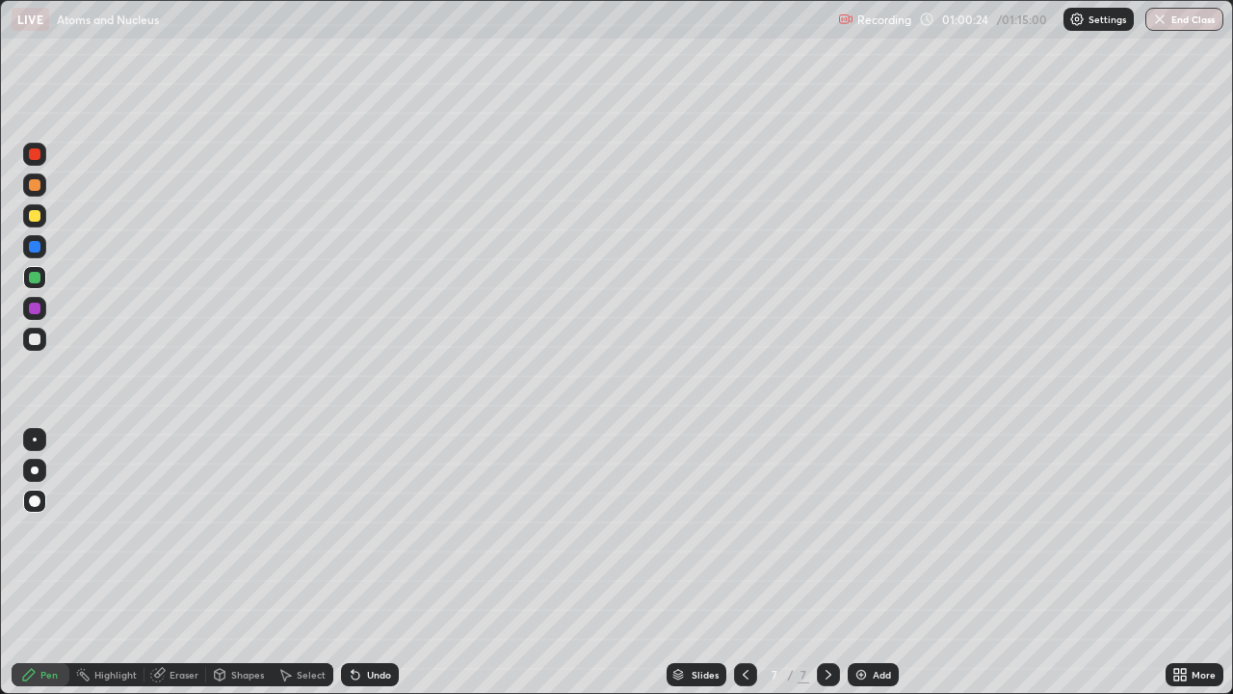
click at [375, 530] on div "Undo" at bounding box center [379, 674] width 24 height 10
click at [376, 530] on div "Undo" at bounding box center [379, 674] width 24 height 10
click at [380, 530] on div "Undo" at bounding box center [379, 674] width 24 height 10
click at [39, 312] on div at bounding box center [35, 308] width 12 height 12
click at [38, 216] on div at bounding box center [35, 216] width 12 height 12
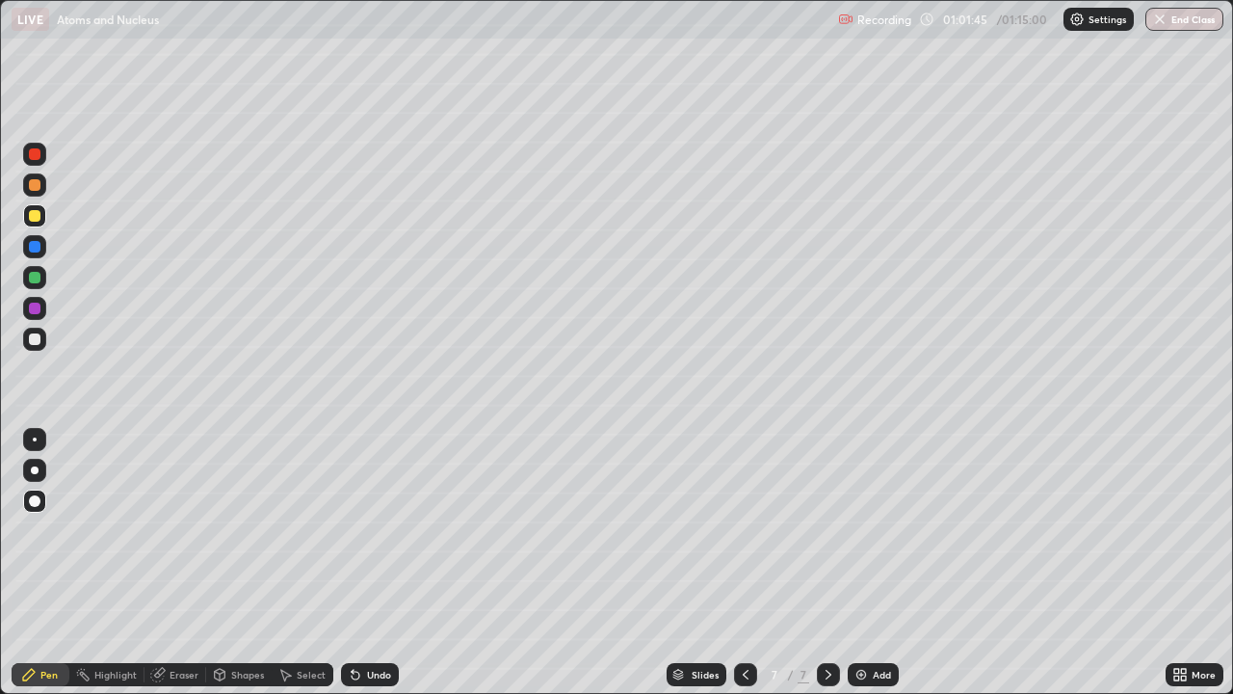
click at [367, 530] on div "Undo" at bounding box center [379, 674] width 24 height 10
click at [368, 530] on div "Undo" at bounding box center [379, 674] width 24 height 10
click at [35, 335] on div at bounding box center [35, 339] width 12 height 12
click at [1177, 19] on button "End Class" at bounding box center [1184, 19] width 78 height 23
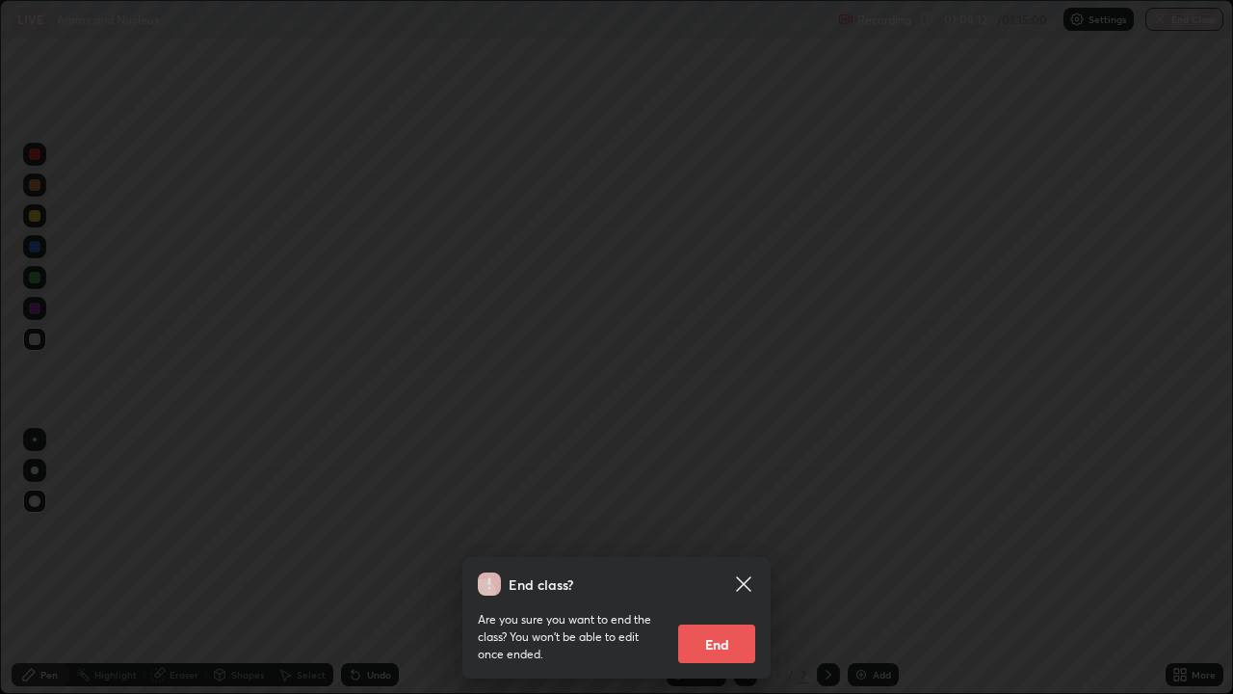
click at [746, 530] on icon at bounding box center [743, 583] width 14 height 14
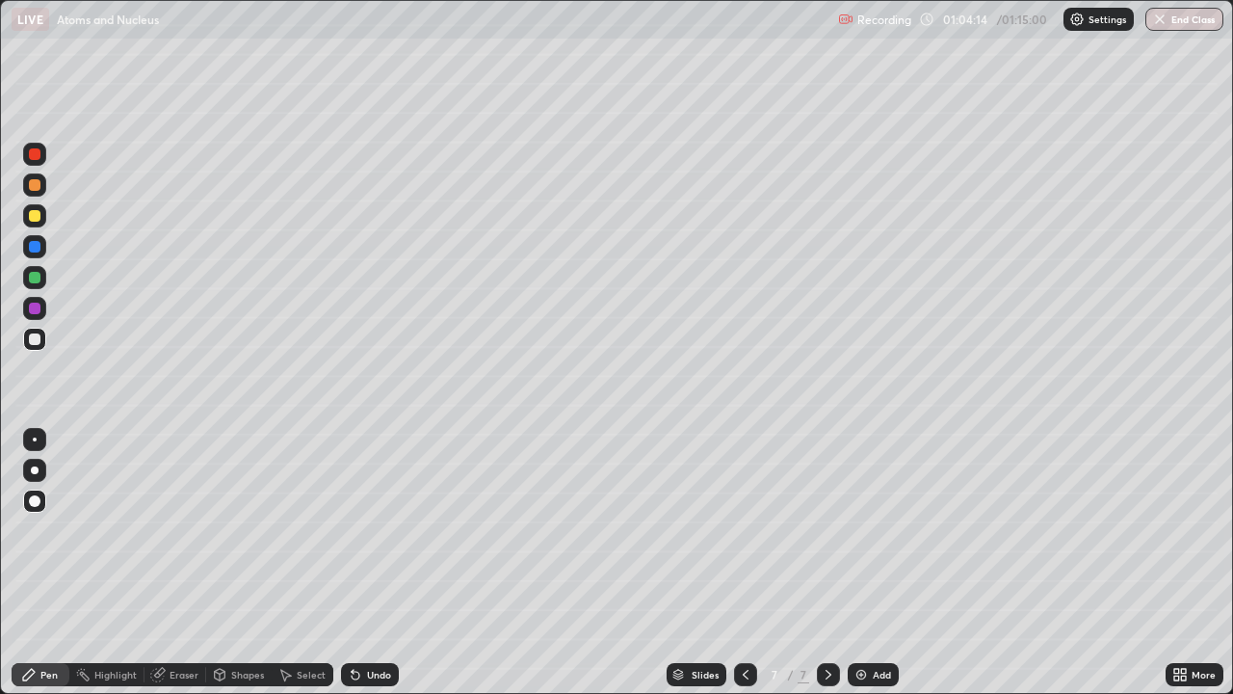
click at [923, 25] on div "Recording 01:04:14 / 01:15:00 Settings End Class" at bounding box center [1030, 20] width 385 height 38
click at [924, 13] on div "Recording 01:04:15 / 01:15:00 Settings End Class" at bounding box center [1030, 20] width 385 height 38
click at [1073, 22] on img at bounding box center [1076, 19] width 15 height 15
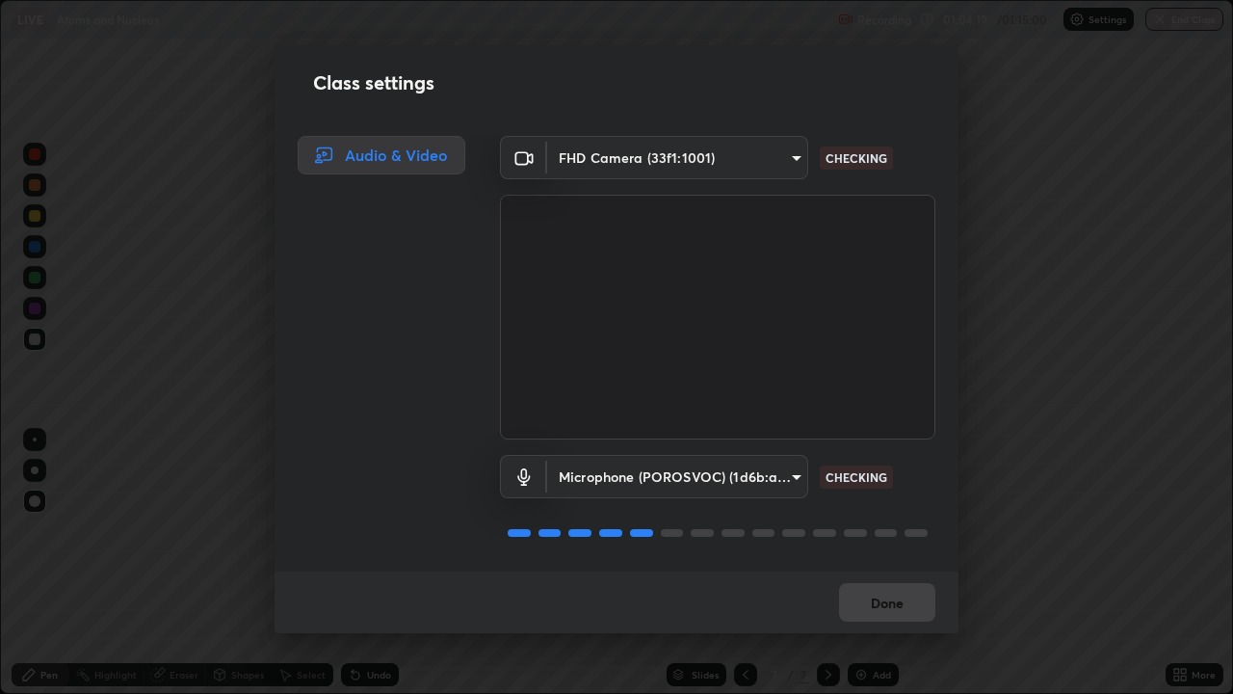
click at [1009, 410] on div "Class settings Audio & Video FHD Camera (33f1:1001) ebf6c6488b735d5a44705984ed2…" at bounding box center [616, 347] width 1233 height 694
click at [1060, 428] on div "Class settings Audio & Video FHD Camera (33f1:1001) ebf6c6488b735d5a44705984ed2…" at bounding box center [616, 347] width 1233 height 694
click at [876, 530] on button "Done" at bounding box center [887, 602] width 96 height 39
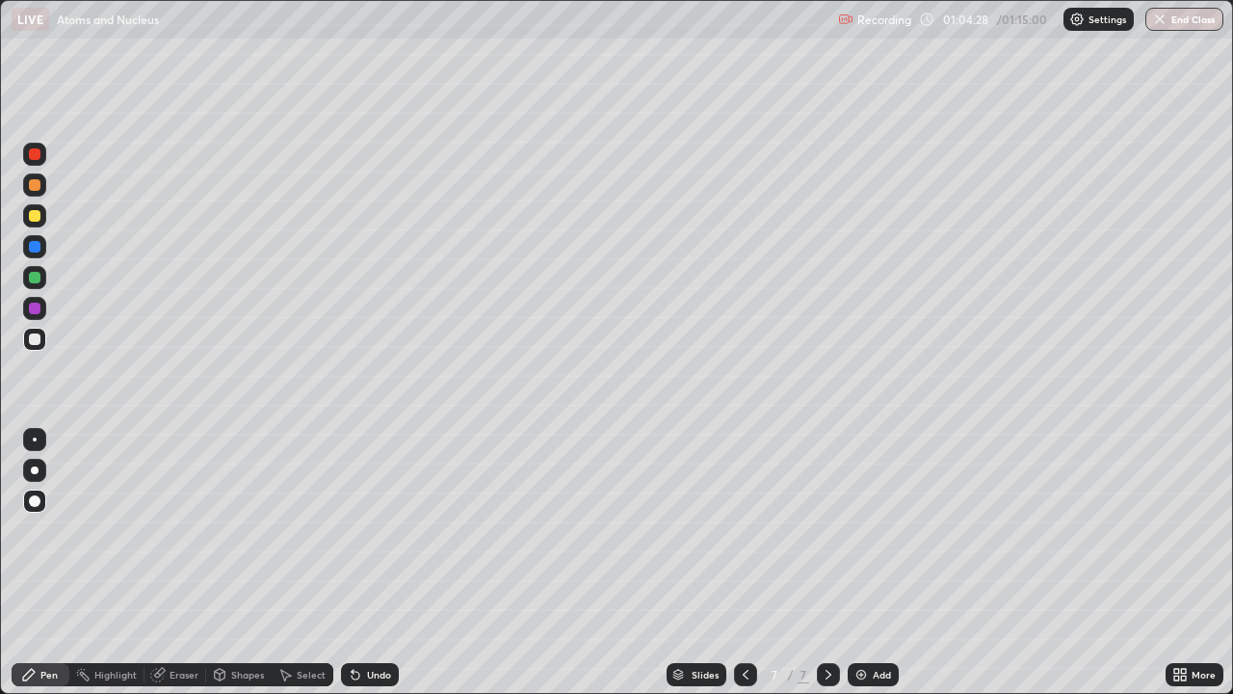
click at [1171, 27] on button "End Class" at bounding box center [1184, 19] width 78 height 23
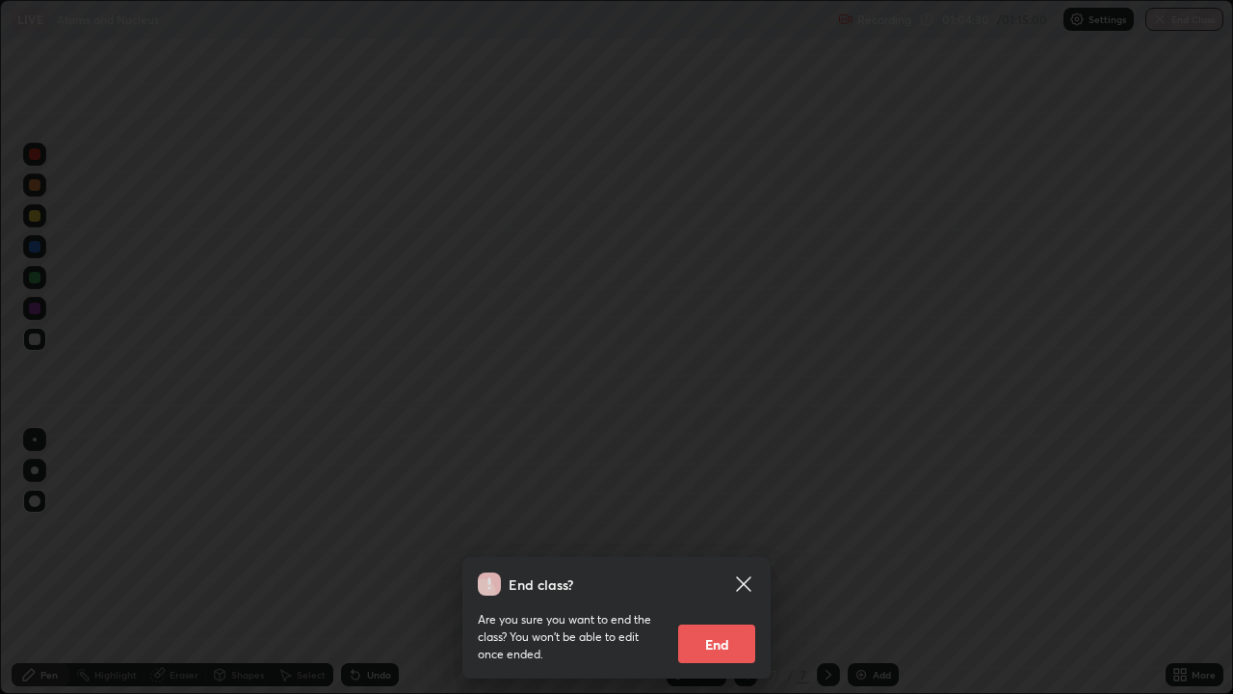
click at [719, 530] on button "End" at bounding box center [716, 643] width 77 height 39
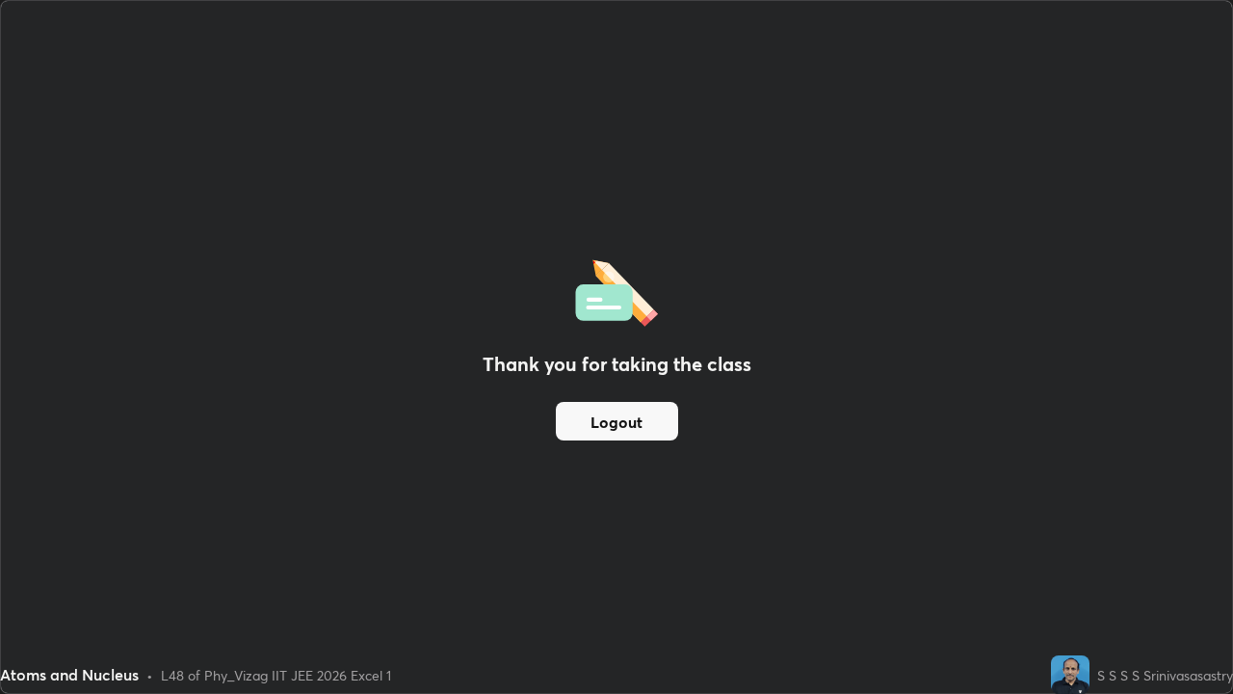
click at [639, 419] on button "Logout" at bounding box center [617, 421] width 122 height 39
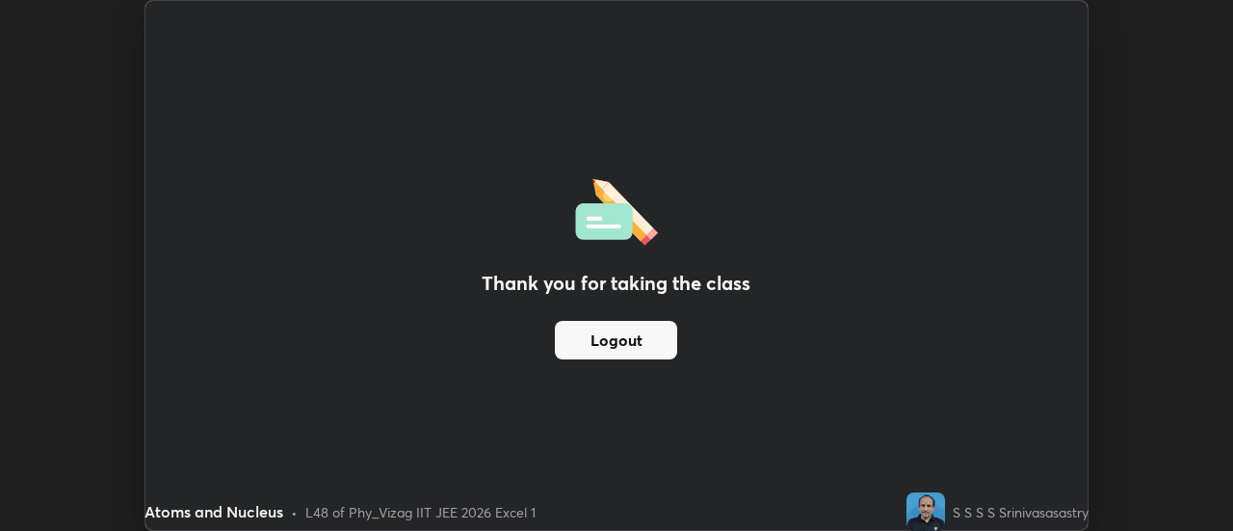
scroll to position [95794, 95092]
